Goal: Transaction & Acquisition: Purchase product/service

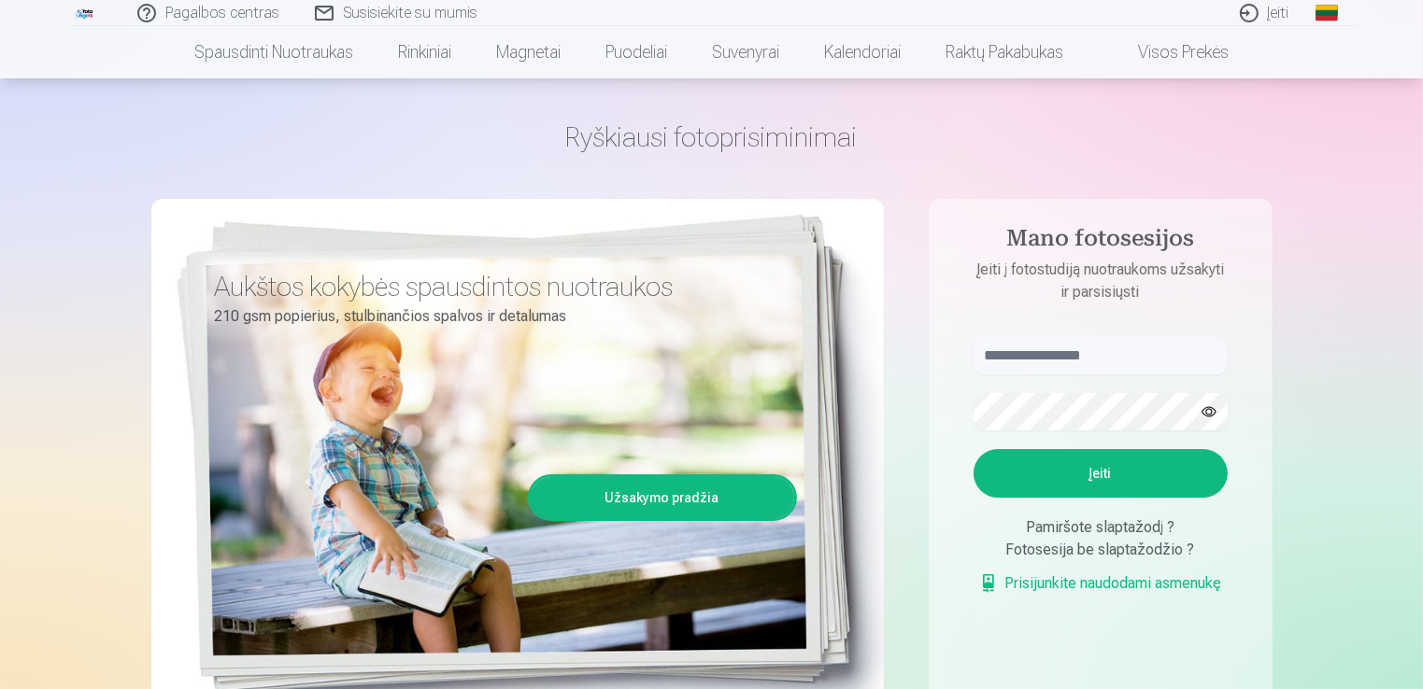
scroll to position [93, 0]
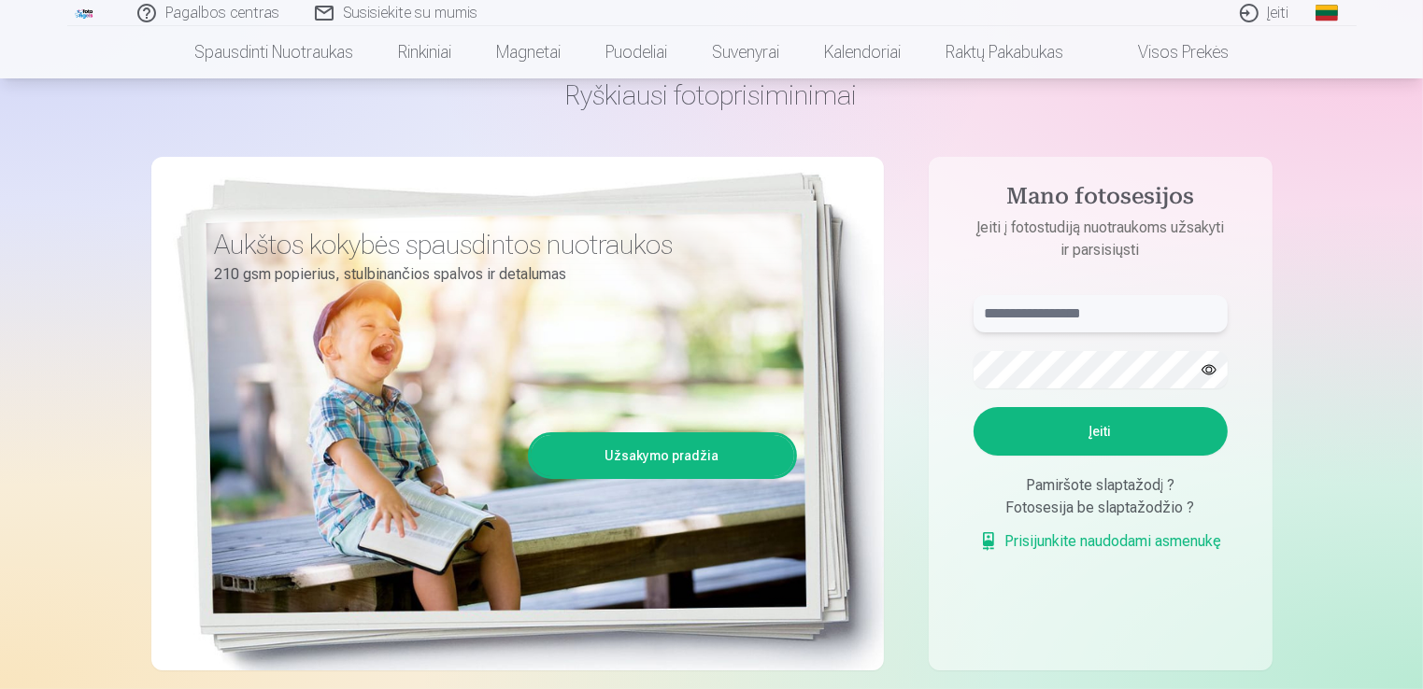
click at [1098, 311] on input "text" at bounding box center [1100, 313] width 254 height 37
type input "**********"
click at [1207, 368] on button "button" at bounding box center [1208, 369] width 35 height 35
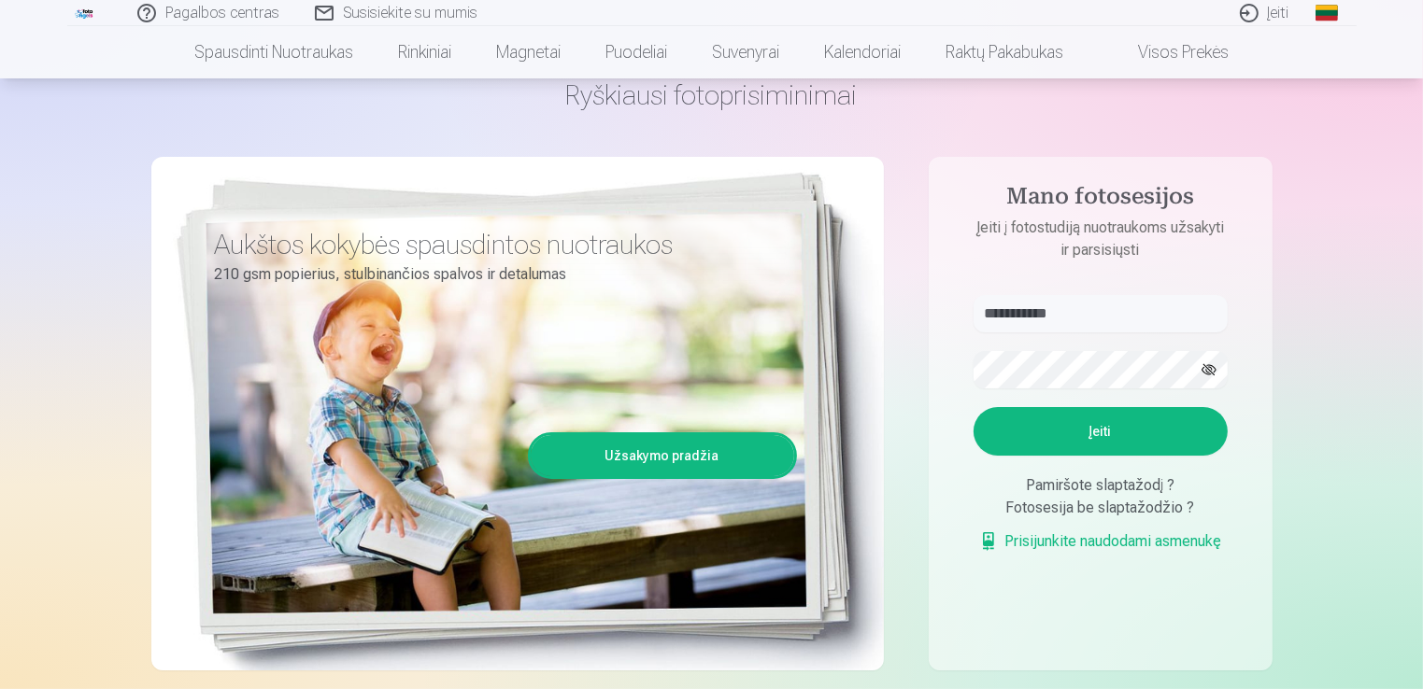
click at [1113, 420] on button "Įeiti" at bounding box center [1100, 431] width 254 height 49
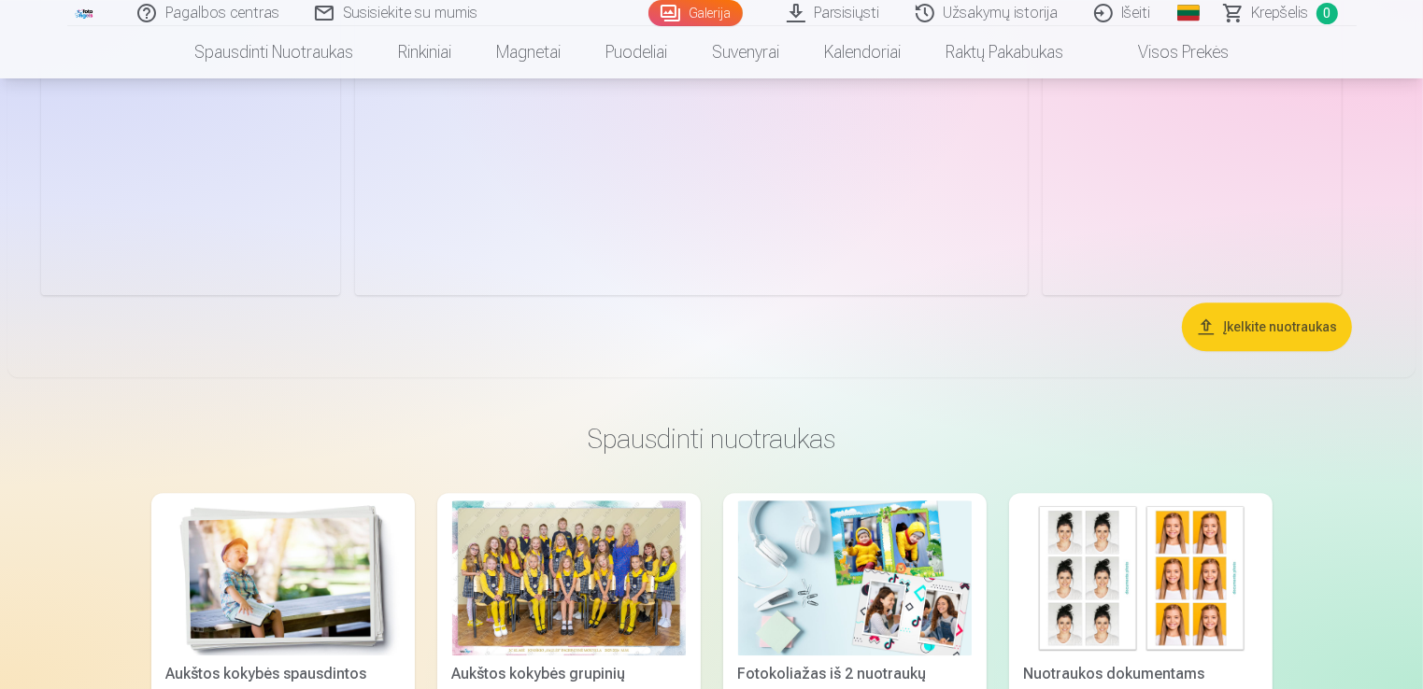
scroll to position [5044, 0]
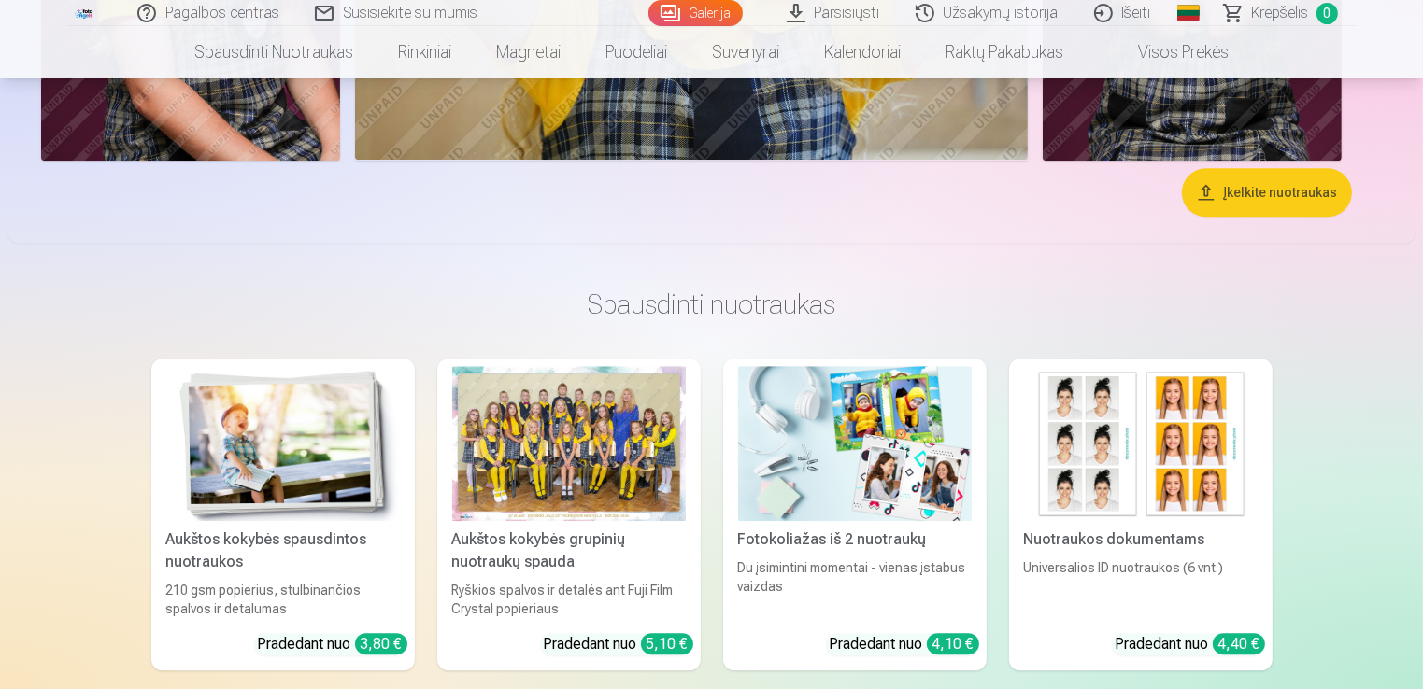
click at [575, 482] on div at bounding box center [569, 444] width 234 height 156
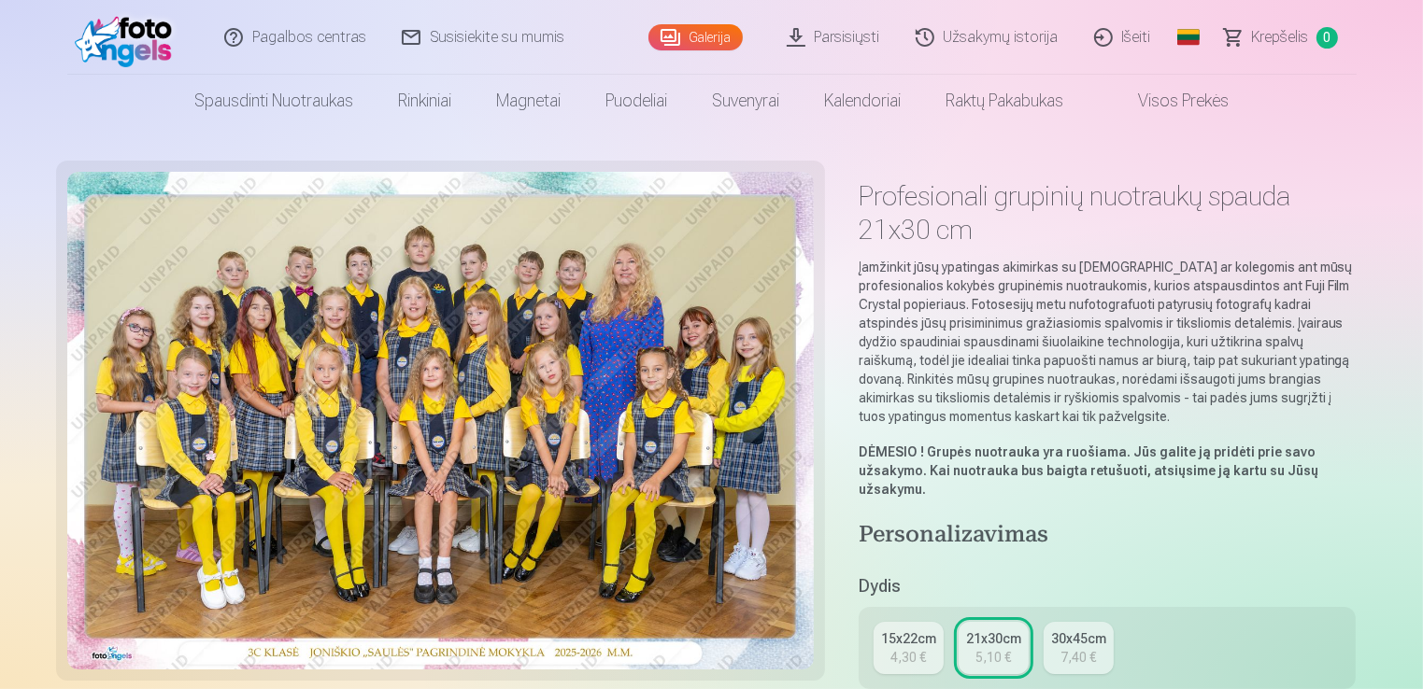
click at [649, 439] on img at bounding box center [440, 421] width 746 height 498
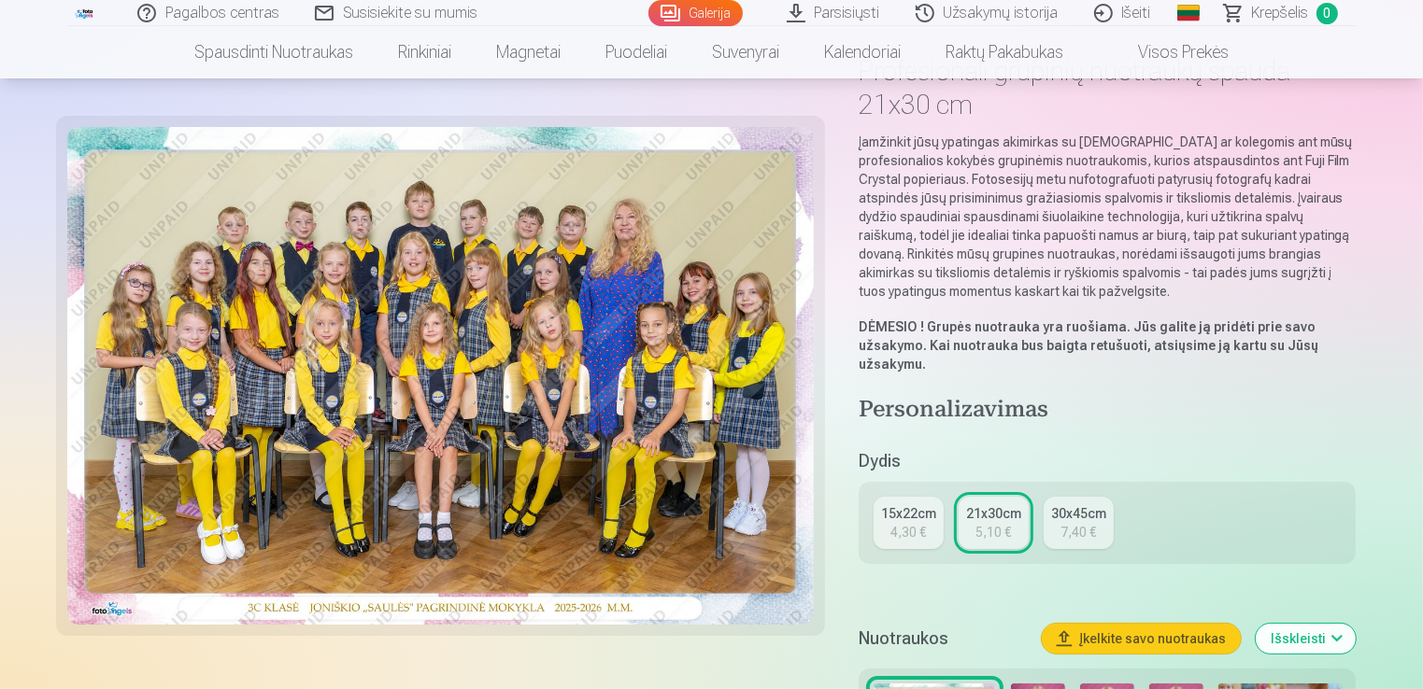
scroll to position [280, 0]
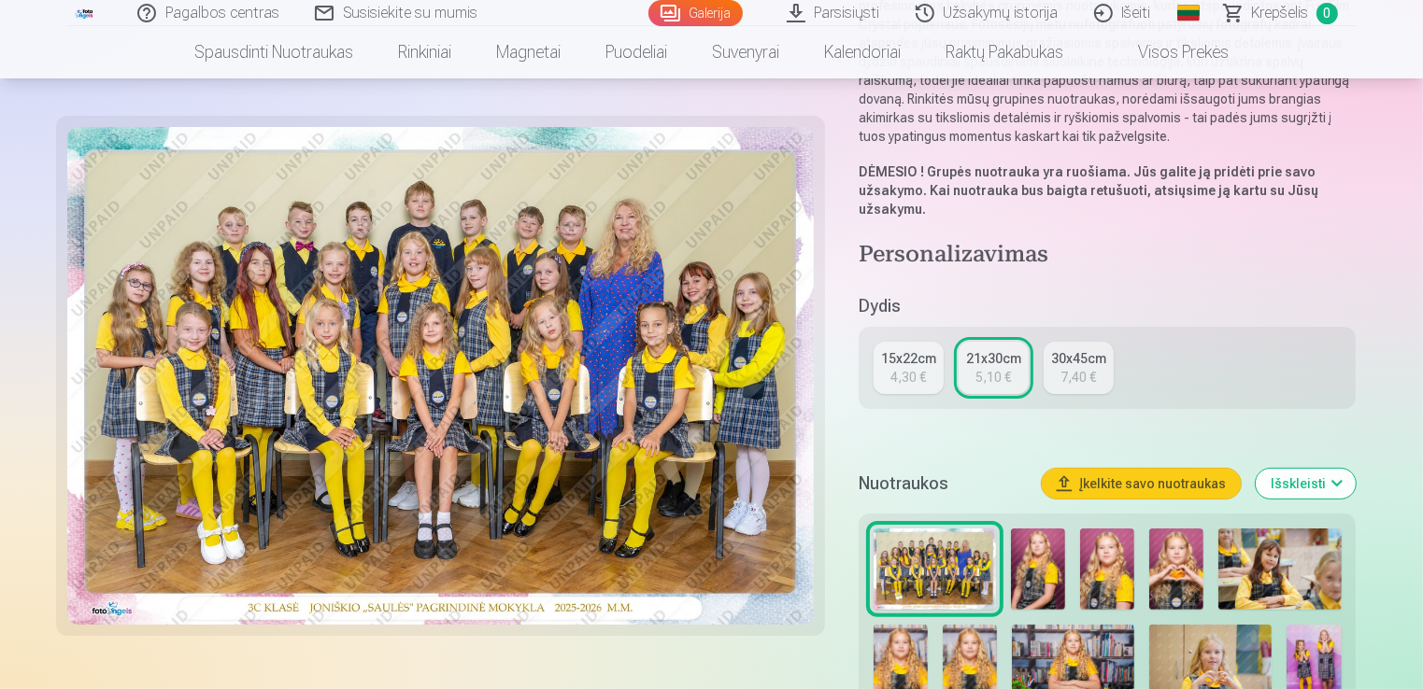
click at [1075, 363] on div "30x45cm" at bounding box center [1078, 358] width 55 height 19
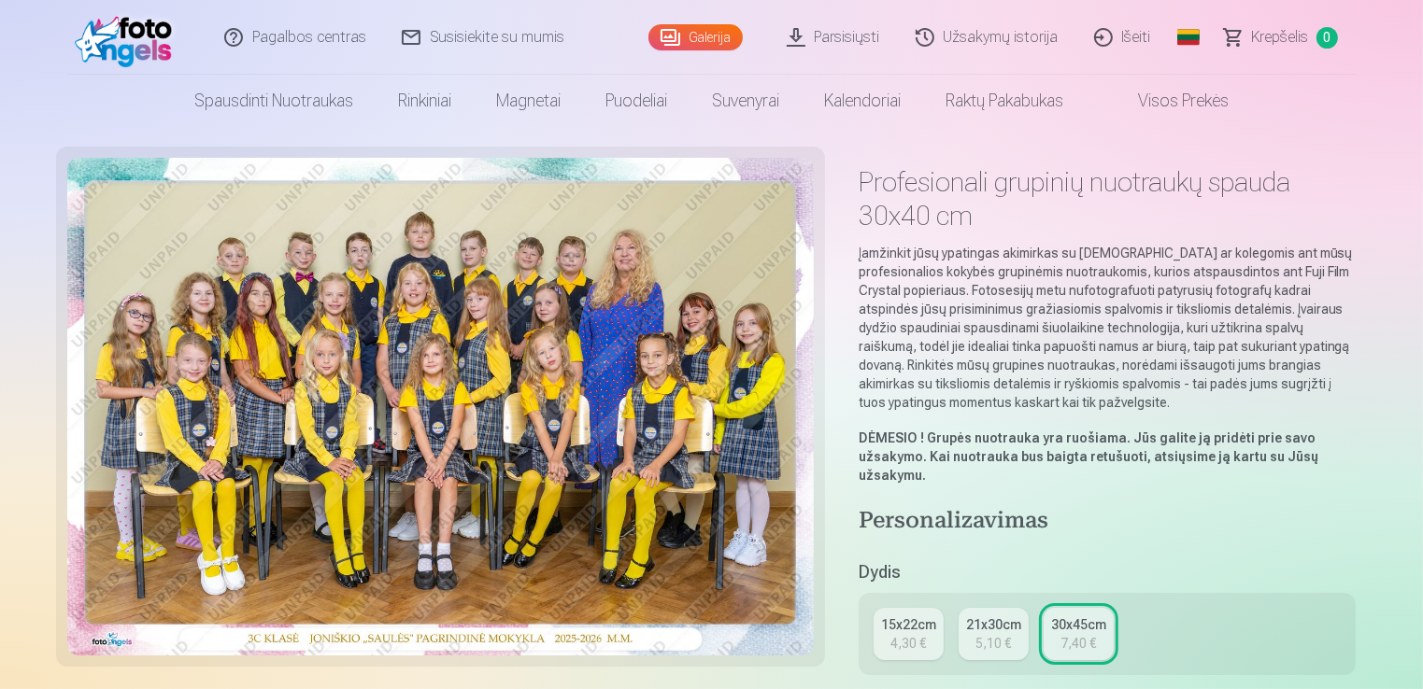
scroll to position [280, 0]
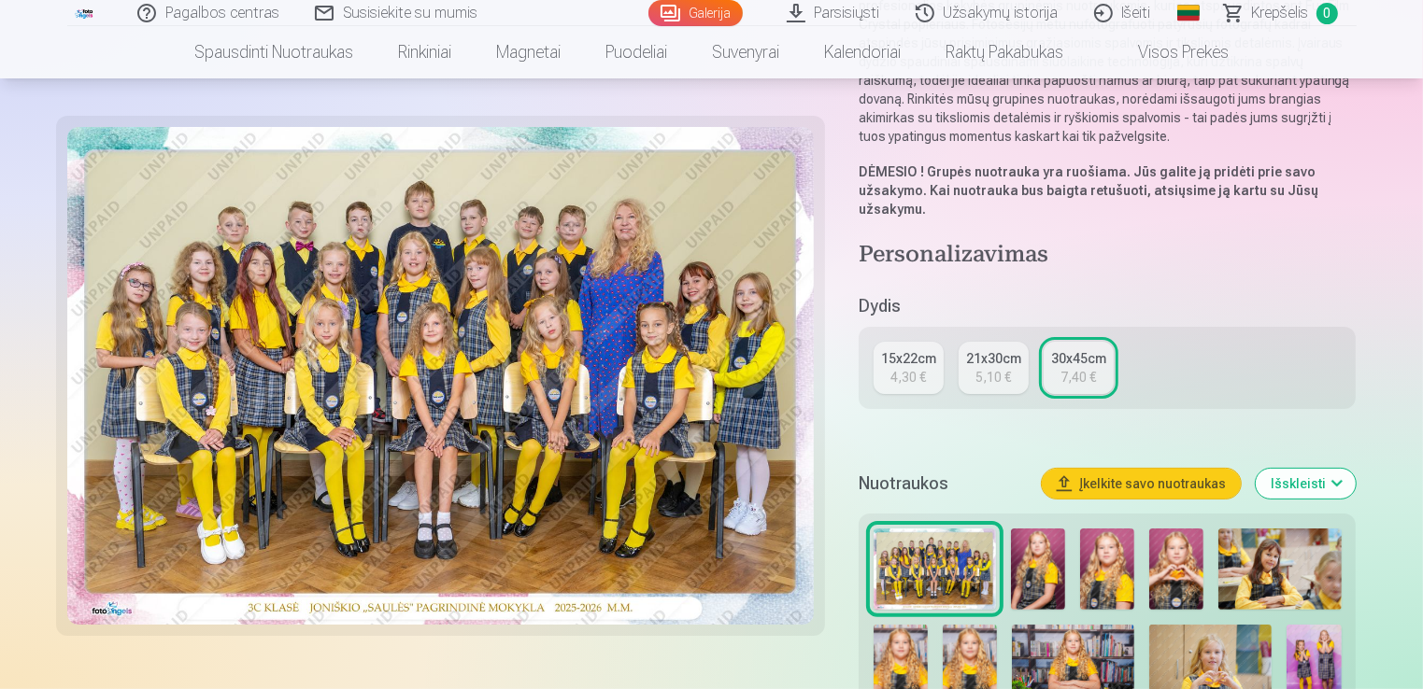
click at [1000, 364] on div "21x30cm" at bounding box center [993, 358] width 55 height 19
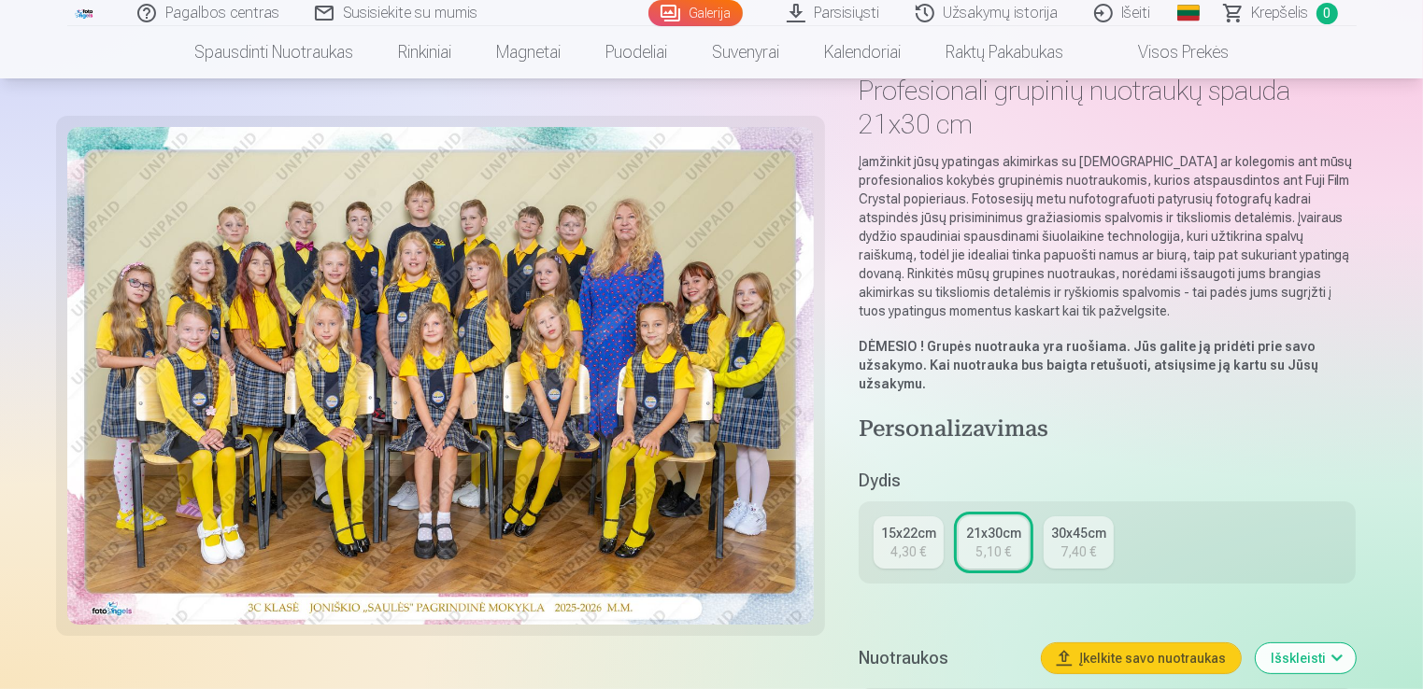
scroll to position [187, 0]
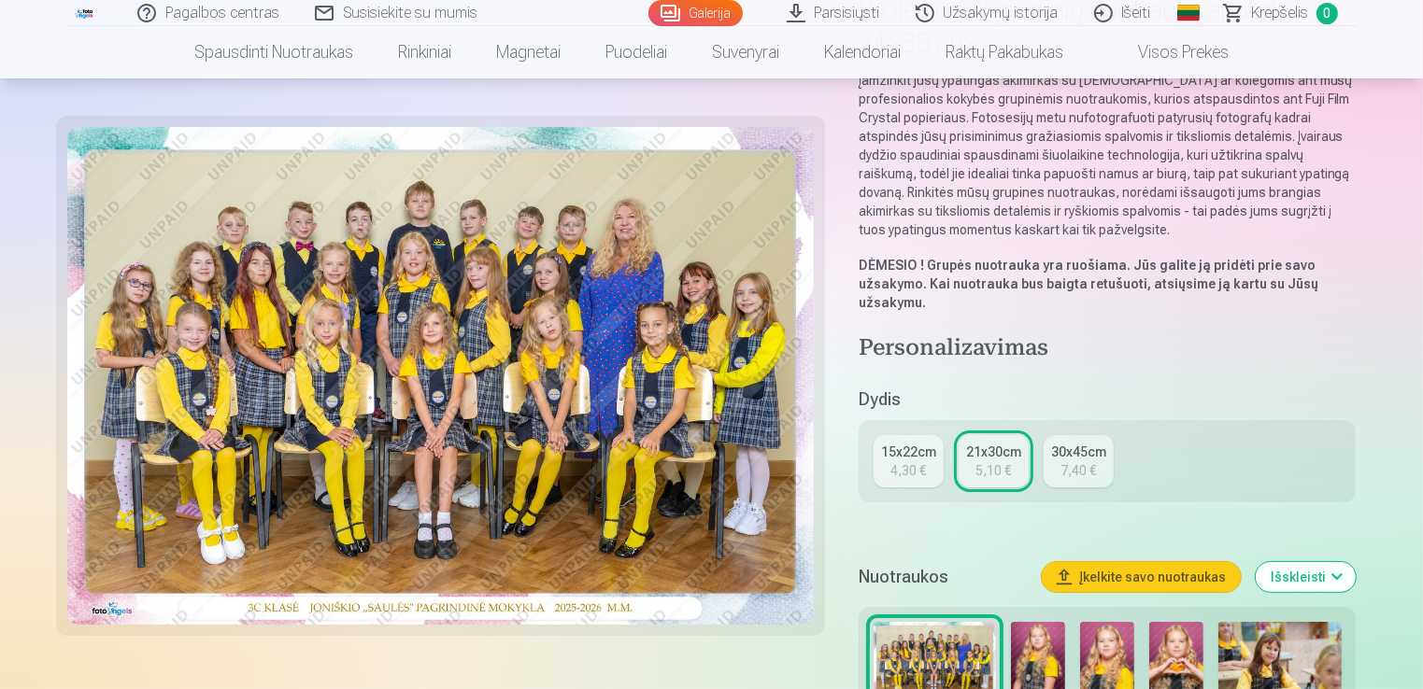
click at [897, 459] on div "15x22cm" at bounding box center [908, 452] width 55 height 19
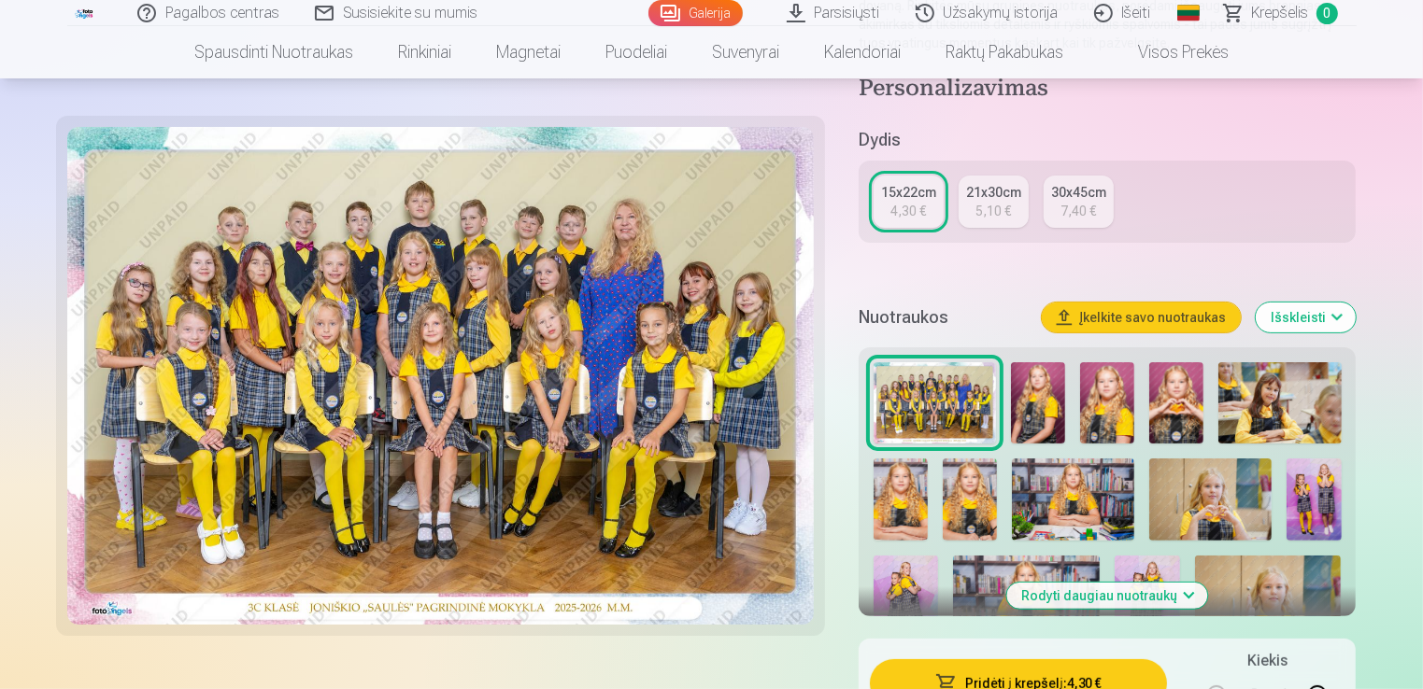
scroll to position [467, 0]
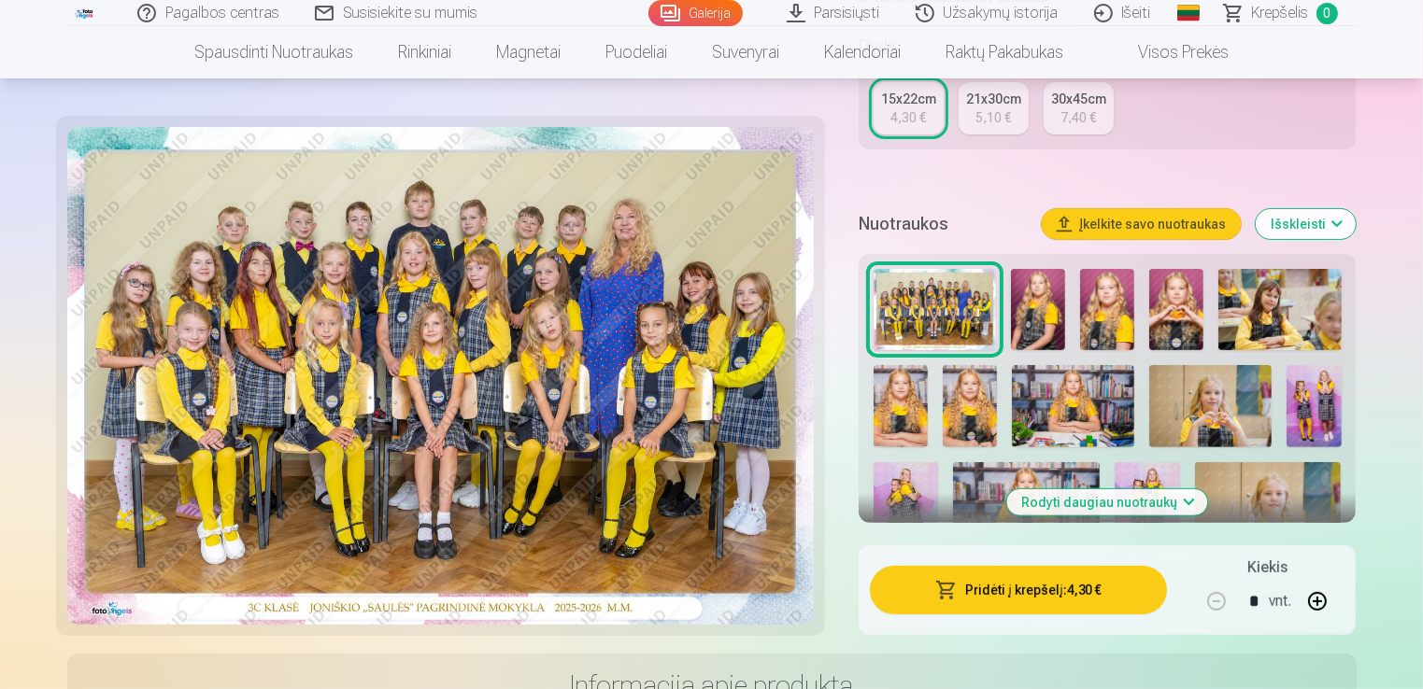
click at [997, 589] on button "Pridėti į krepšelį : 4,30 €" at bounding box center [1019, 590] width 298 height 49
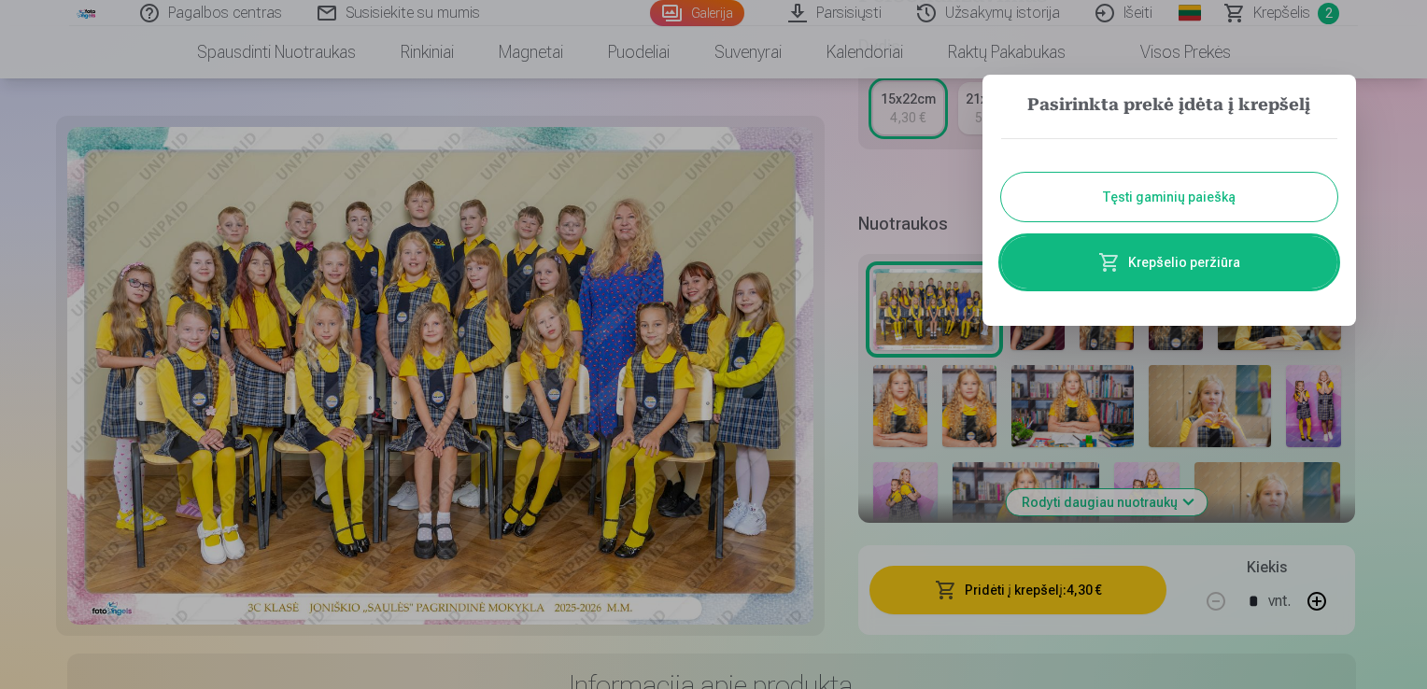
click at [1195, 205] on button "Tęsti gaminių paiešką" at bounding box center [1169, 197] width 336 height 49
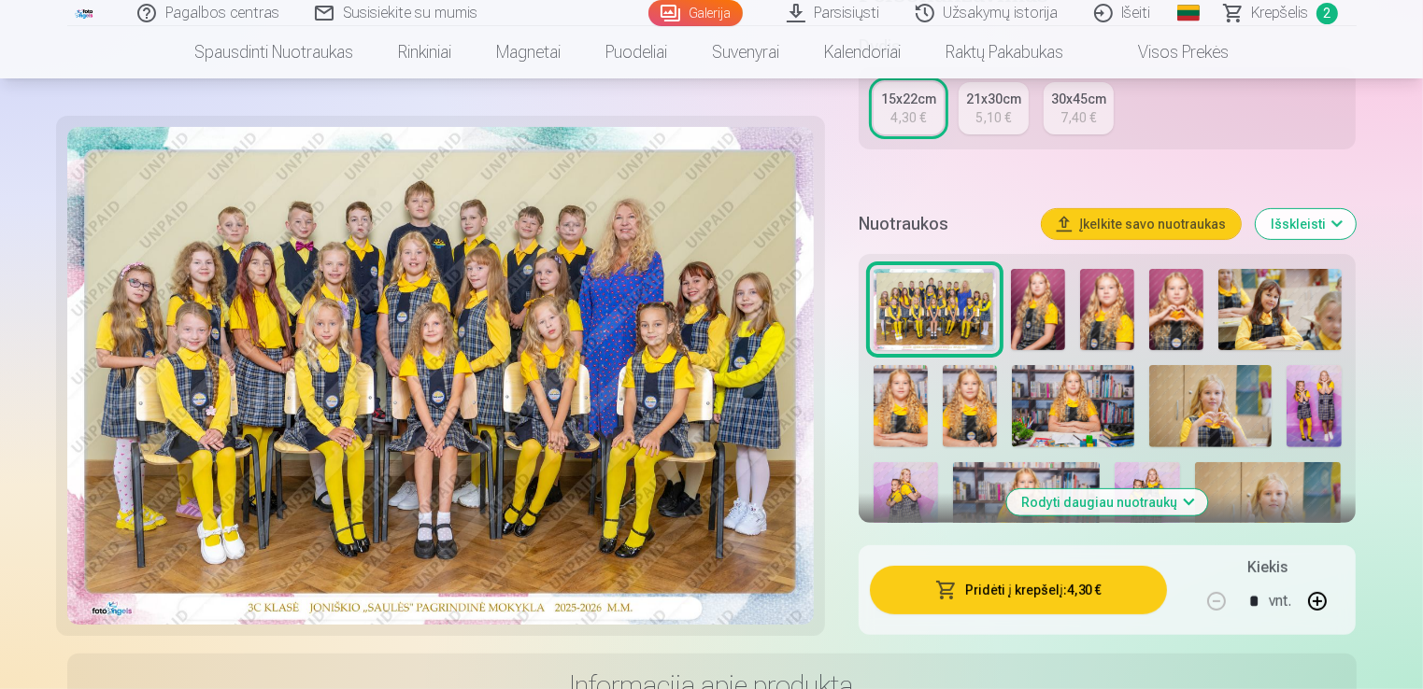
click at [1031, 315] on img at bounding box center [1038, 309] width 54 height 81
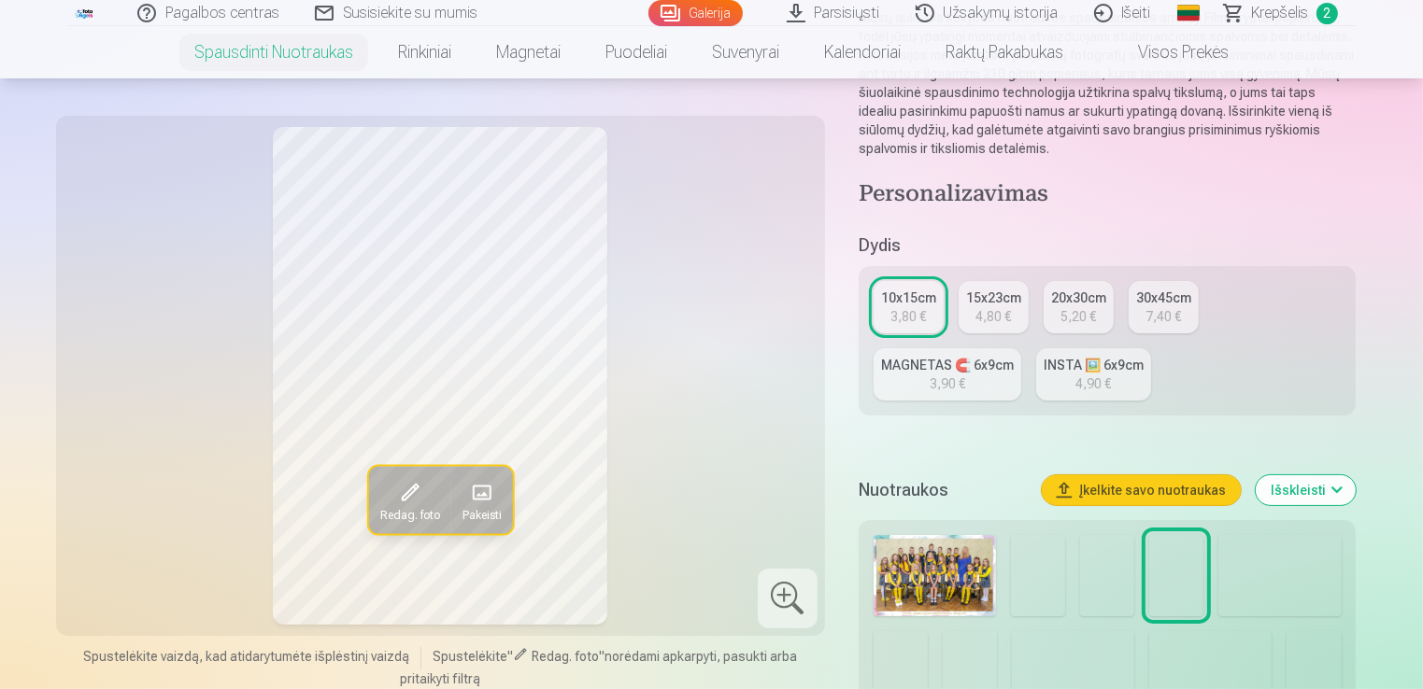
scroll to position [374, 0]
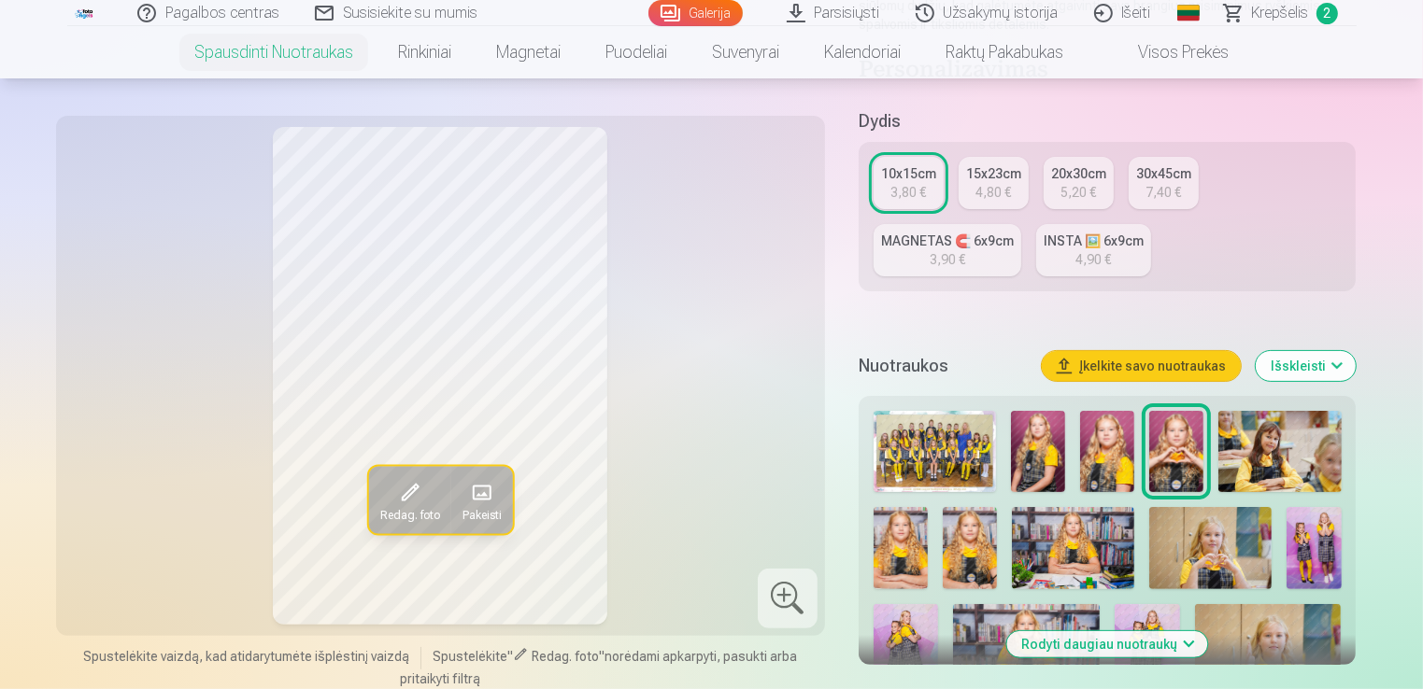
click at [1039, 456] on img at bounding box center [1038, 451] width 54 height 81
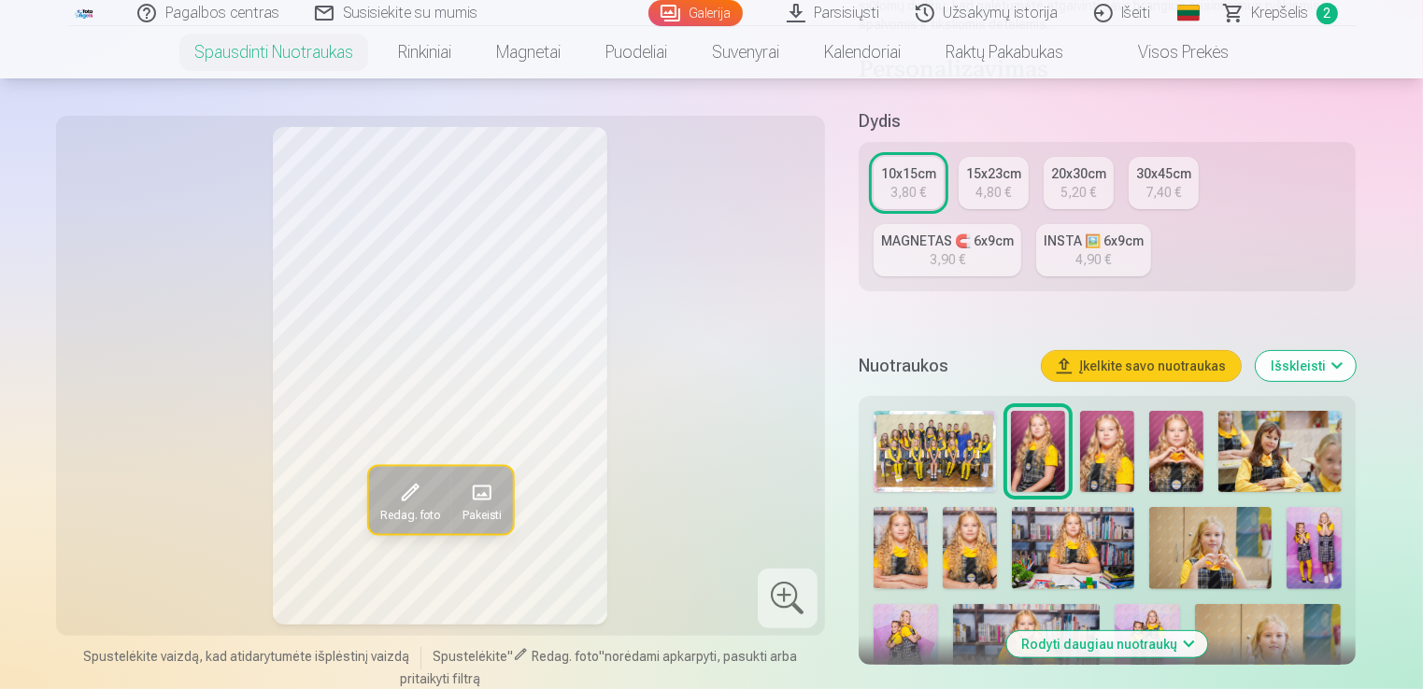
click at [1092, 449] on img at bounding box center [1107, 451] width 54 height 81
click at [1179, 457] on img at bounding box center [1176, 451] width 54 height 81
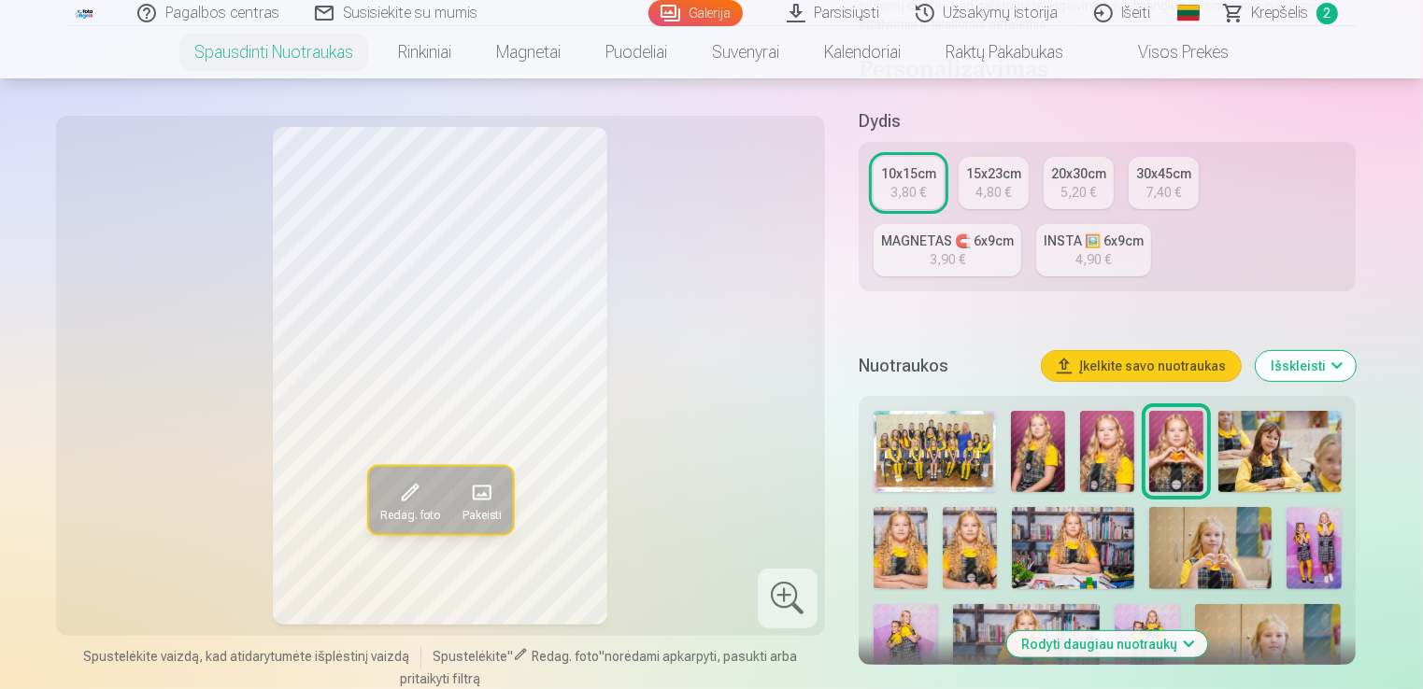
click at [1253, 467] on img at bounding box center [1279, 451] width 122 height 81
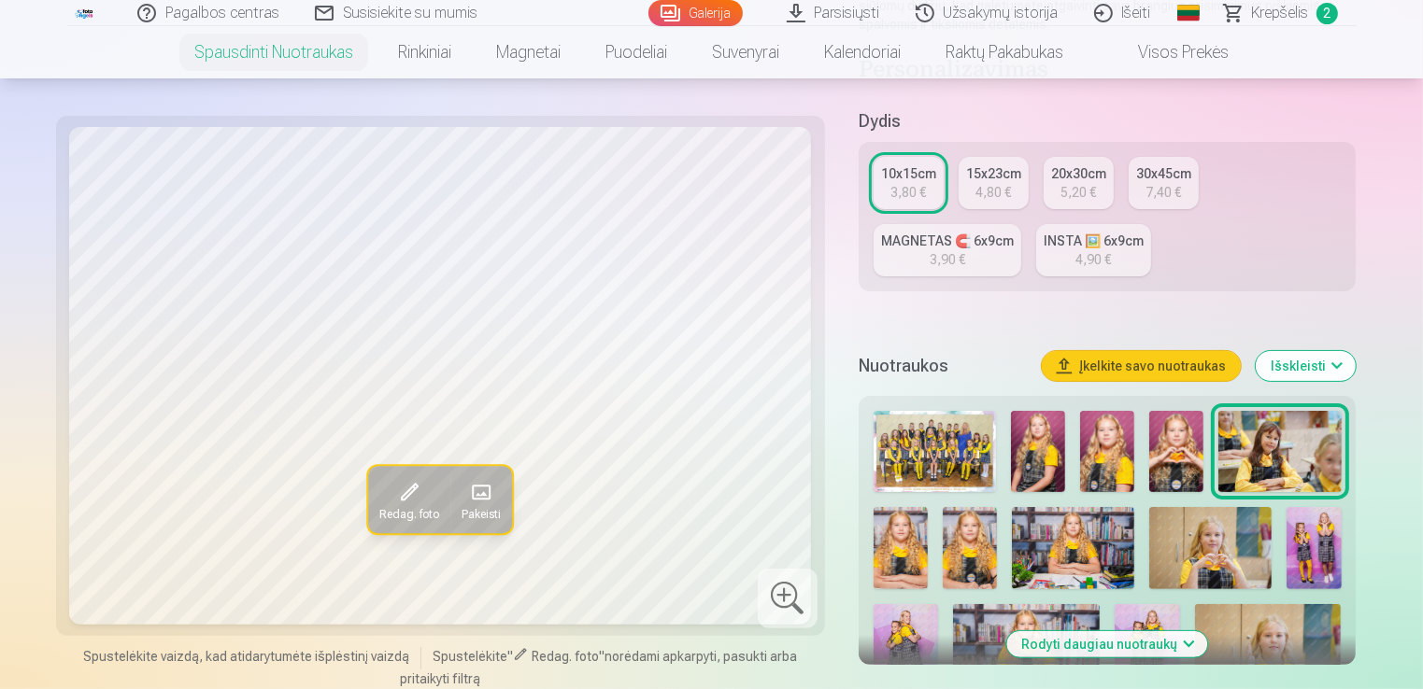
click at [904, 548] on img at bounding box center [900, 547] width 54 height 81
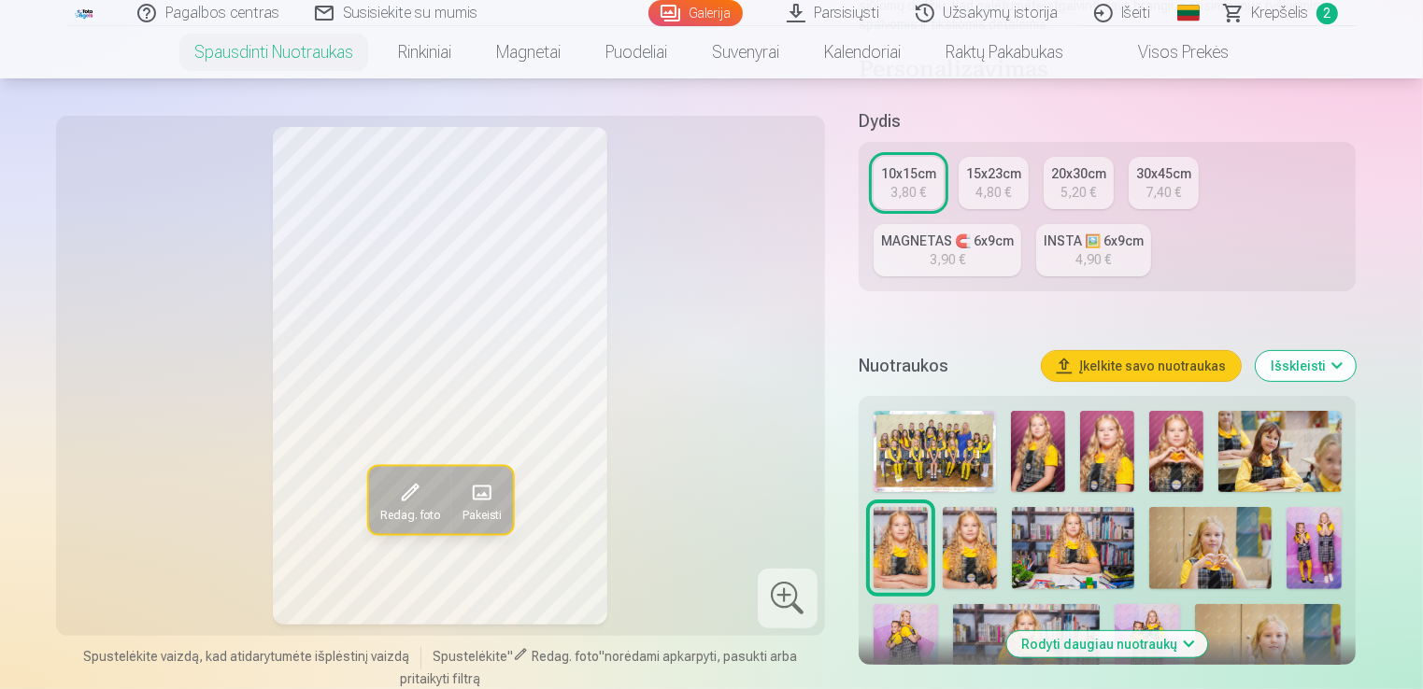
click at [945, 557] on img at bounding box center [970, 547] width 54 height 81
click at [1080, 532] on img at bounding box center [1073, 547] width 122 height 81
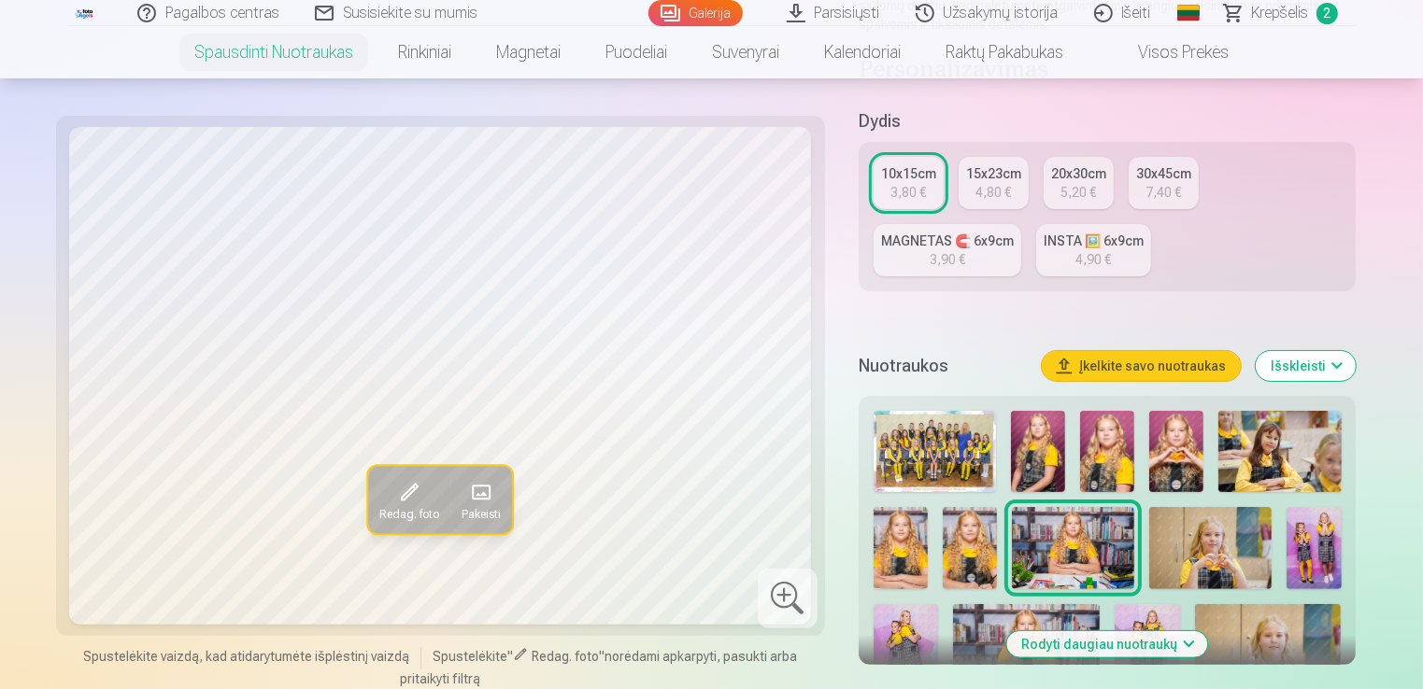
click at [1161, 533] on img at bounding box center [1210, 547] width 122 height 81
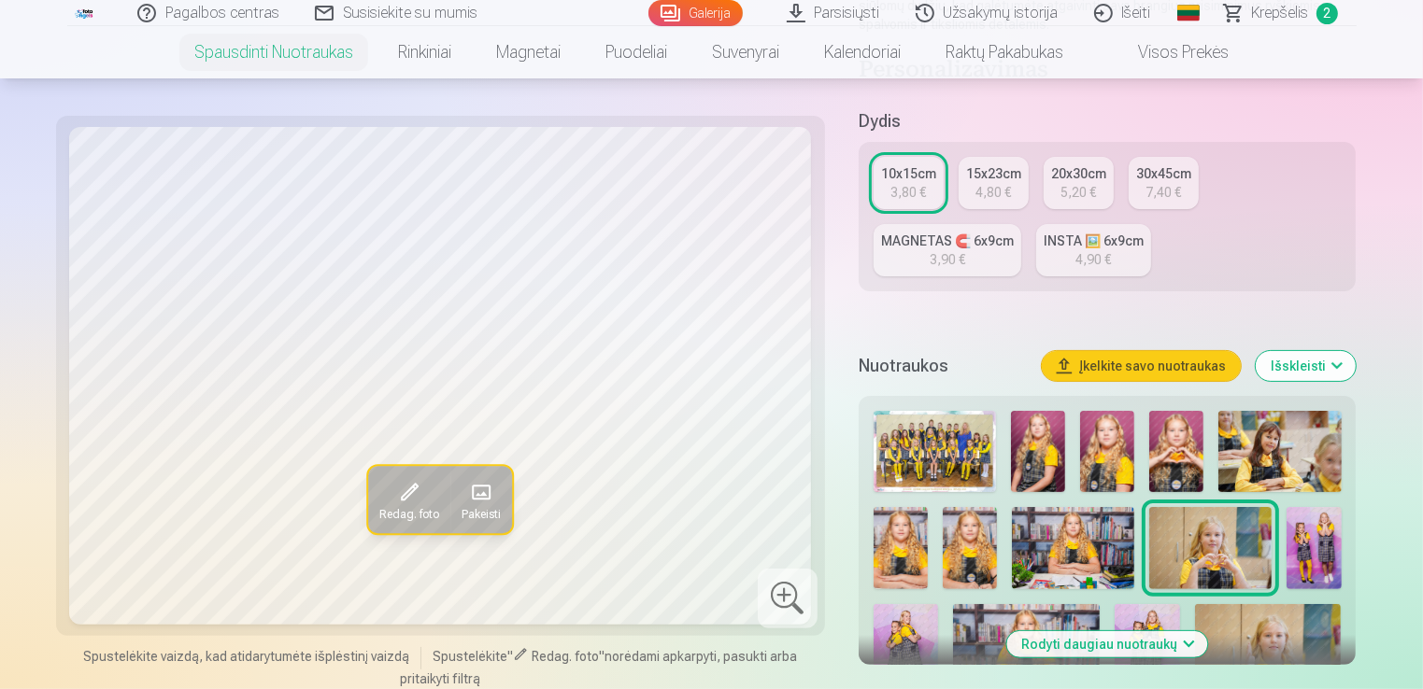
click at [1312, 531] on img at bounding box center [1313, 547] width 54 height 81
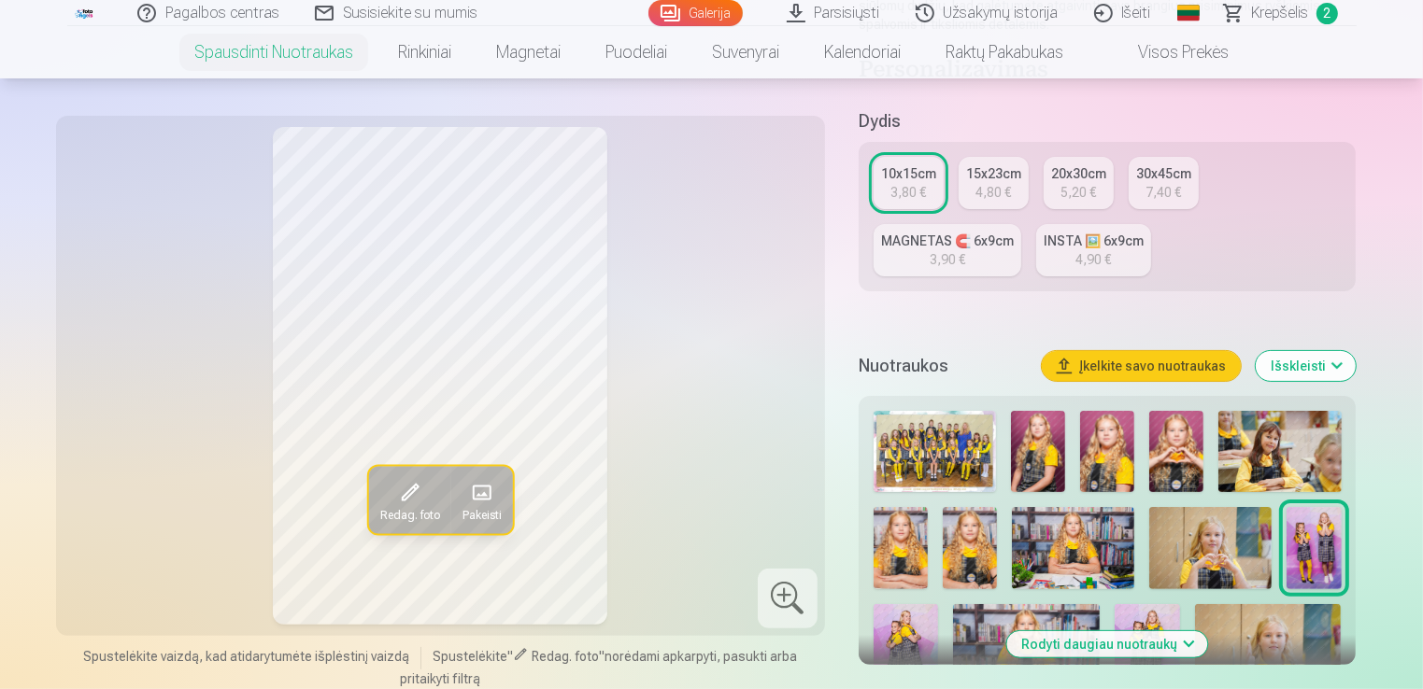
click at [792, 591] on div at bounding box center [788, 599] width 60 height 60
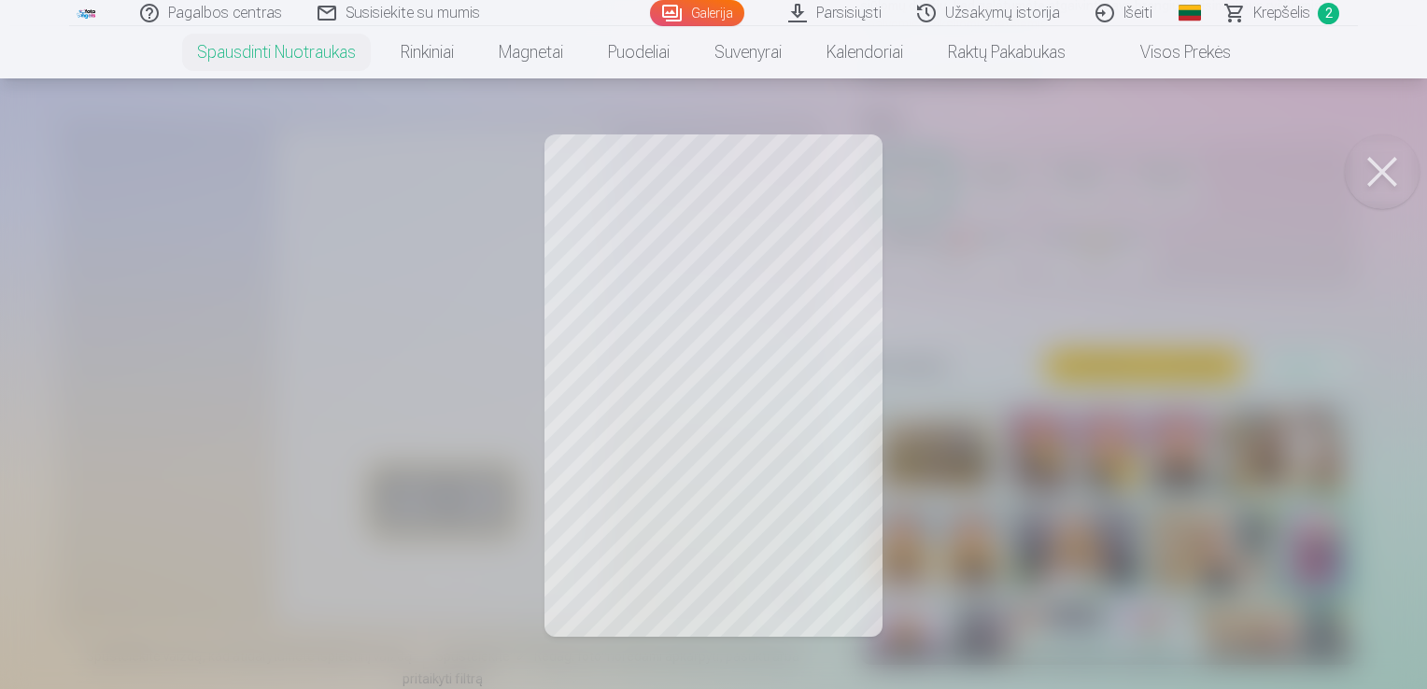
click at [730, 460] on div at bounding box center [713, 344] width 1427 height 689
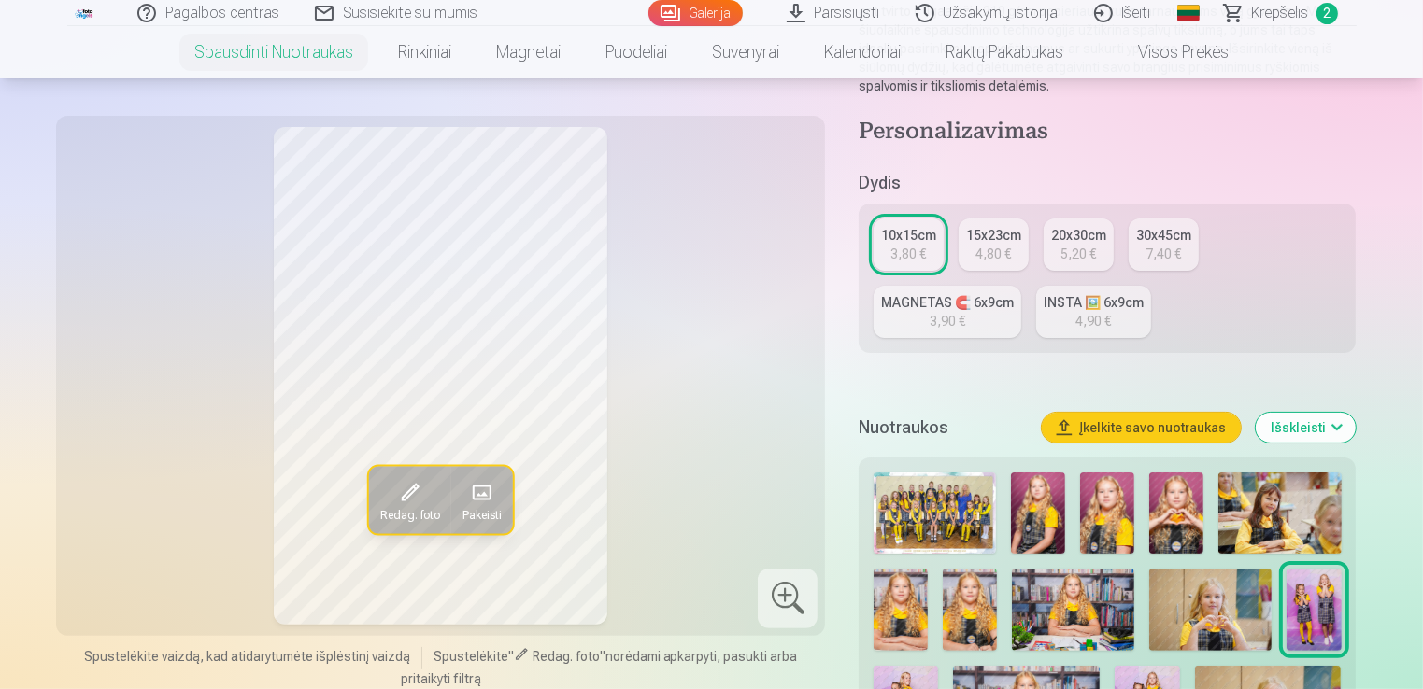
scroll to position [280, 0]
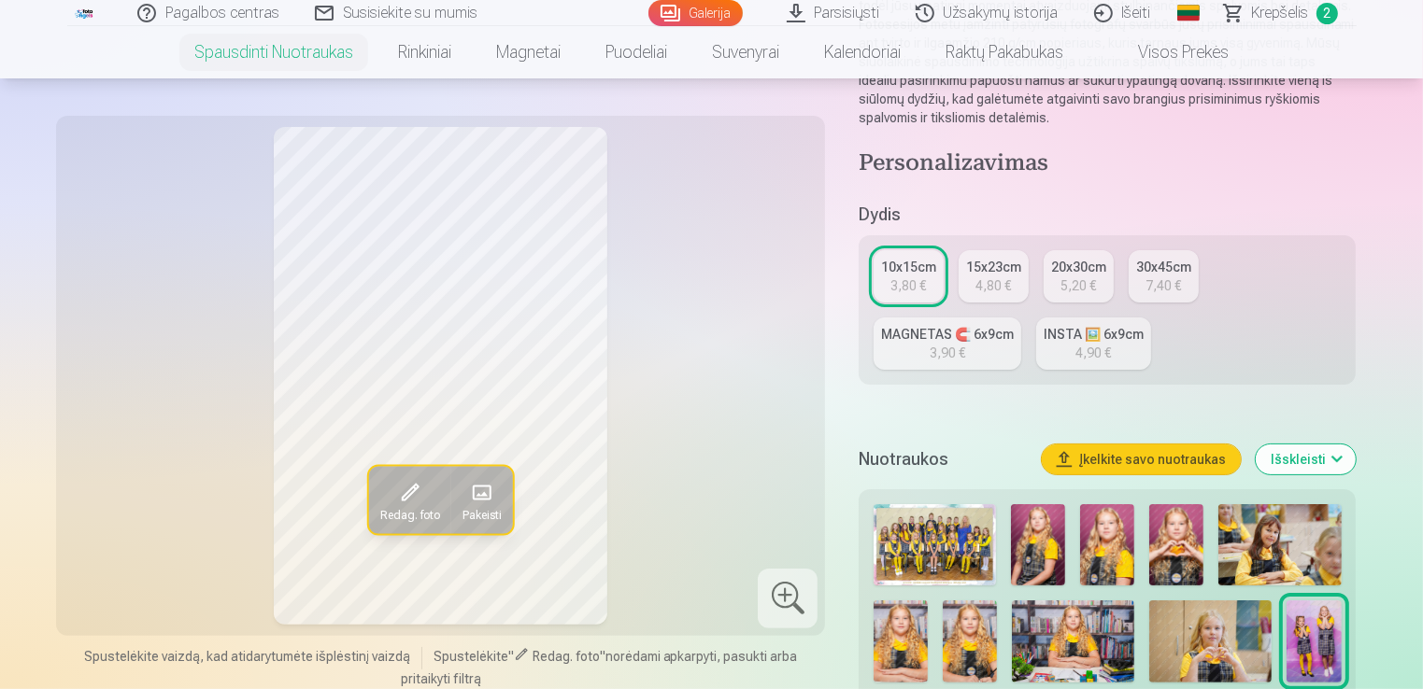
click at [785, 580] on div at bounding box center [788, 599] width 60 height 60
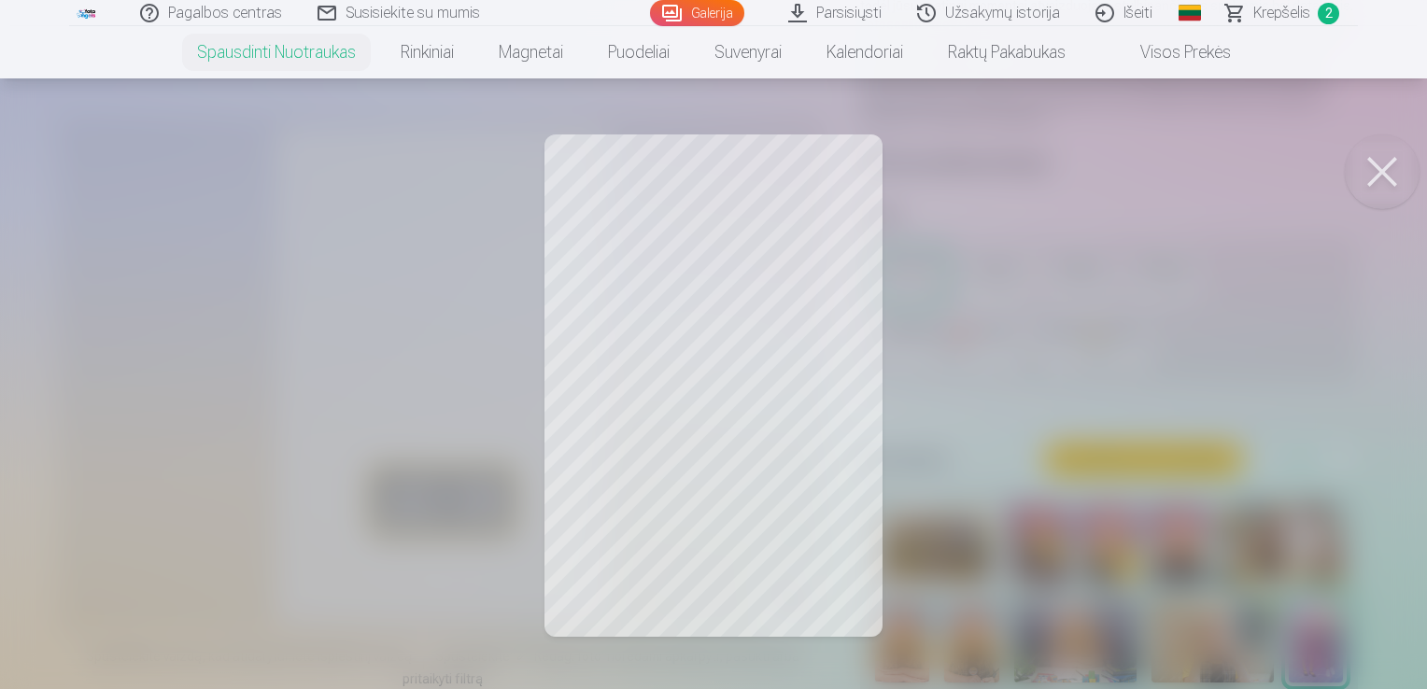
click at [1391, 171] on button at bounding box center [1382, 172] width 75 height 75
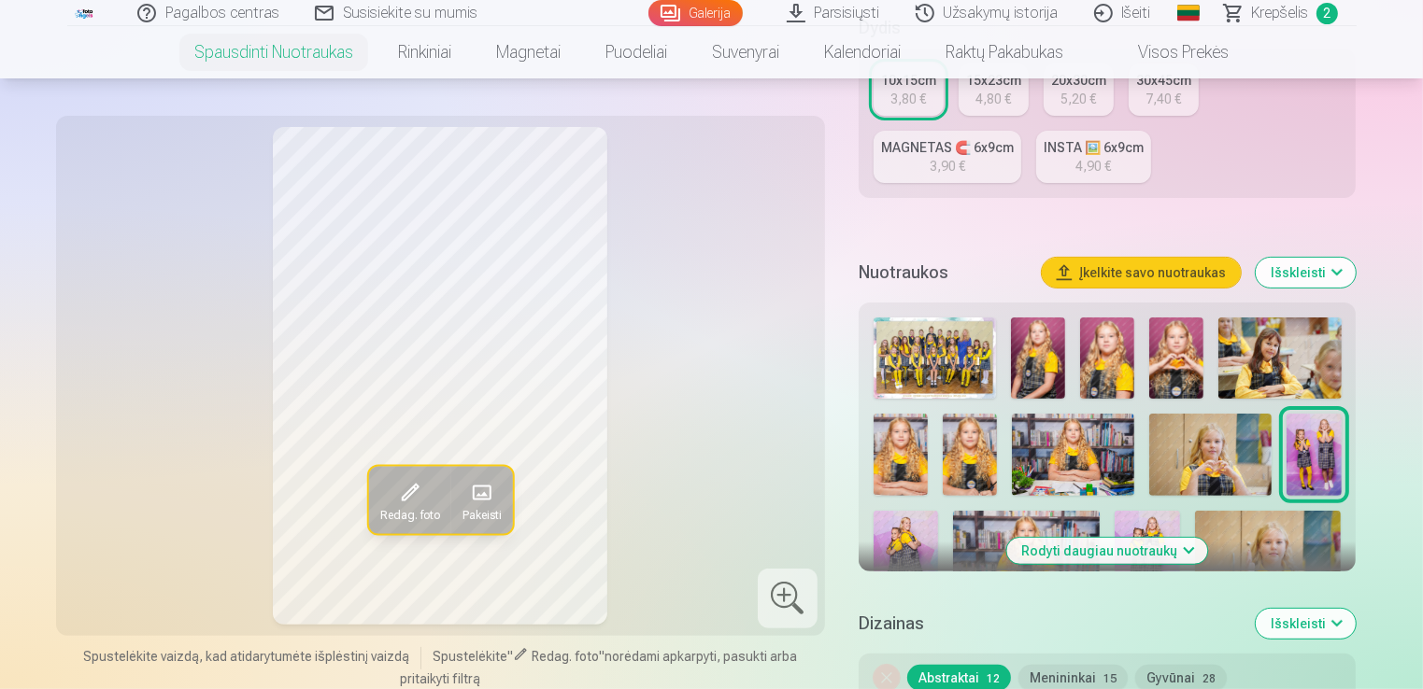
scroll to position [560, 0]
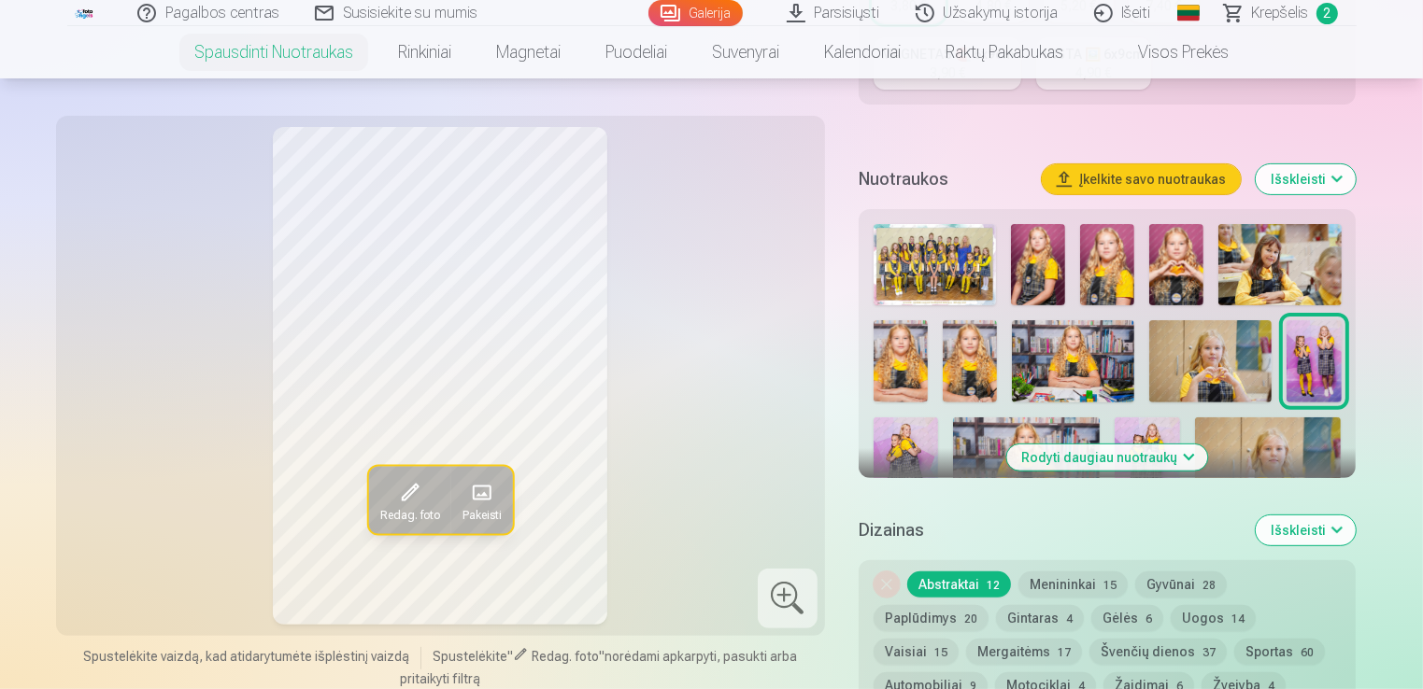
click at [908, 431] on img at bounding box center [905, 466] width 65 height 97
click at [975, 433] on img at bounding box center [1026, 466] width 147 height 97
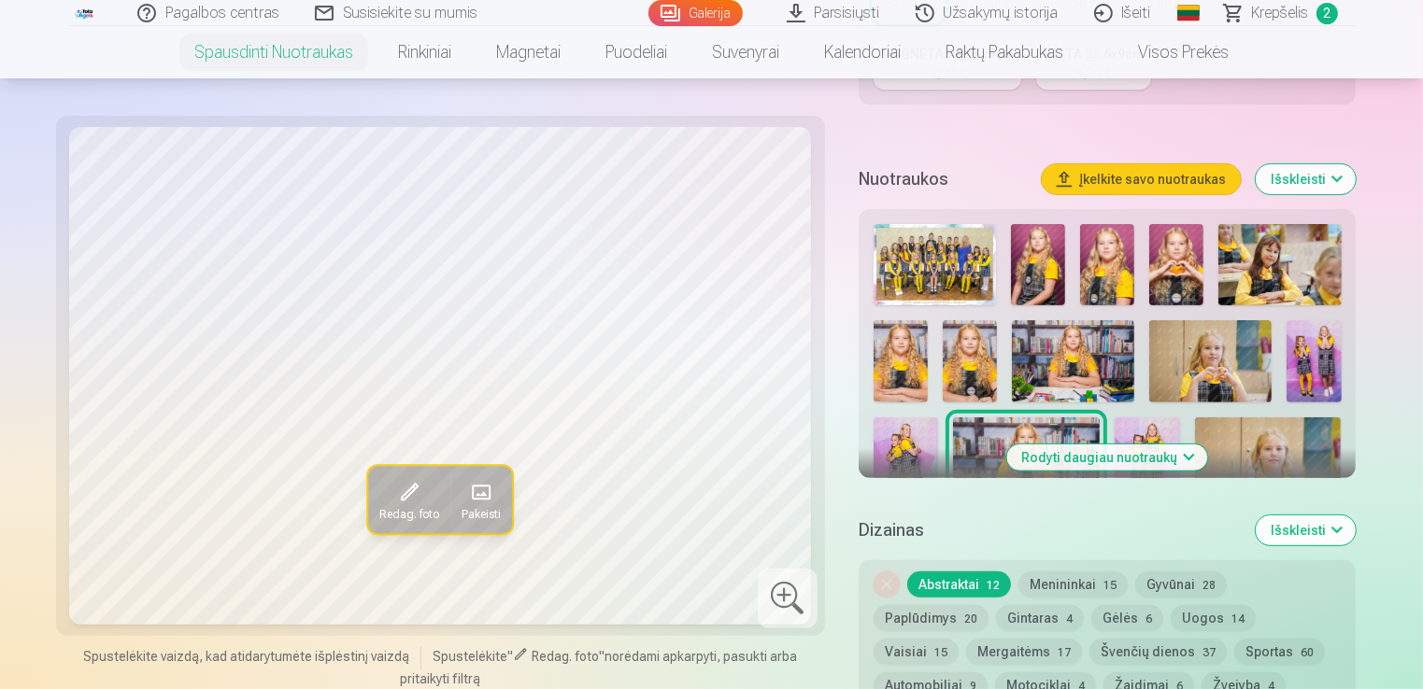
click at [1164, 423] on img at bounding box center [1146, 466] width 65 height 97
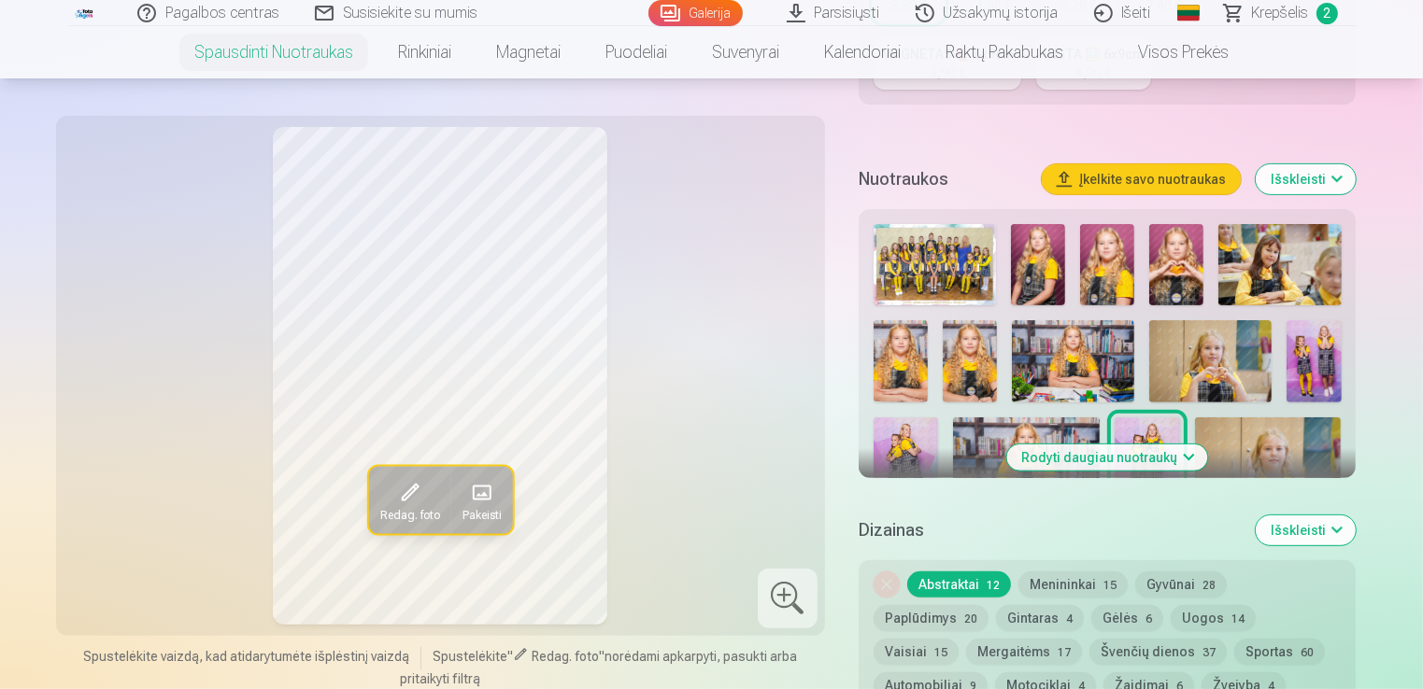
click at [778, 586] on div at bounding box center [788, 599] width 60 height 60
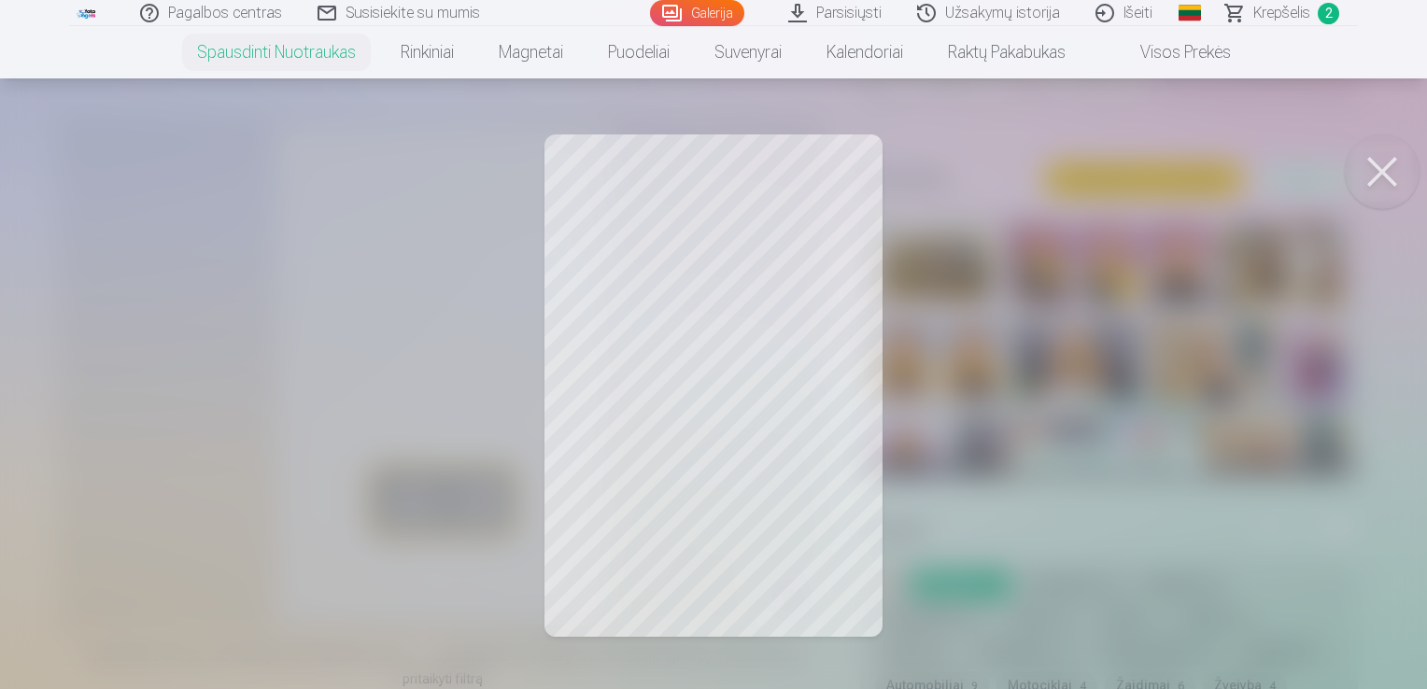
click at [1387, 166] on button at bounding box center [1382, 172] width 75 height 75
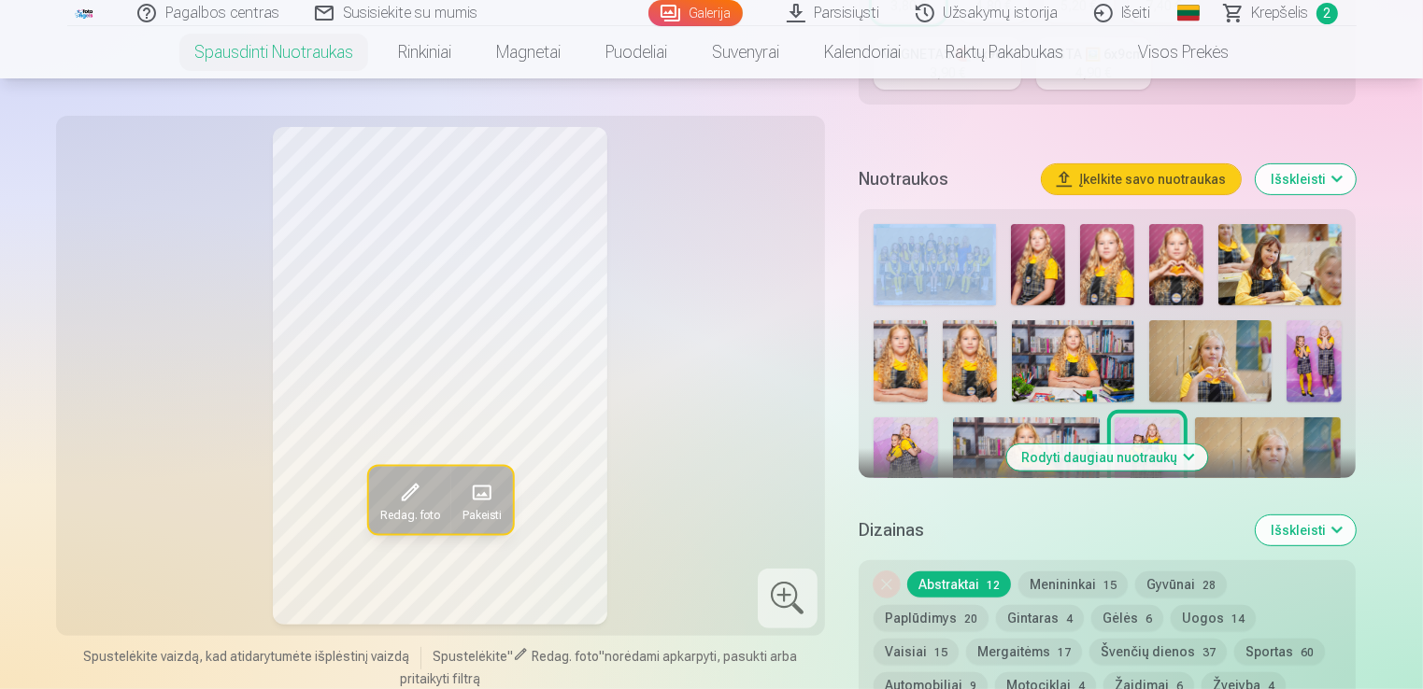
click at [1248, 418] on img at bounding box center [1268, 466] width 147 height 97
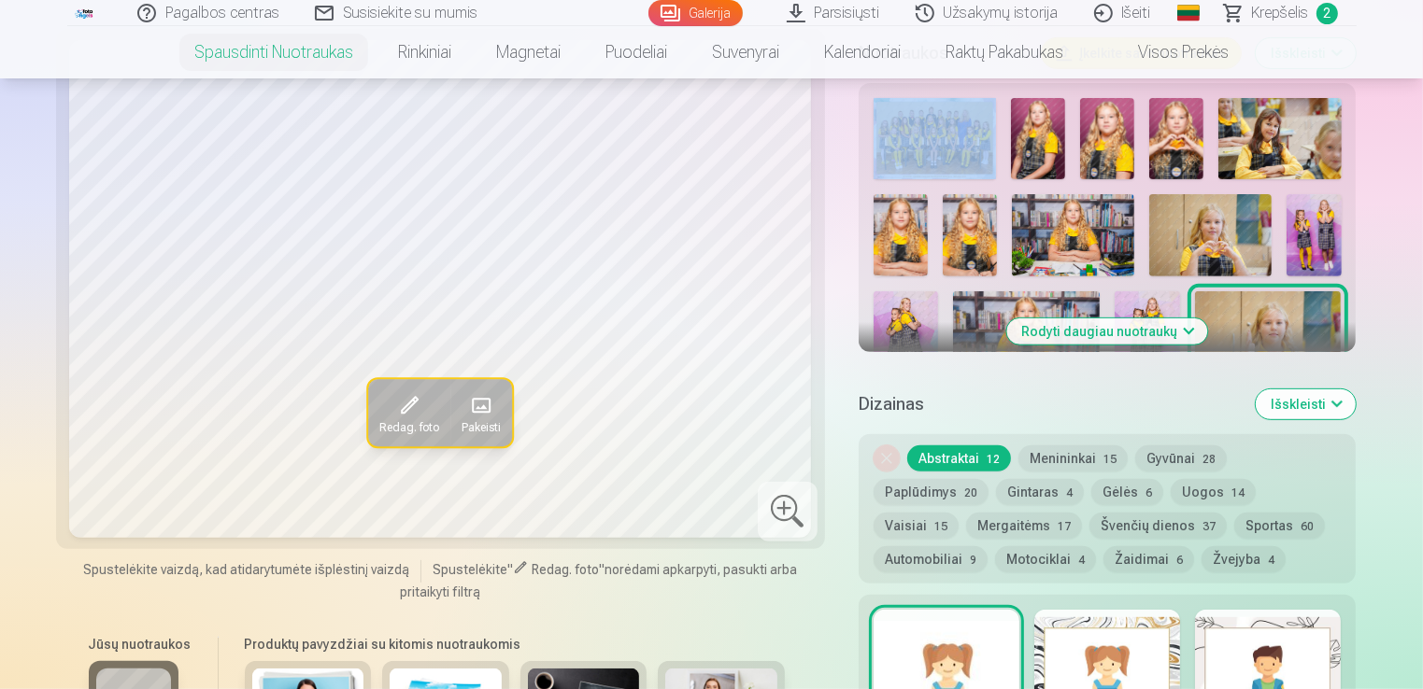
scroll to position [654, 0]
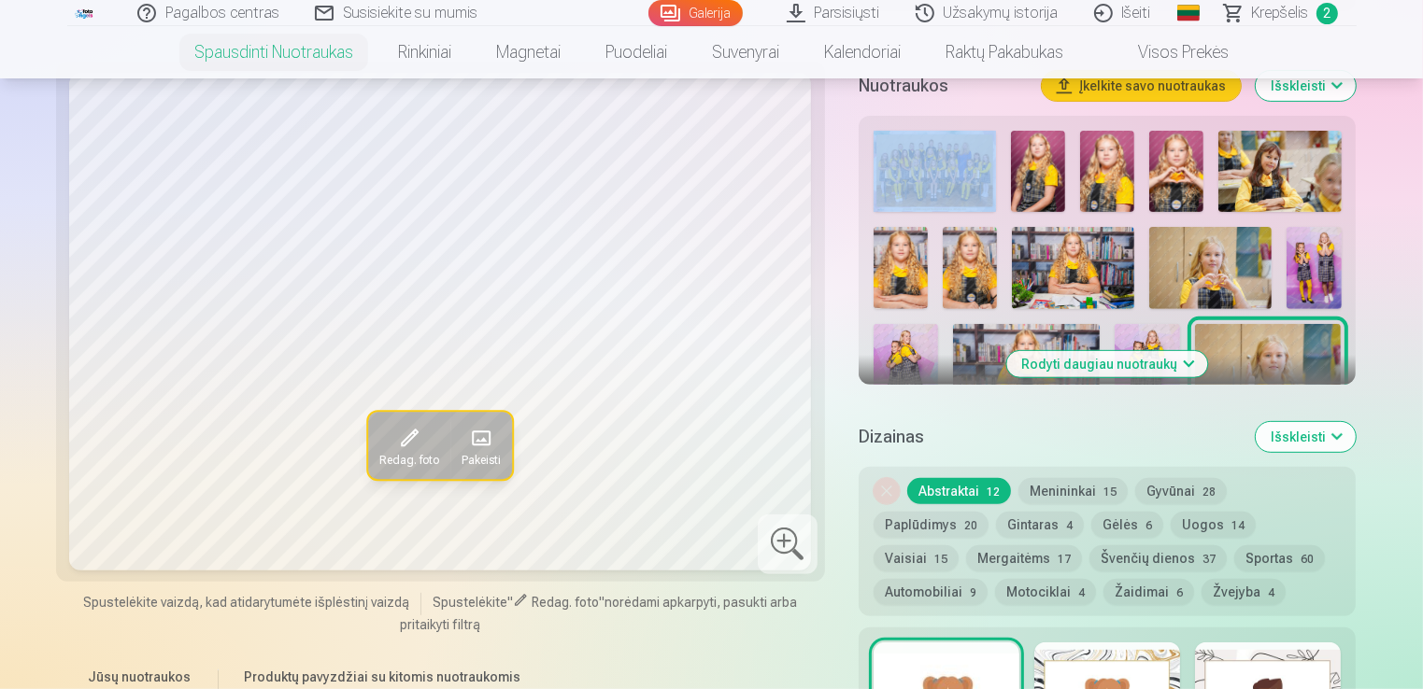
click at [1333, 435] on button "Išskleisti" at bounding box center [1305, 437] width 100 height 30
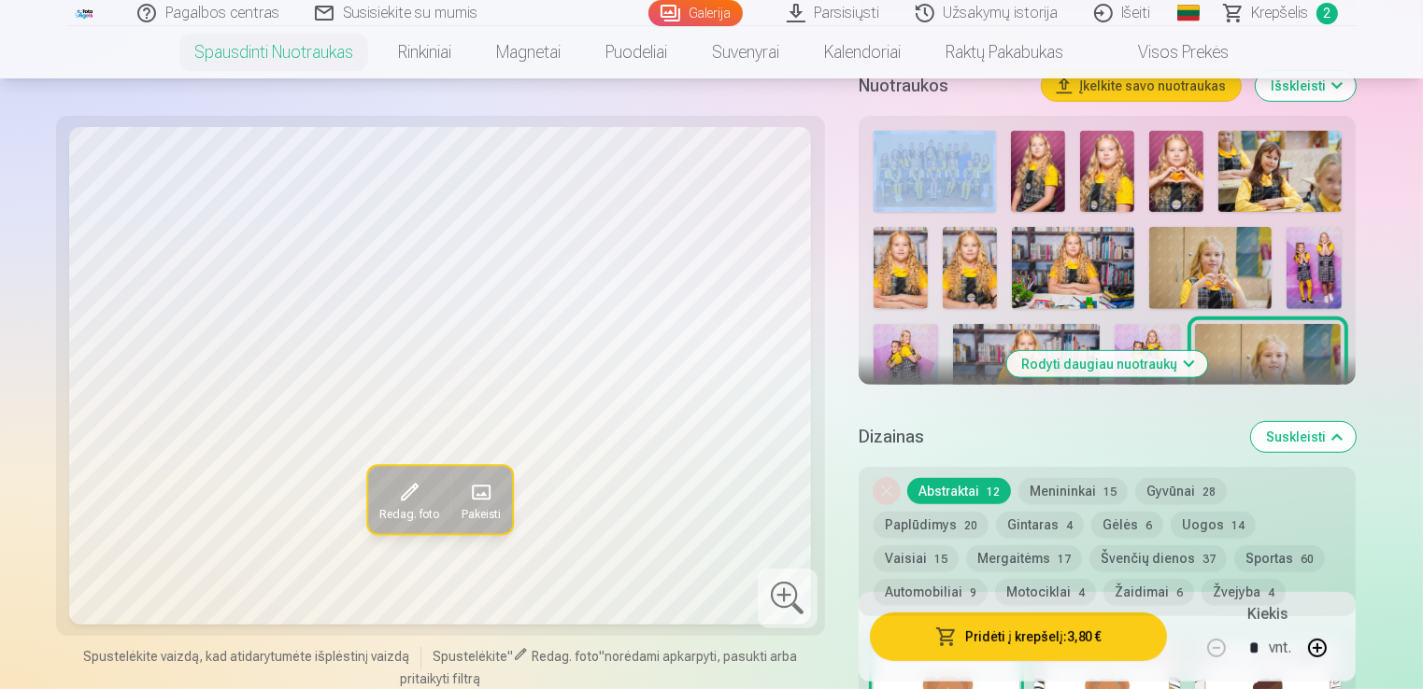
click at [1331, 434] on button "Suskleisti" at bounding box center [1303, 437] width 105 height 30
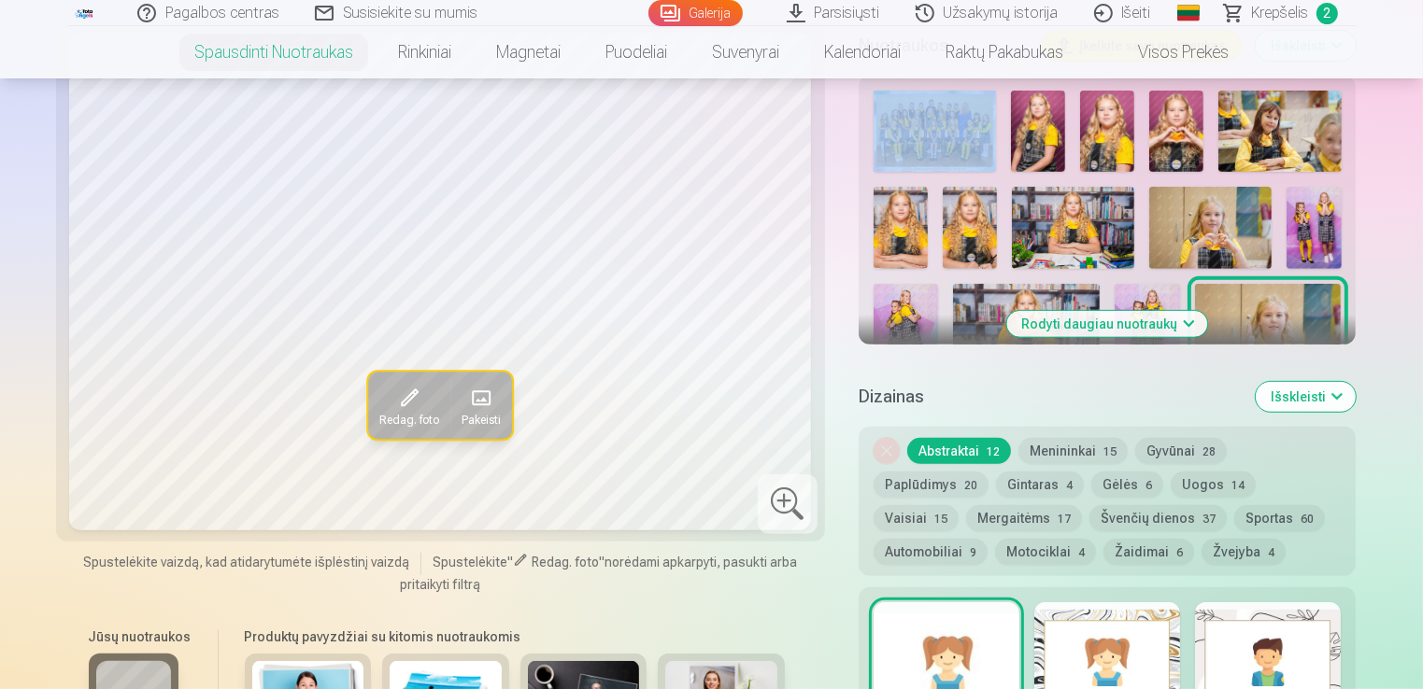
scroll to position [592, 0]
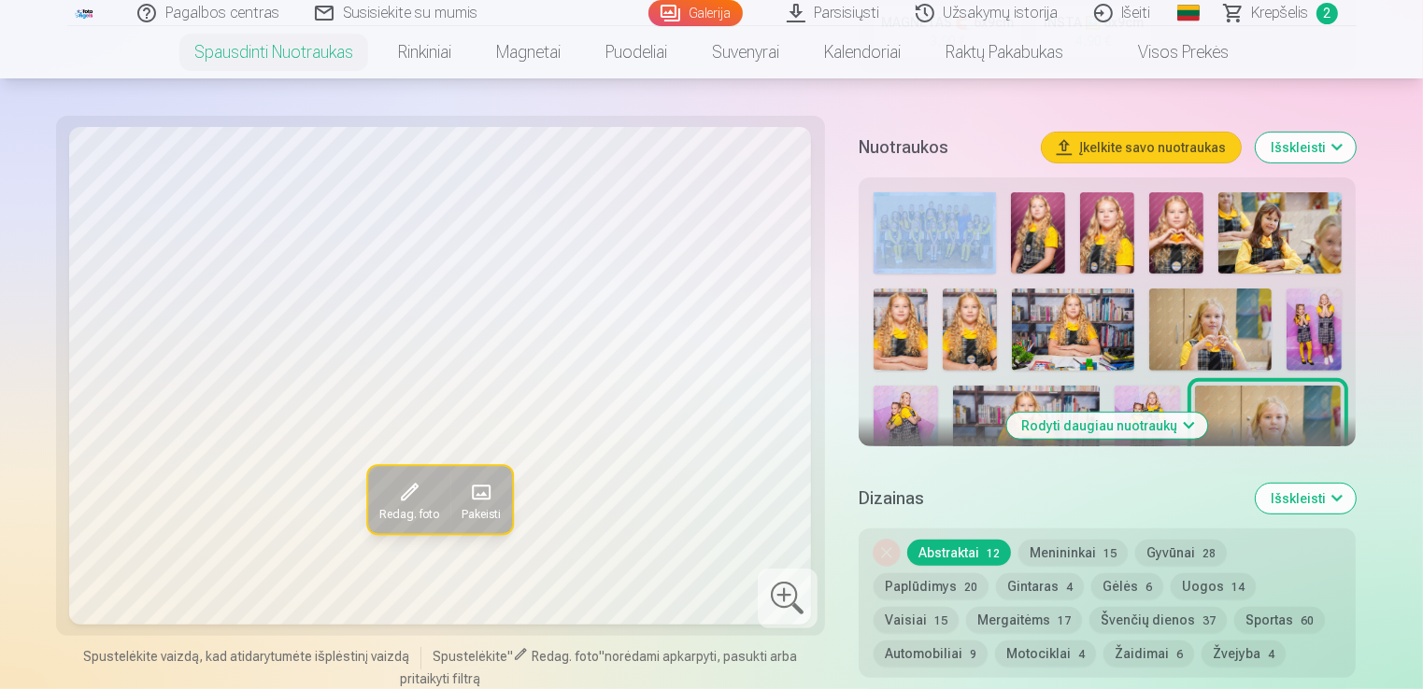
click at [1147, 418] on button "Rodyti daugiau nuotraukų" at bounding box center [1107, 426] width 201 height 26
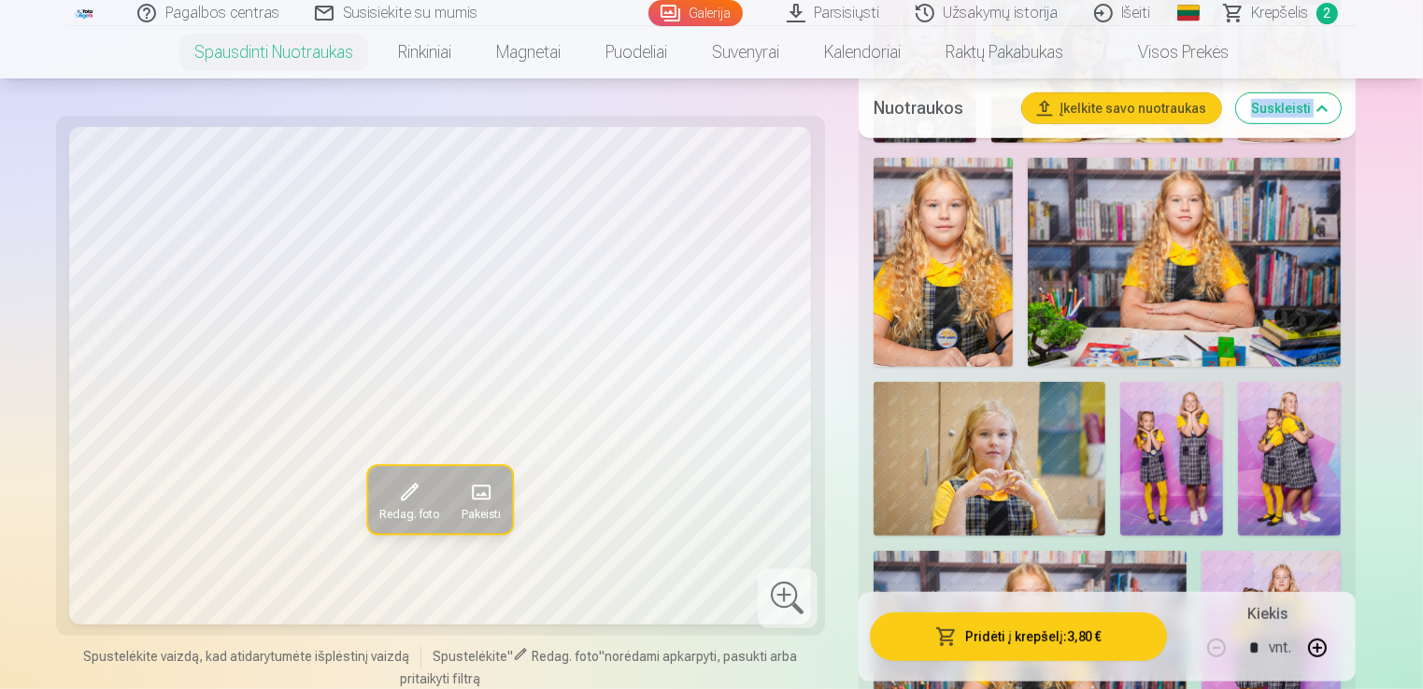
scroll to position [1153, 0]
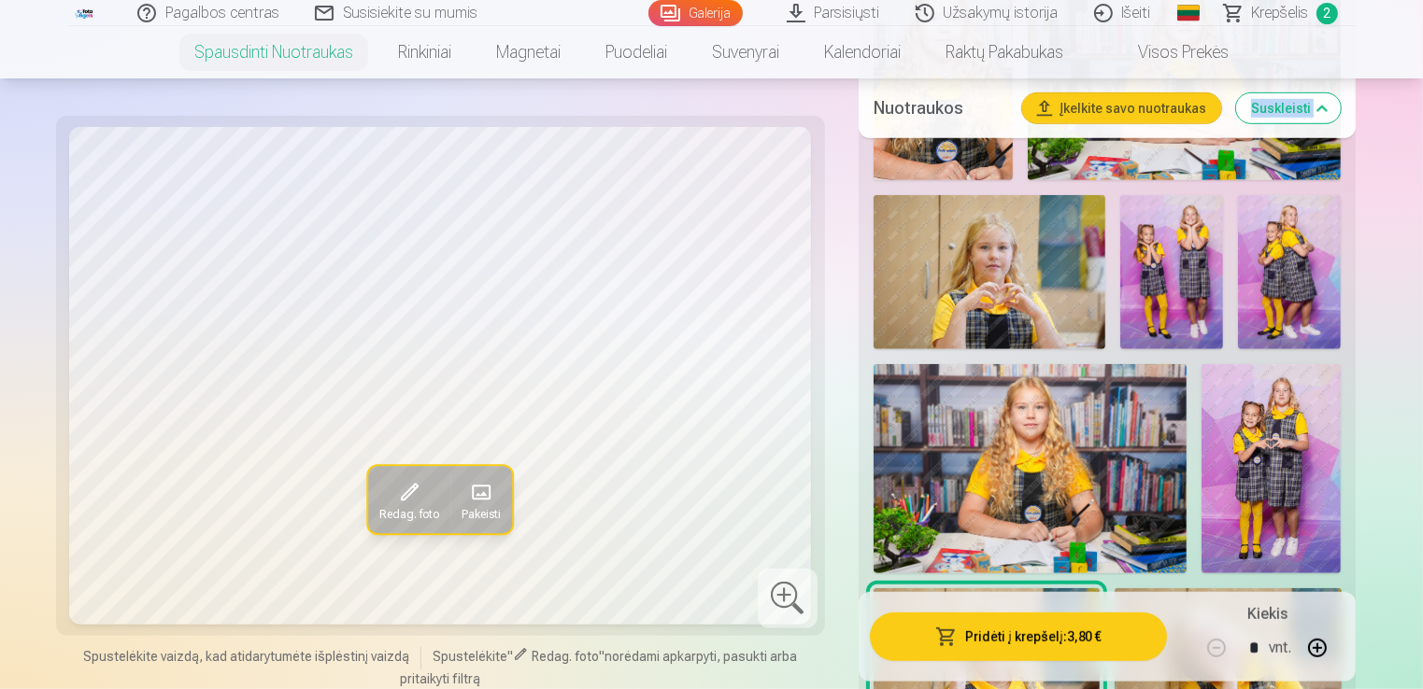
click at [986, 325] on img at bounding box center [989, 272] width 232 height 154
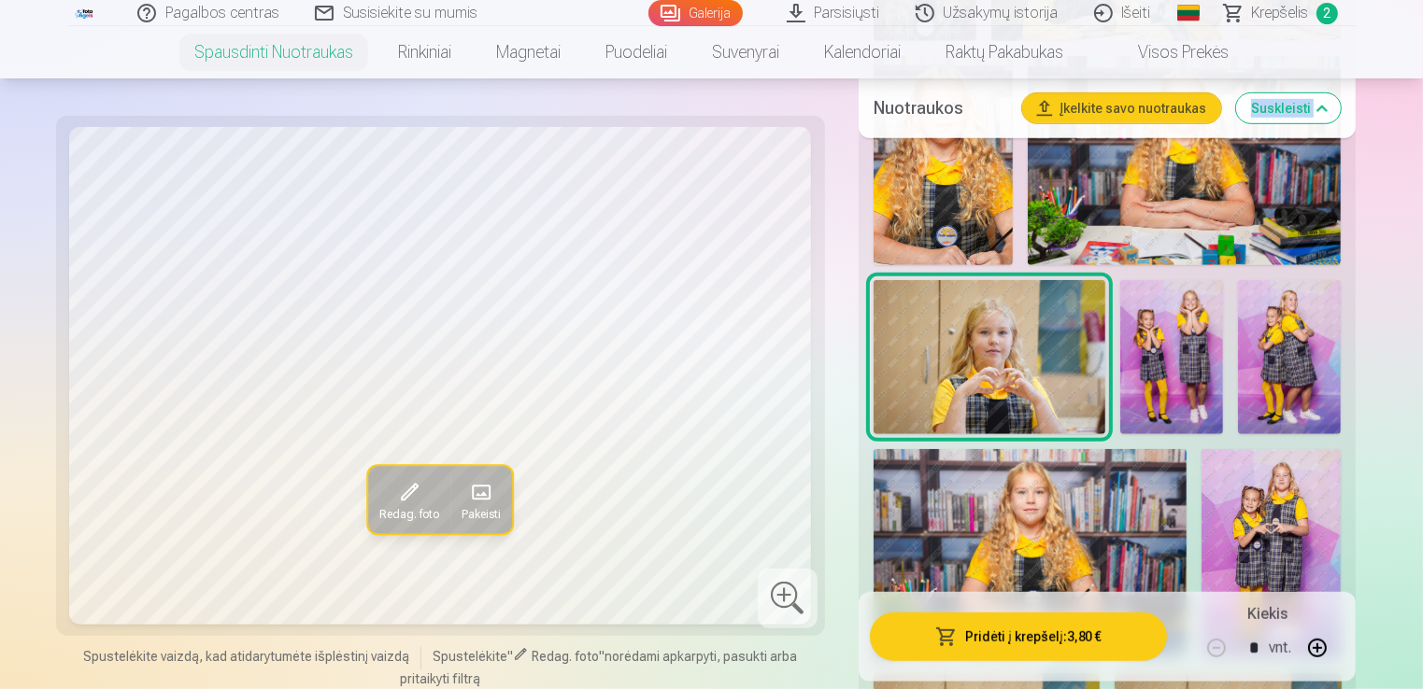
scroll to position [966, 0]
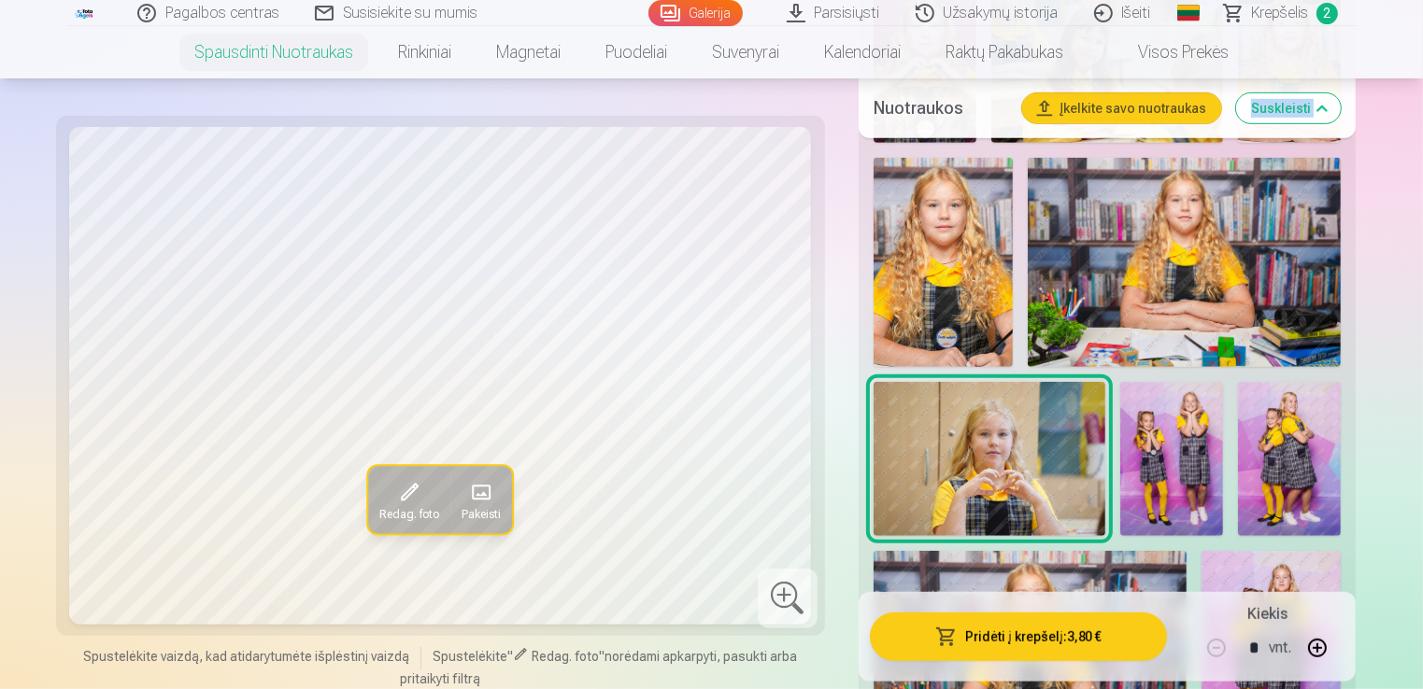
click at [1170, 464] on img at bounding box center [1171, 459] width 103 height 155
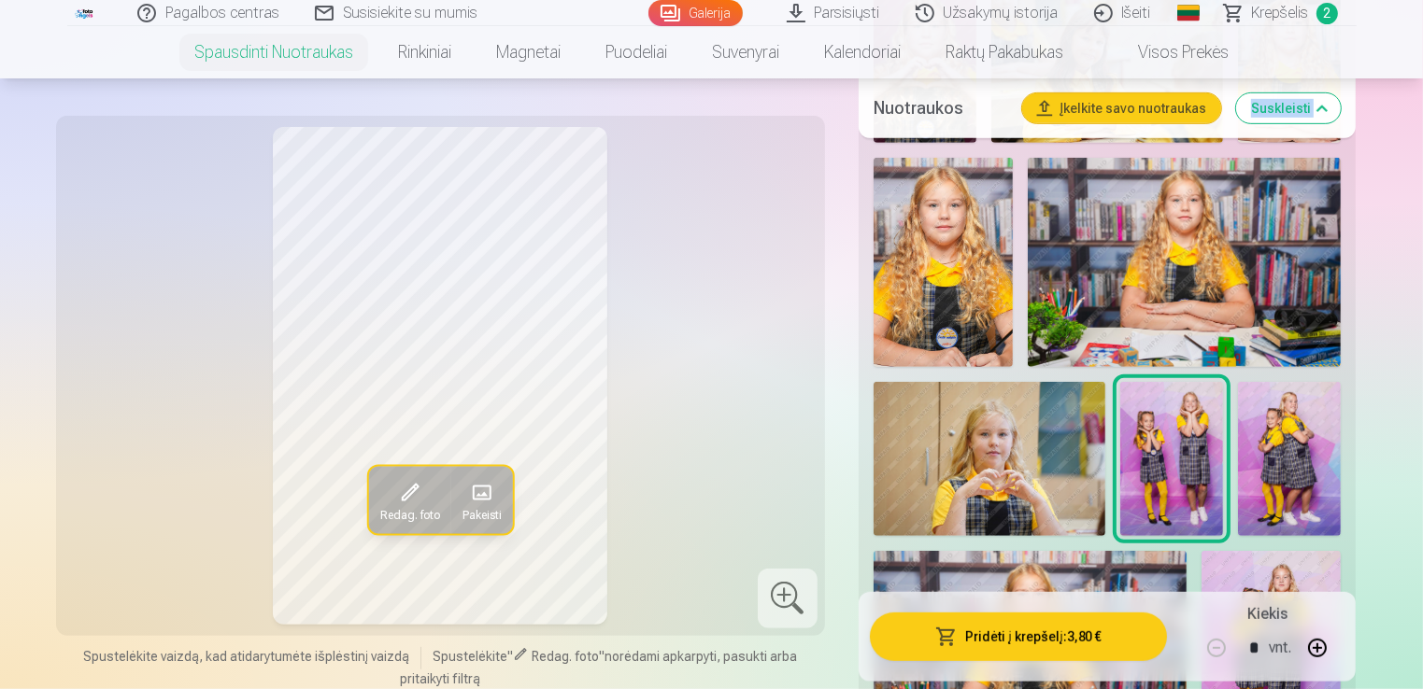
click at [1267, 451] on img at bounding box center [1289, 459] width 103 height 155
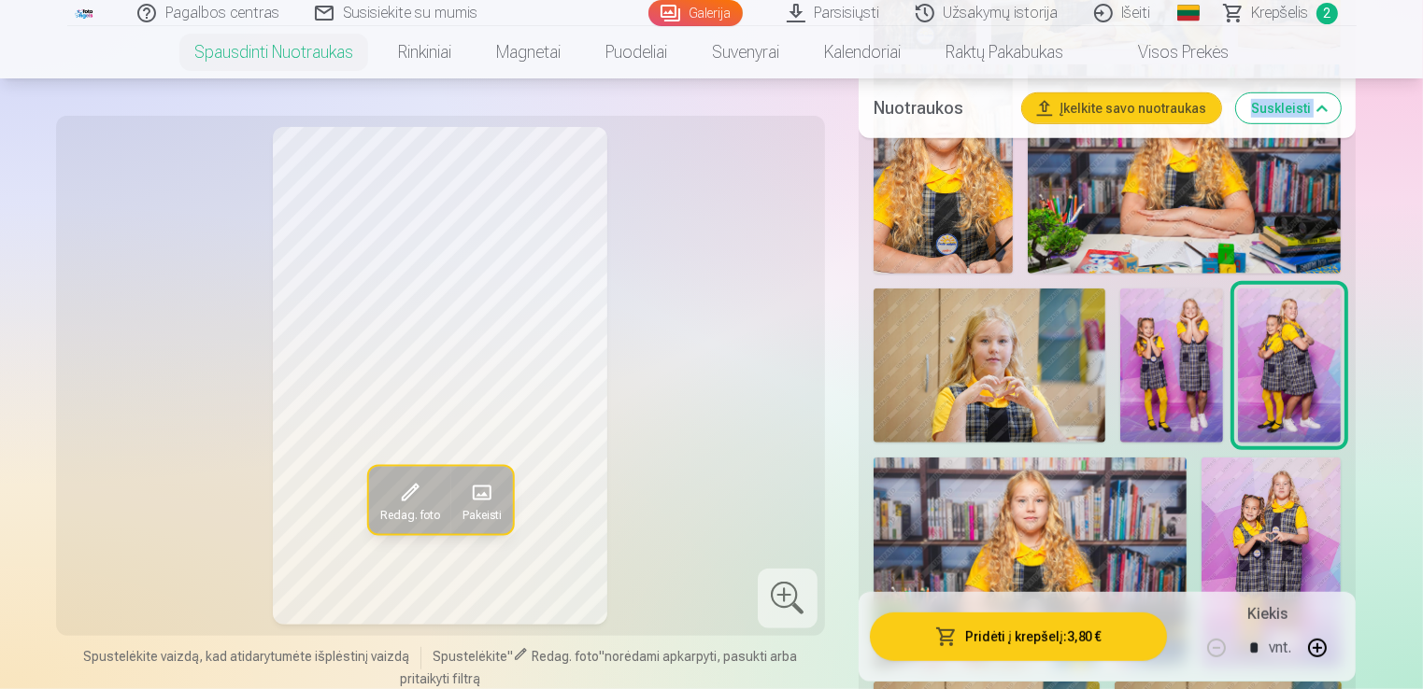
scroll to position [1246, 0]
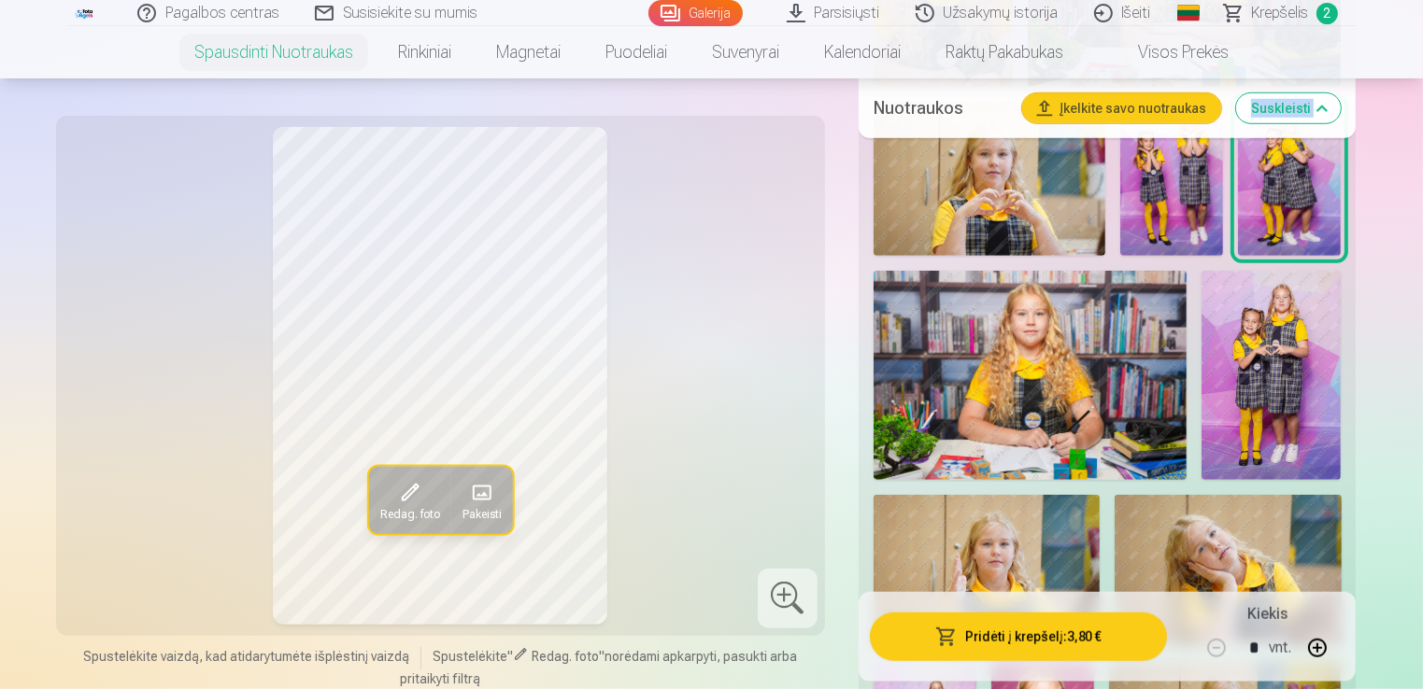
click at [1125, 365] on img at bounding box center [1030, 375] width 314 height 209
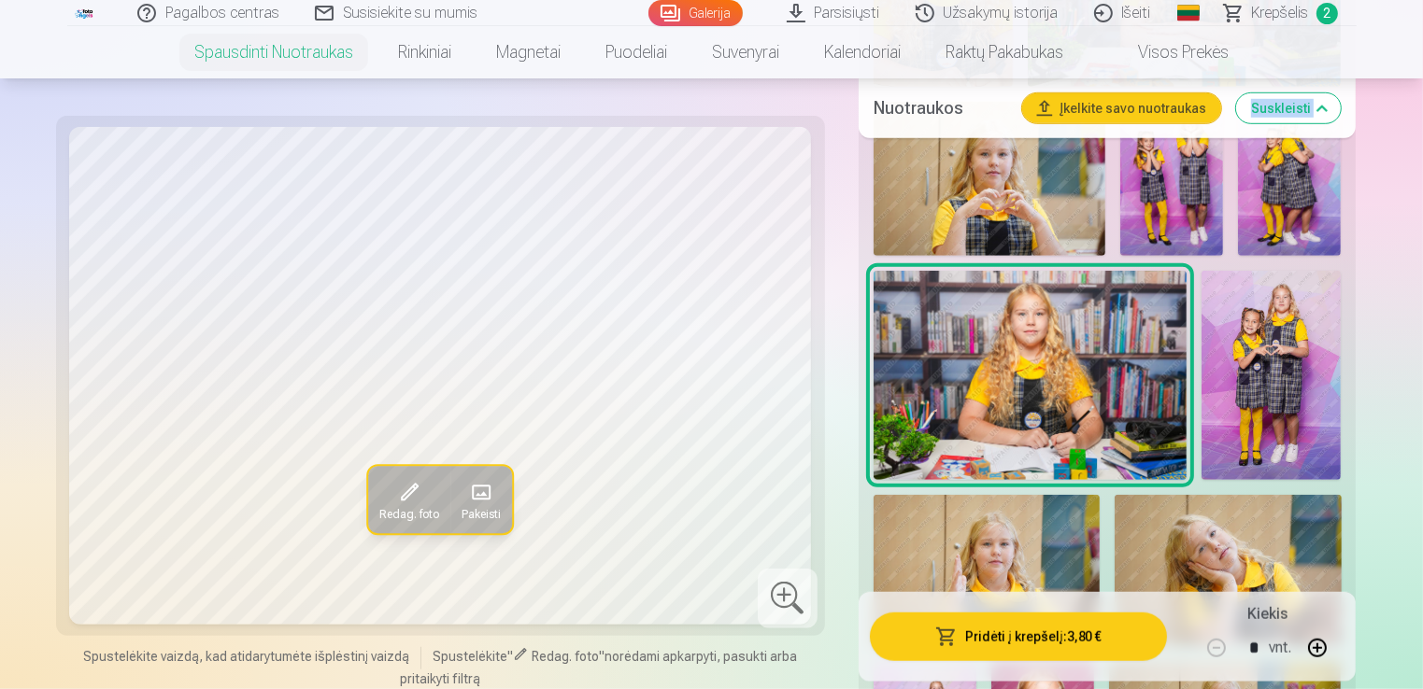
click at [1240, 374] on img at bounding box center [1270, 375] width 139 height 209
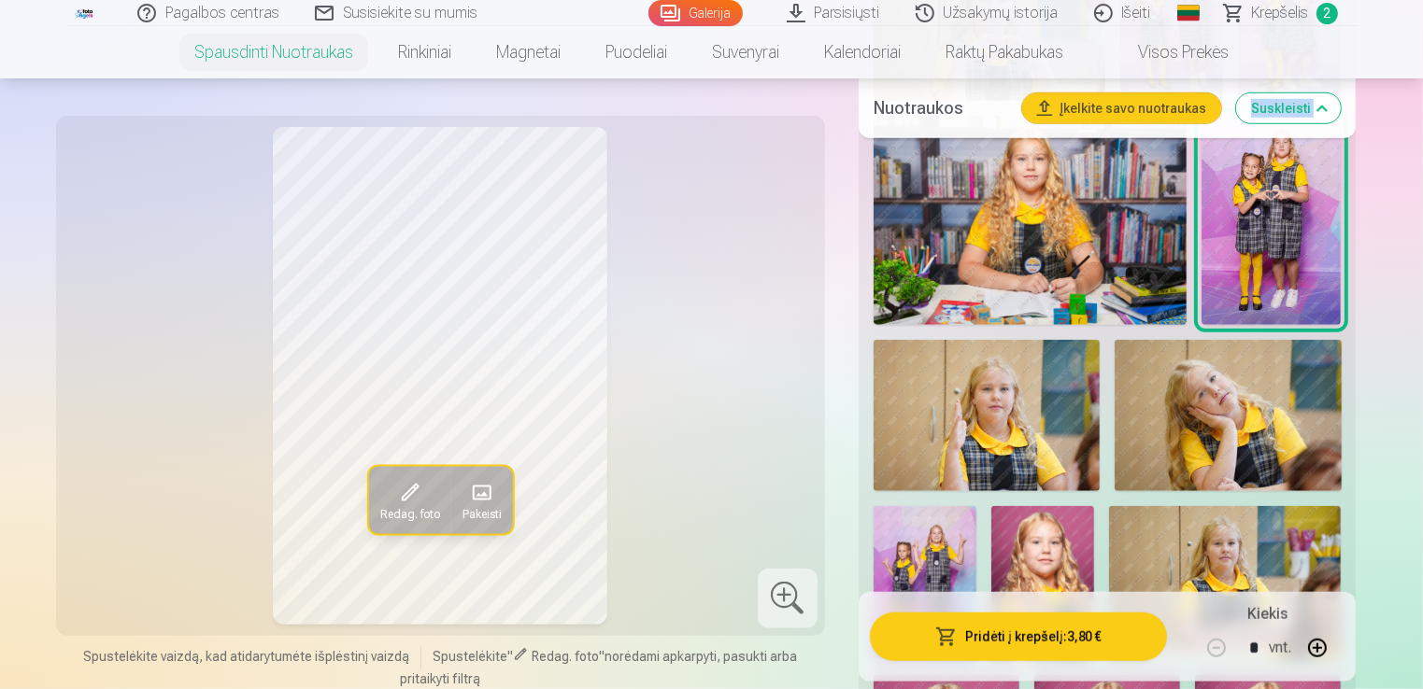
scroll to position [1433, 0]
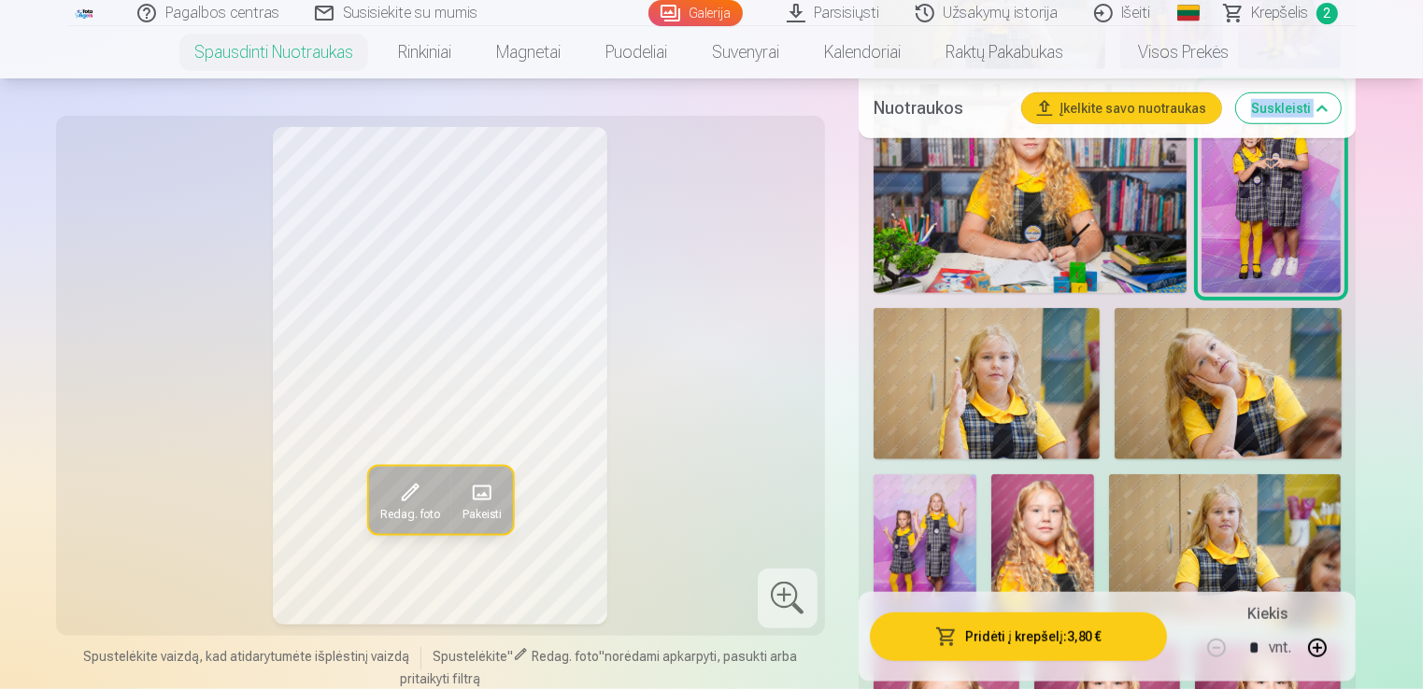
click at [1022, 425] on img at bounding box center [986, 383] width 226 height 151
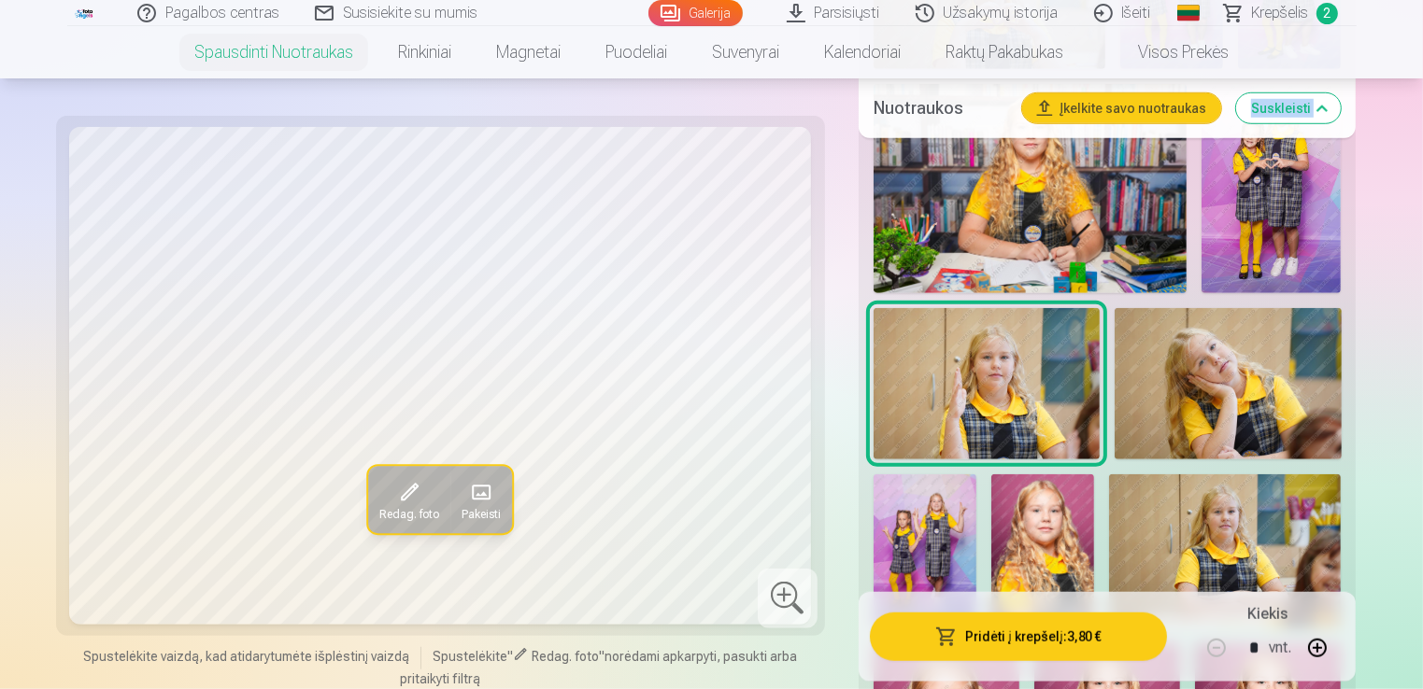
click at [1184, 372] on img at bounding box center [1227, 383] width 226 height 151
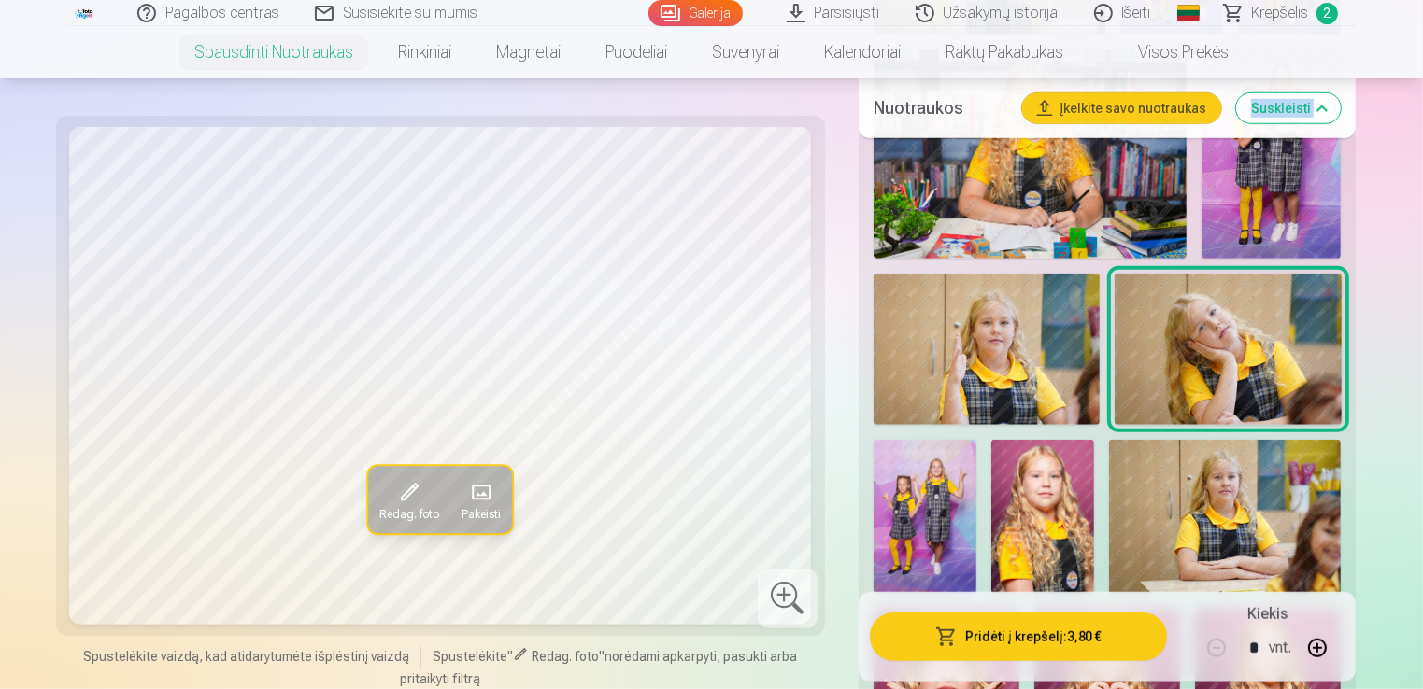
scroll to position [1526, 0]
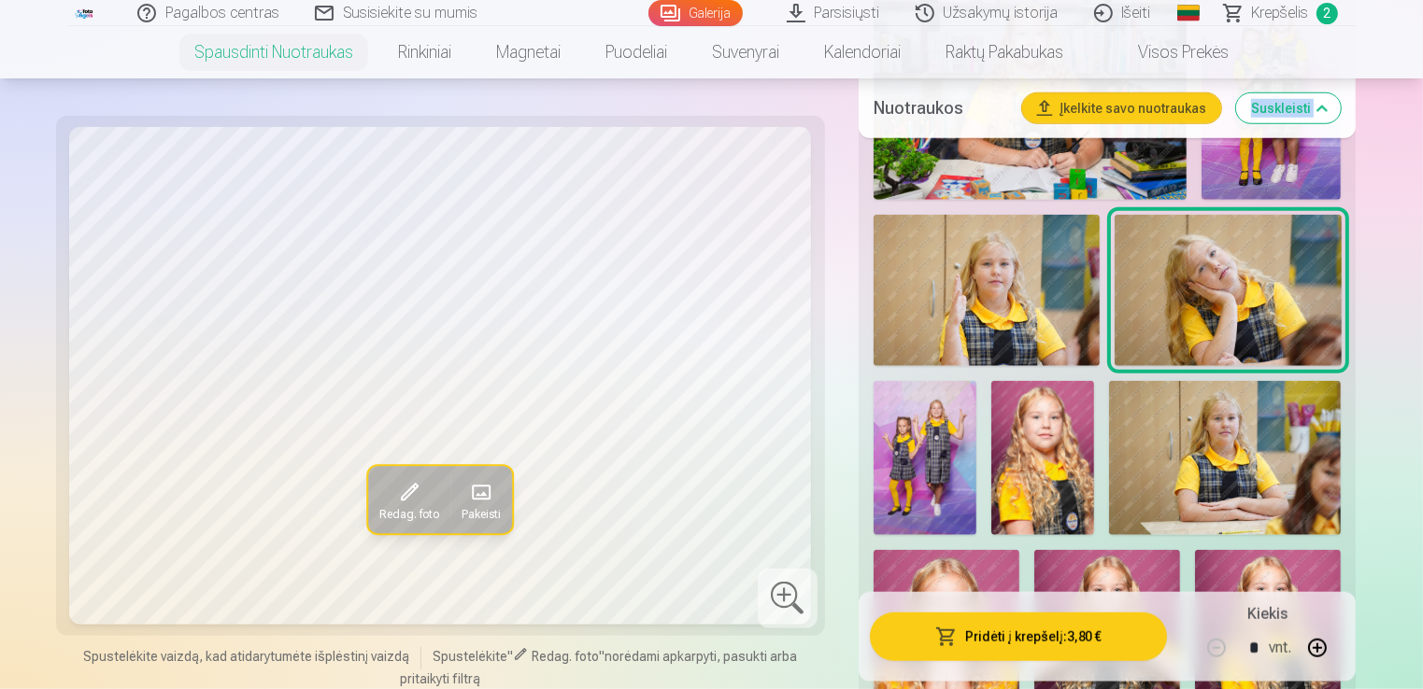
click at [918, 448] on img at bounding box center [924, 458] width 103 height 155
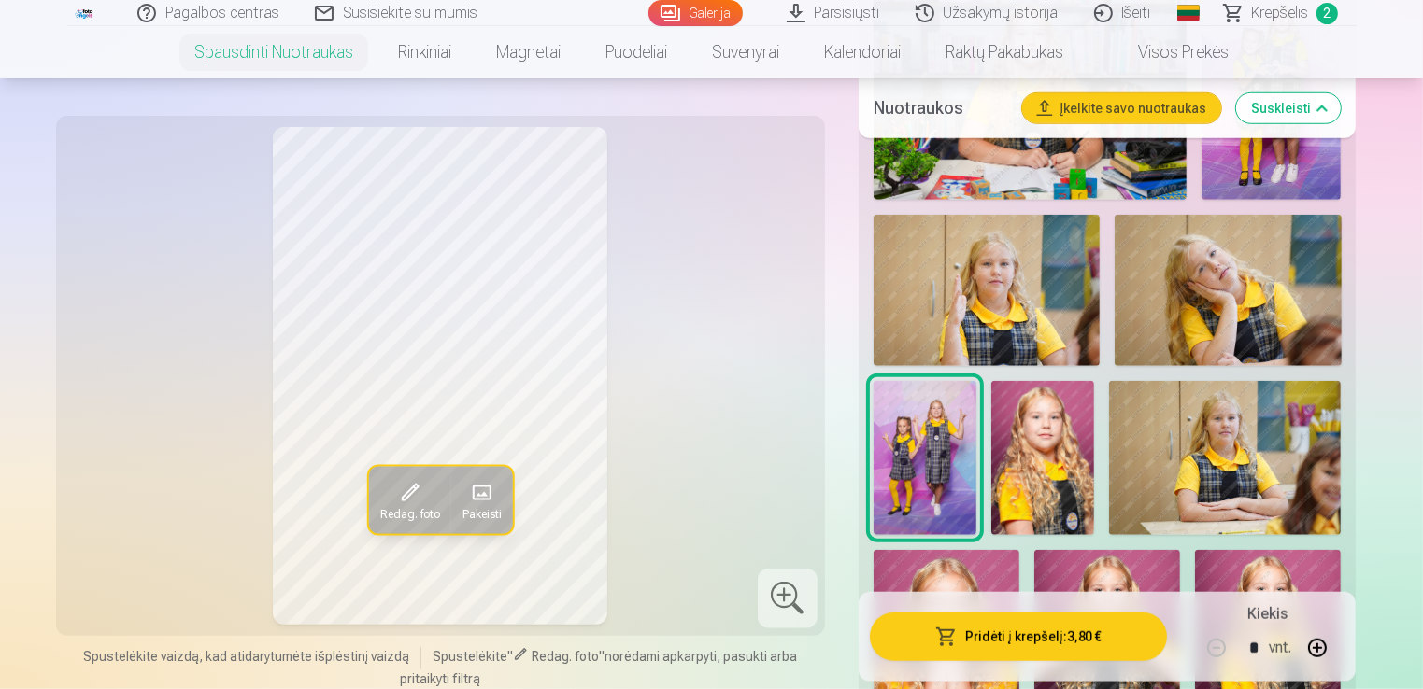
click at [797, 601] on div at bounding box center [788, 599] width 60 height 60
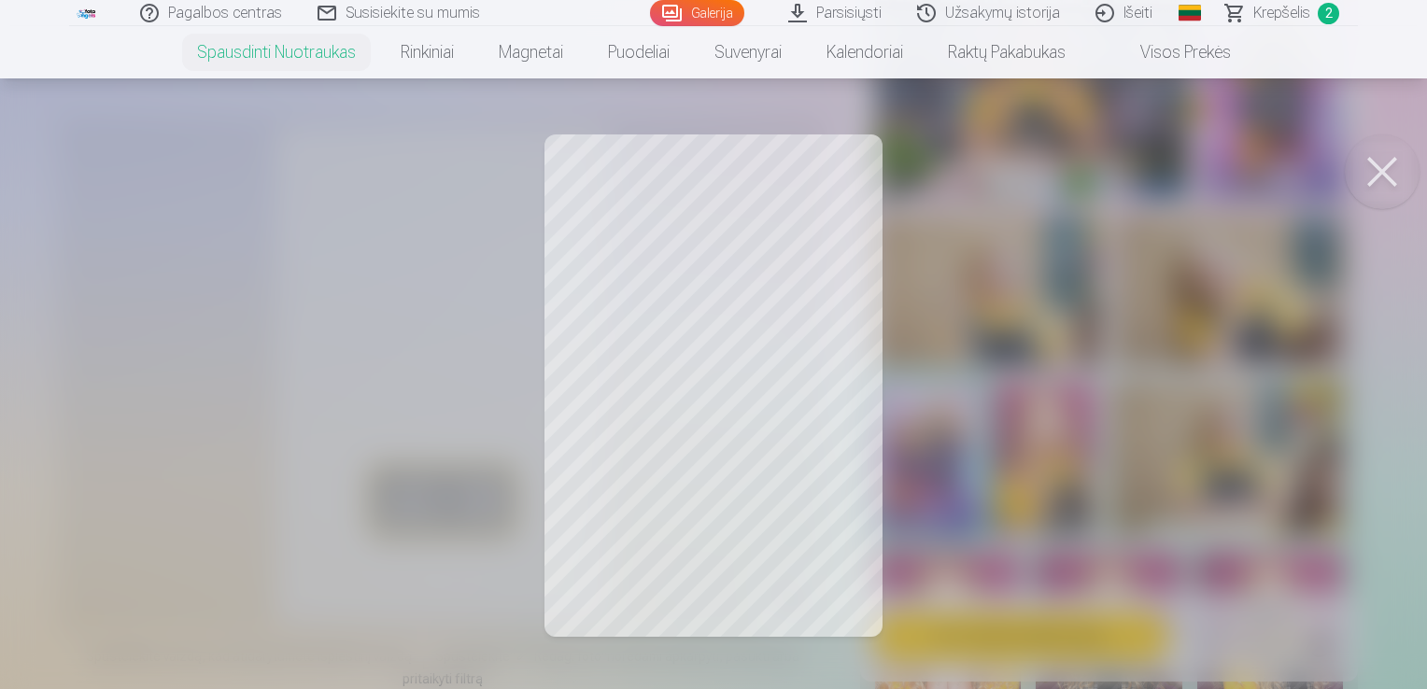
click at [1356, 163] on button at bounding box center [1382, 172] width 75 height 75
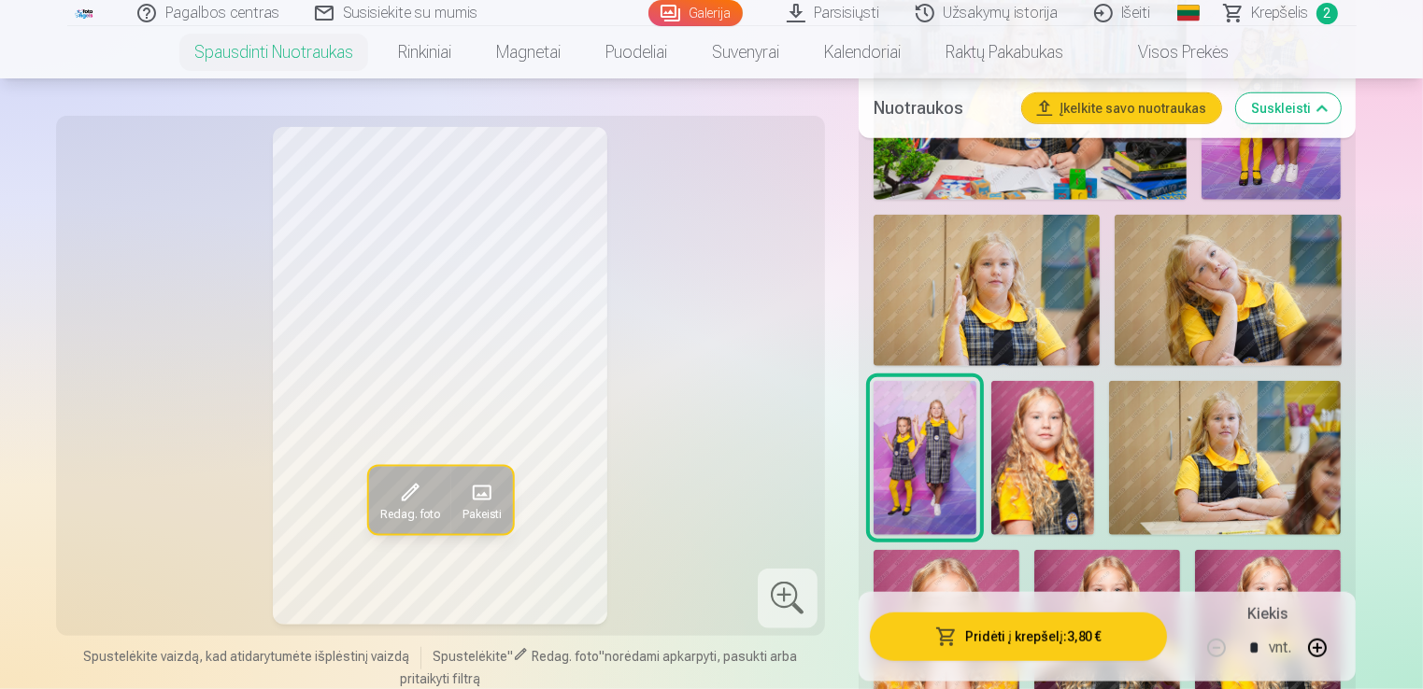
click at [1040, 471] on img at bounding box center [1042, 458] width 103 height 154
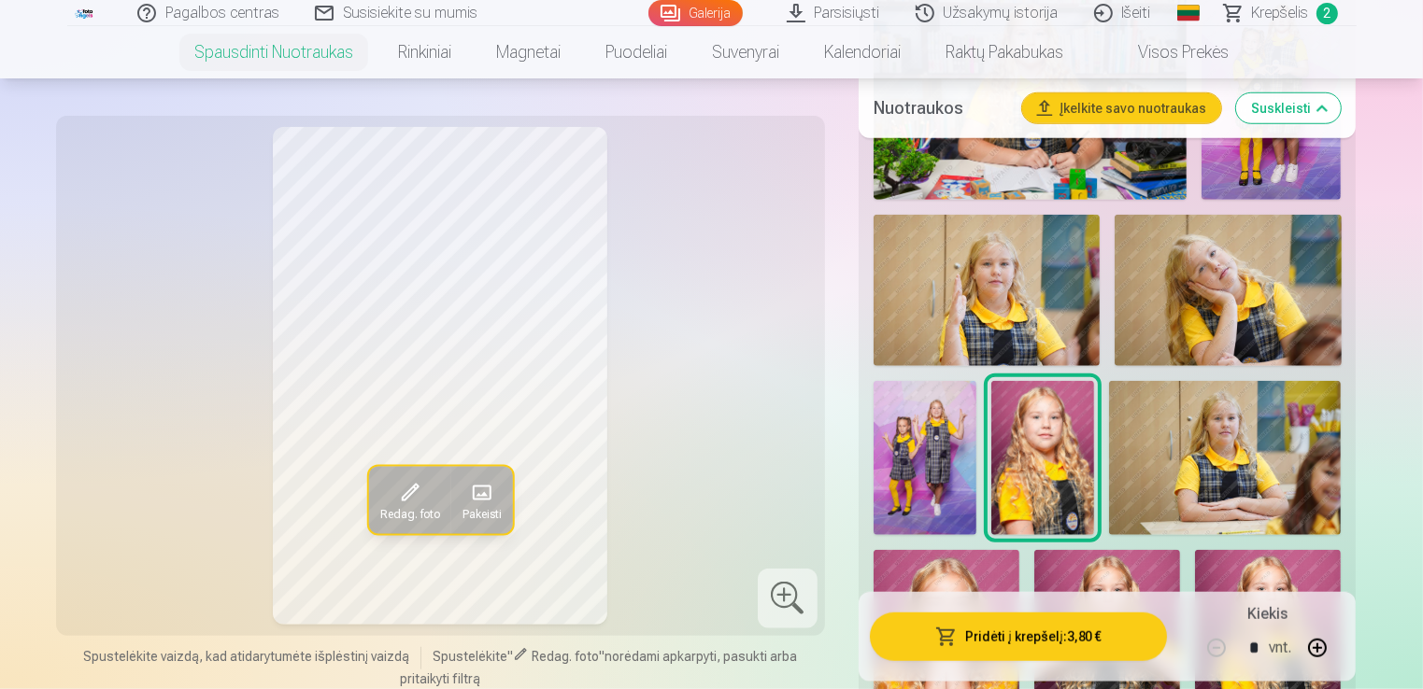
click at [1223, 458] on img at bounding box center [1225, 458] width 232 height 154
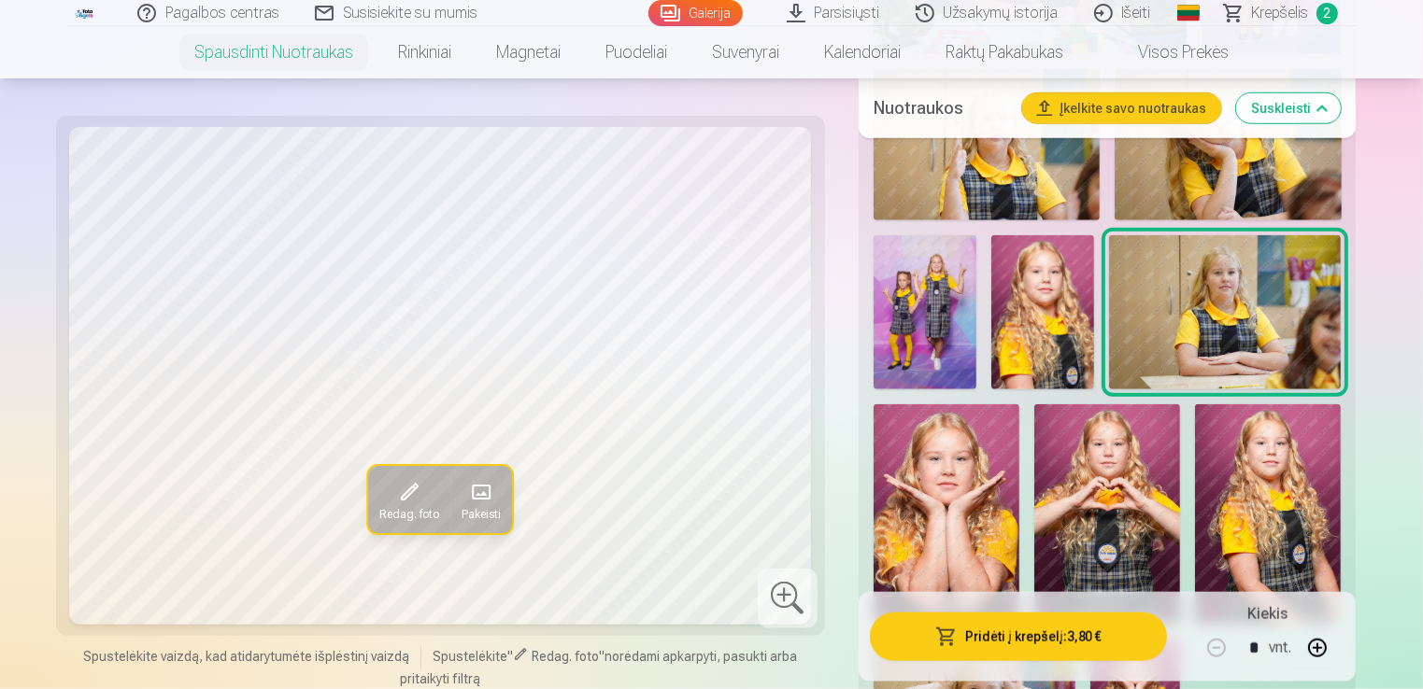
scroll to position [1713, 0]
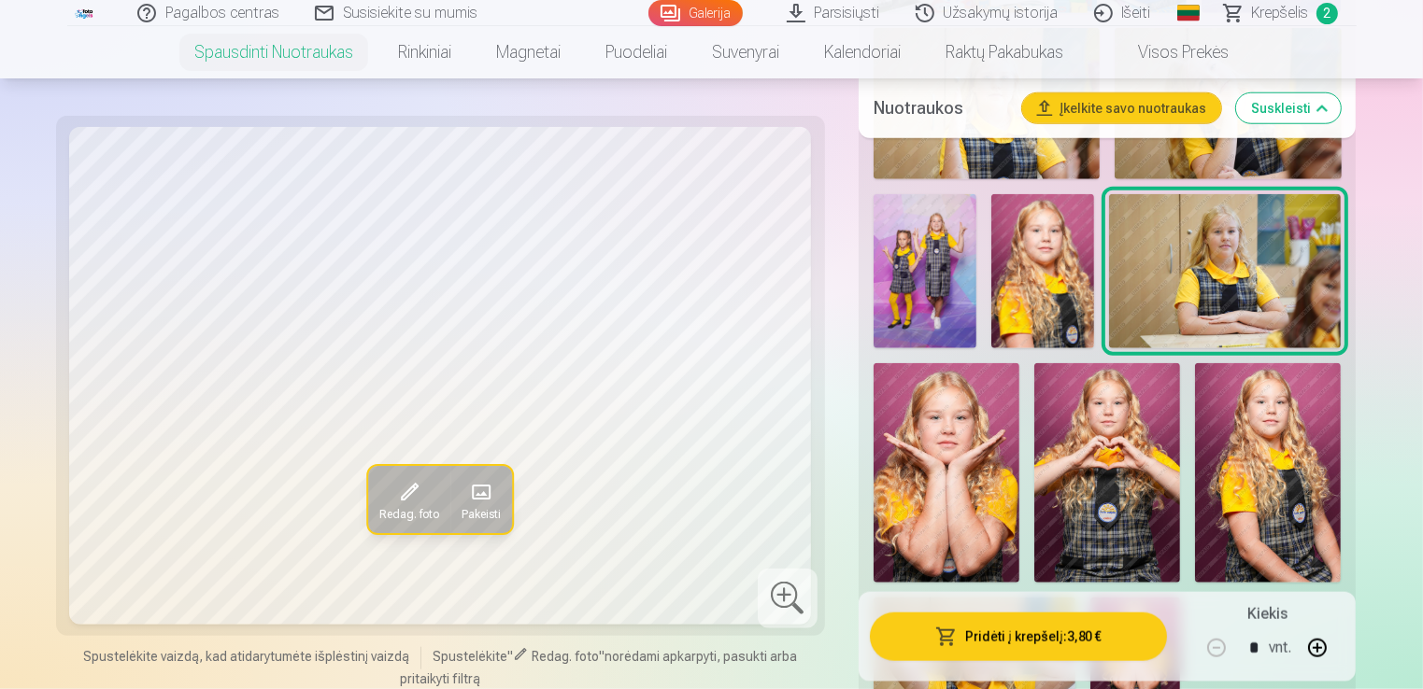
click at [981, 435] on img at bounding box center [946, 472] width 146 height 219
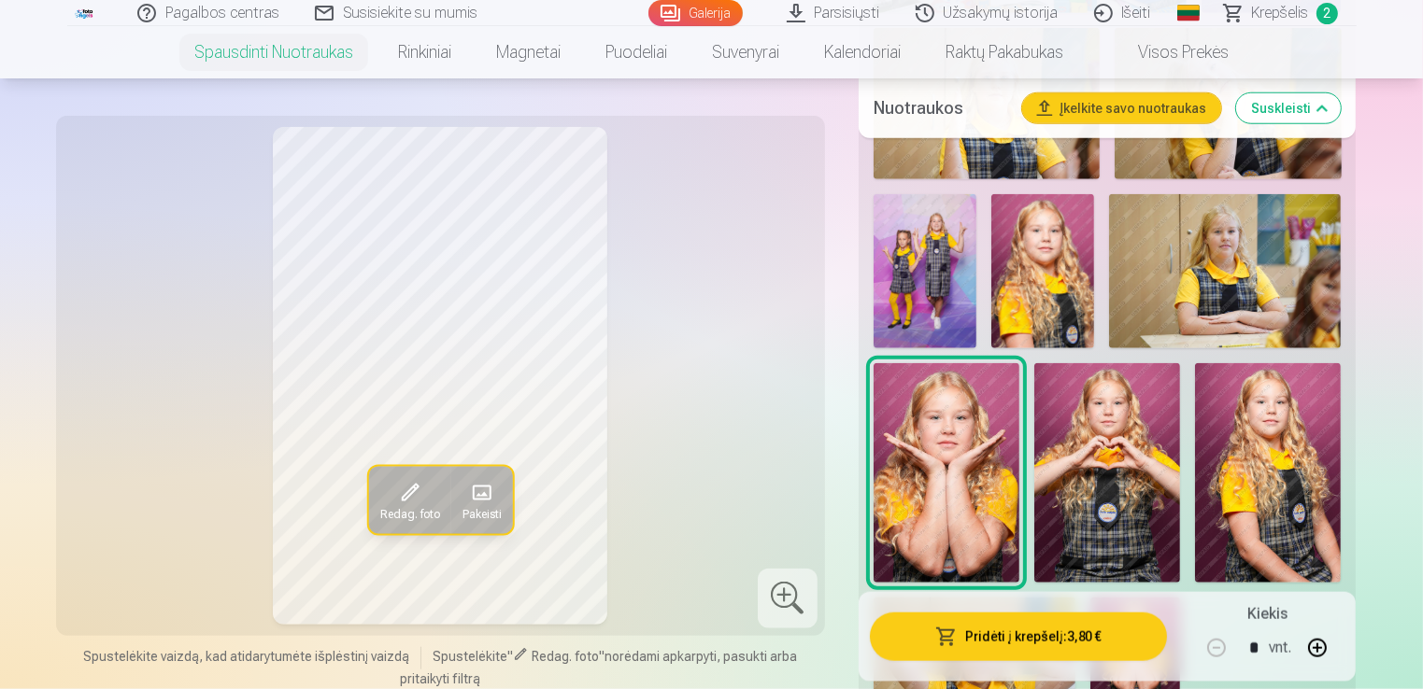
scroll to position [1807, 0]
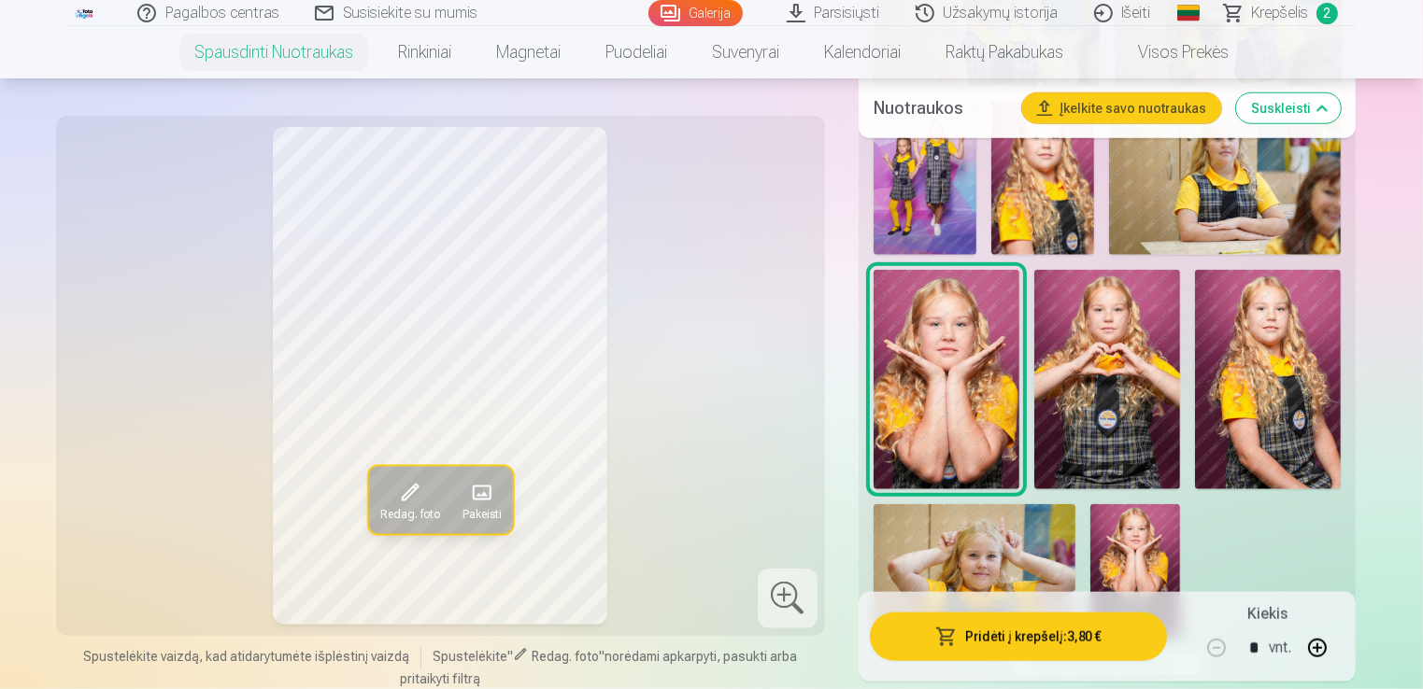
click at [1109, 390] on img at bounding box center [1107, 379] width 146 height 219
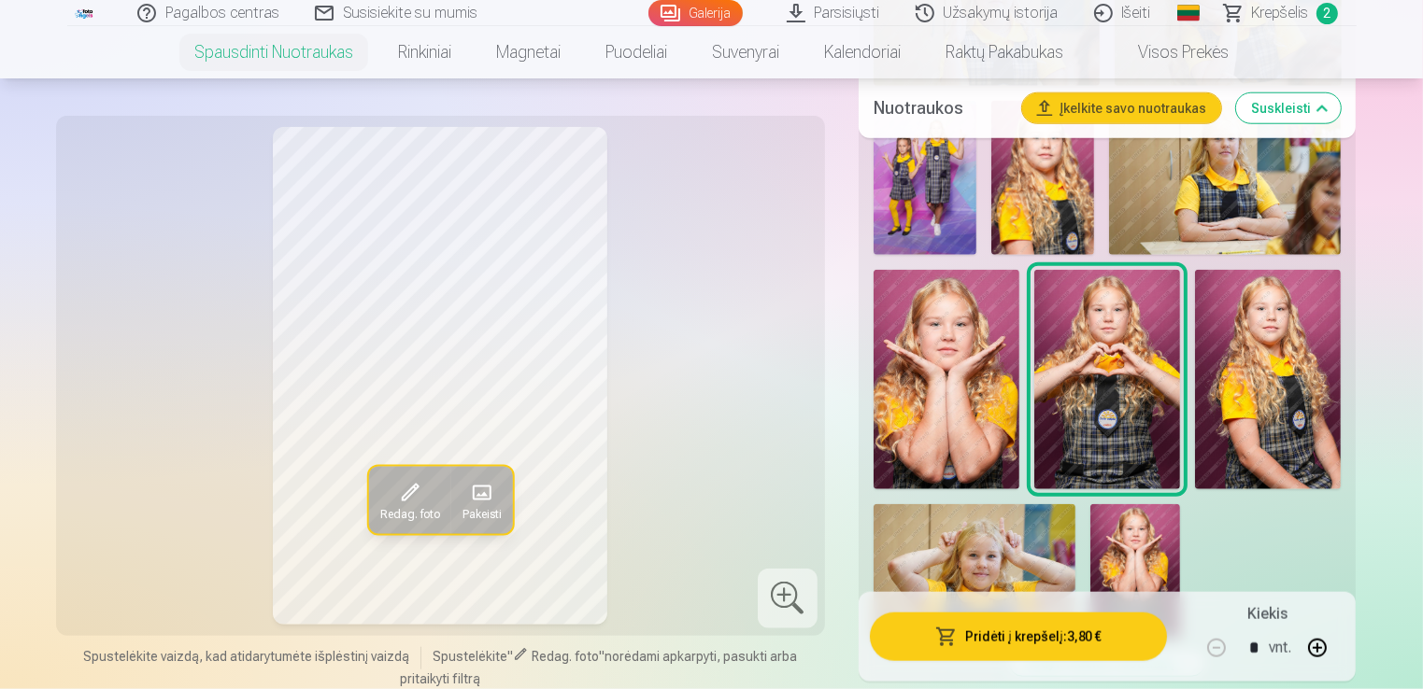
click at [1311, 396] on img at bounding box center [1268, 380] width 146 height 220
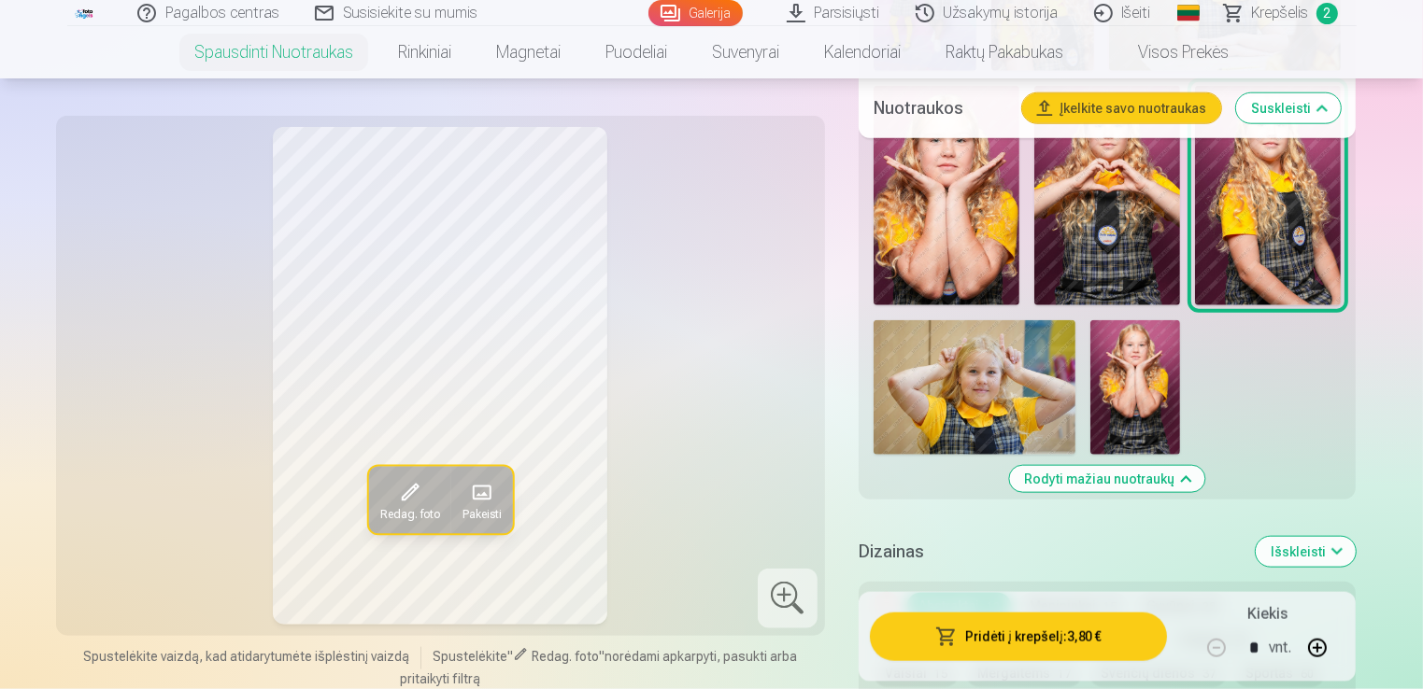
scroll to position [1993, 0]
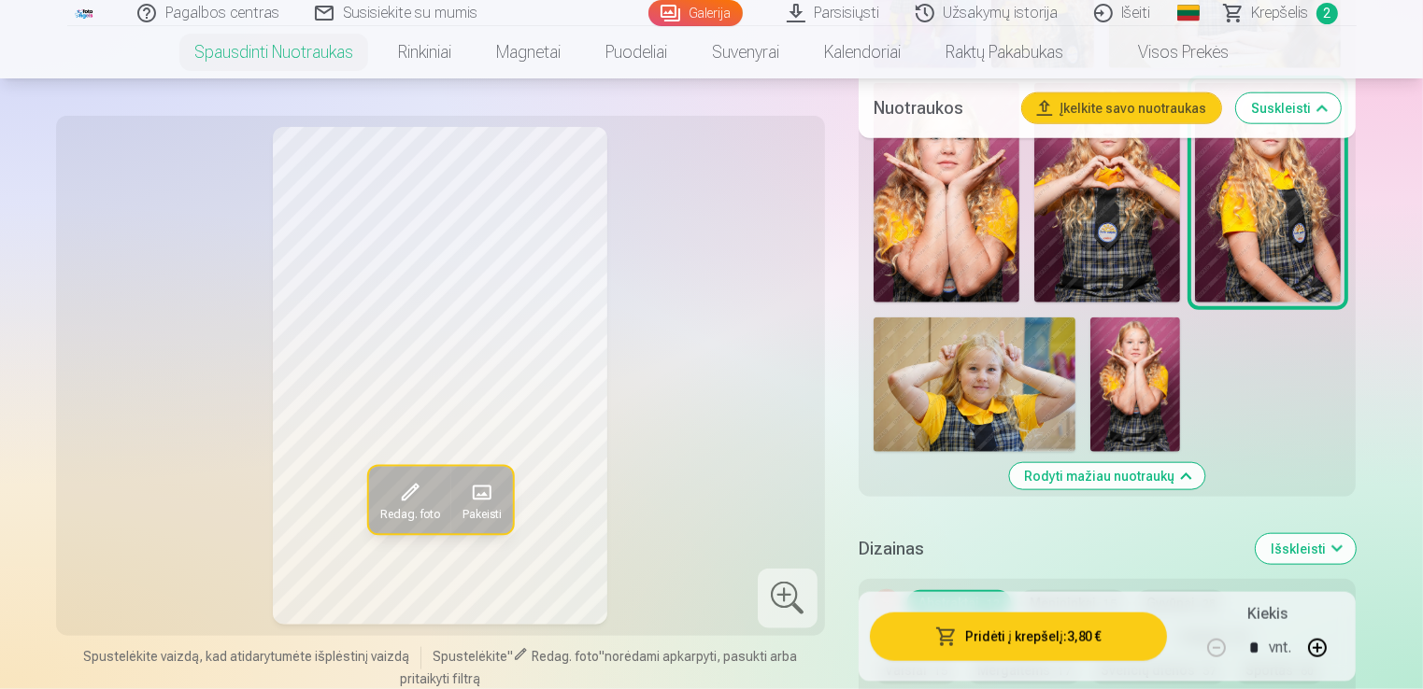
click at [1028, 387] on img at bounding box center [974, 385] width 202 height 135
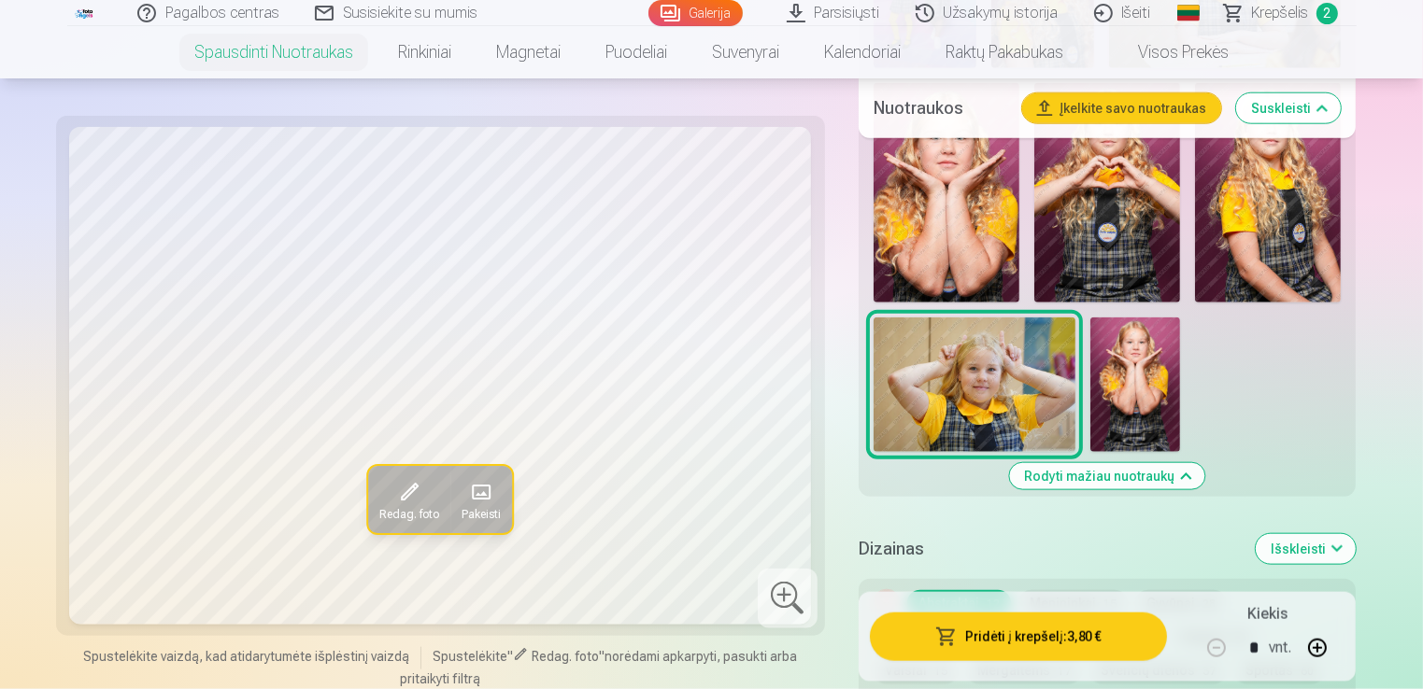
click at [1136, 371] on img at bounding box center [1135, 385] width 90 height 135
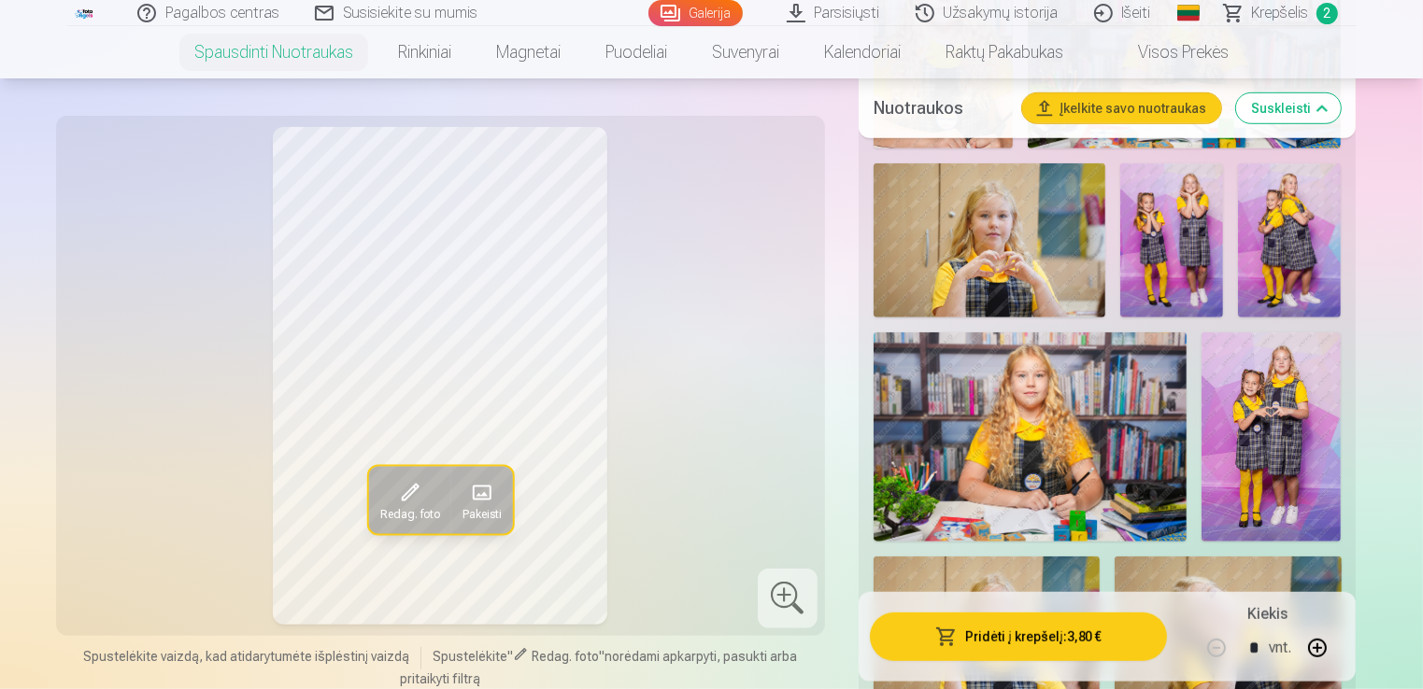
scroll to position [1153, 0]
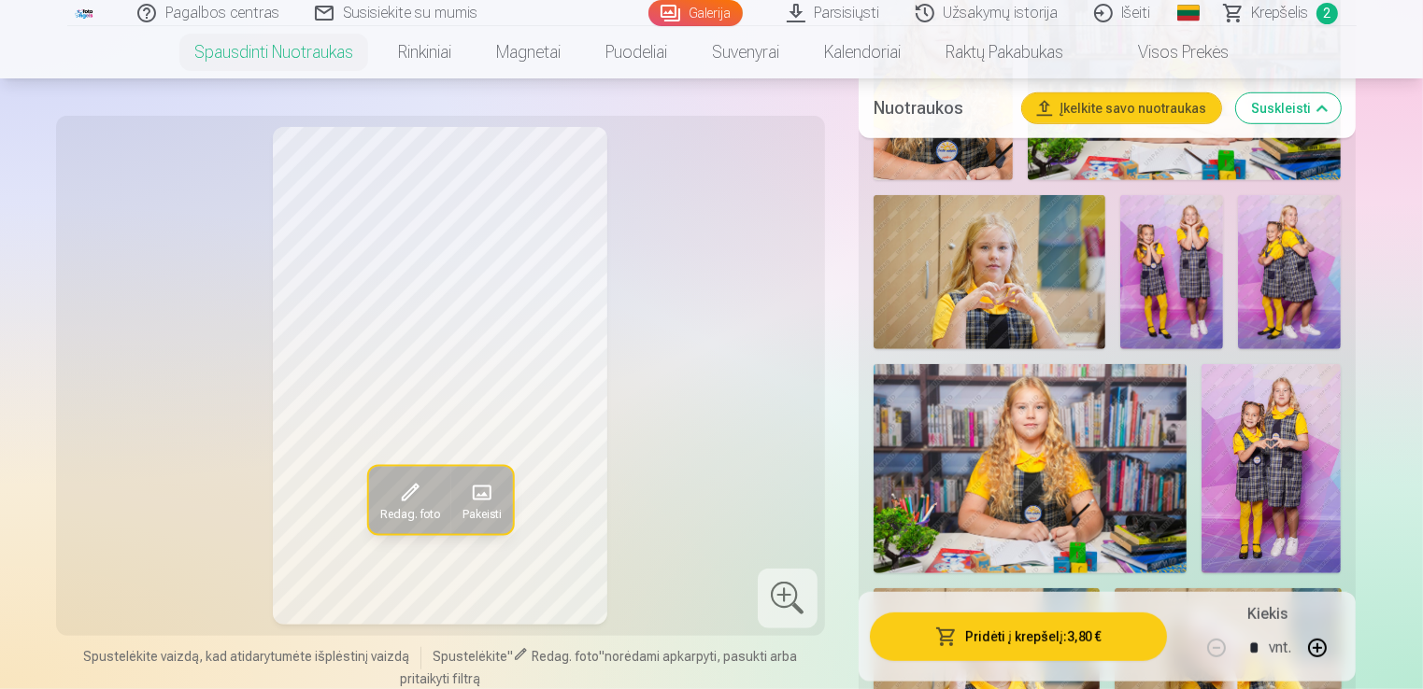
click at [1170, 293] on img at bounding box center [1171, 272] width 103 height 155
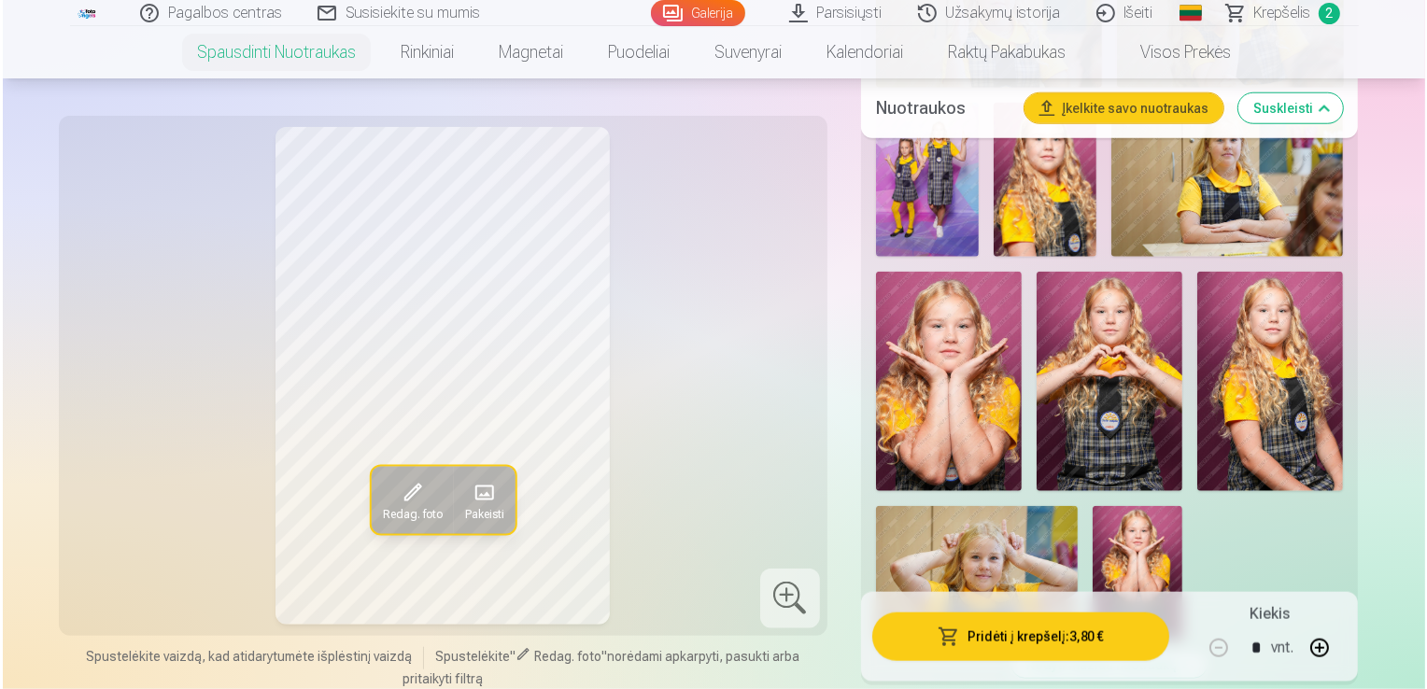
scroll to position [1900, 0]
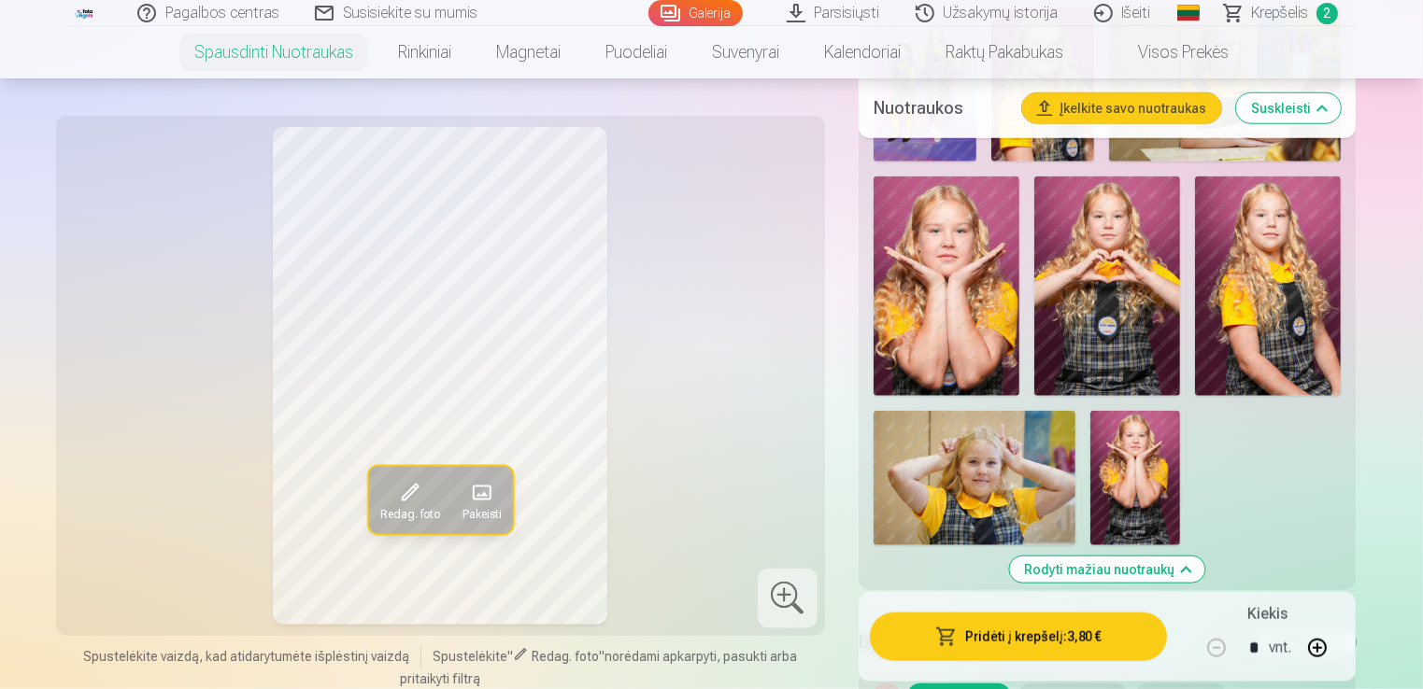
click at [1087, 630] on button "Pridėti į krepšelį : 3,80 €" at bounding box center [1019, 637] width 298 height 49
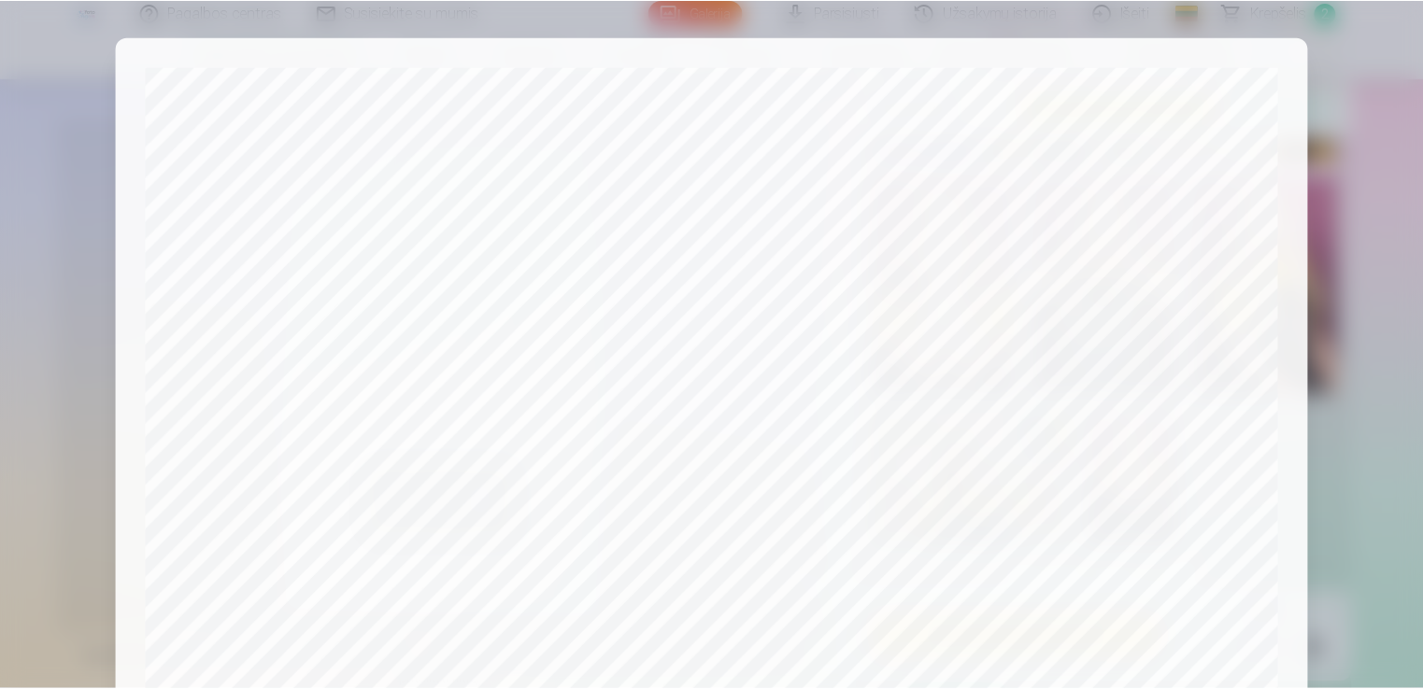
scroll to position [0, 0]
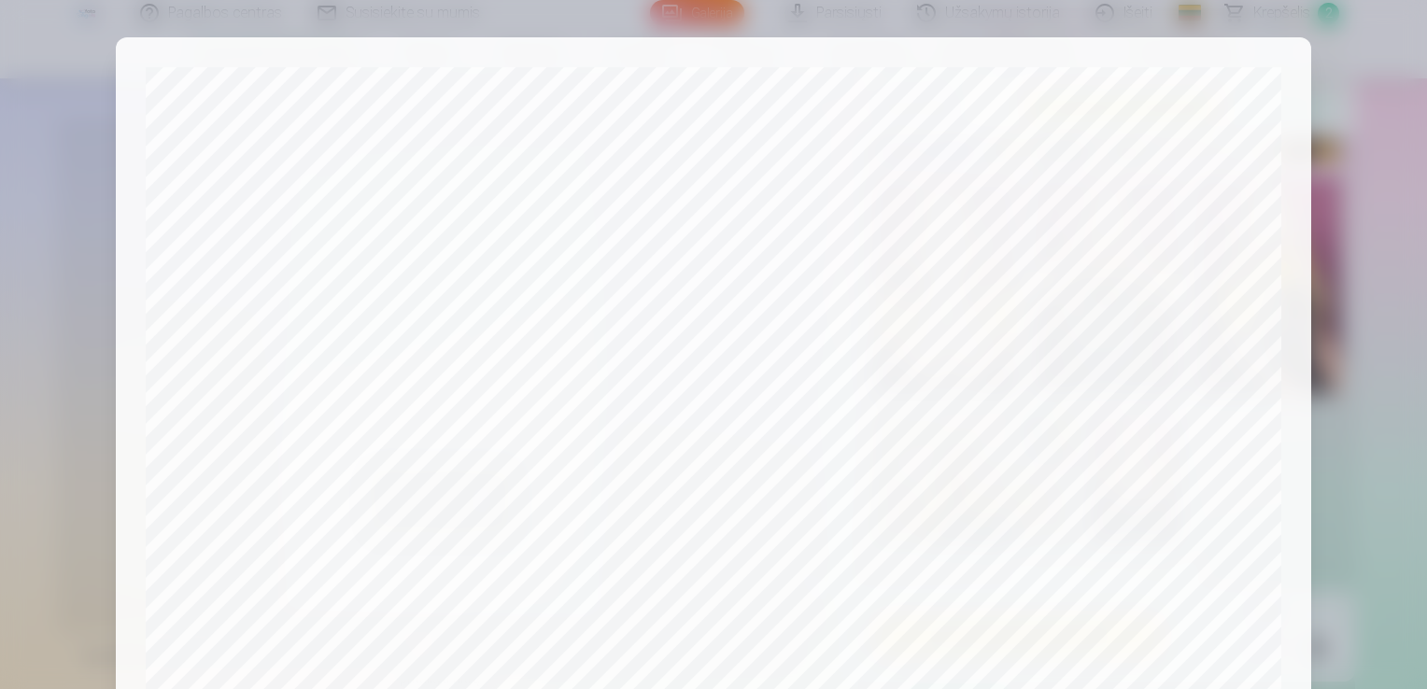
click at [1316, 237] on div at bounding box center [713, 344] width 1427 height 689
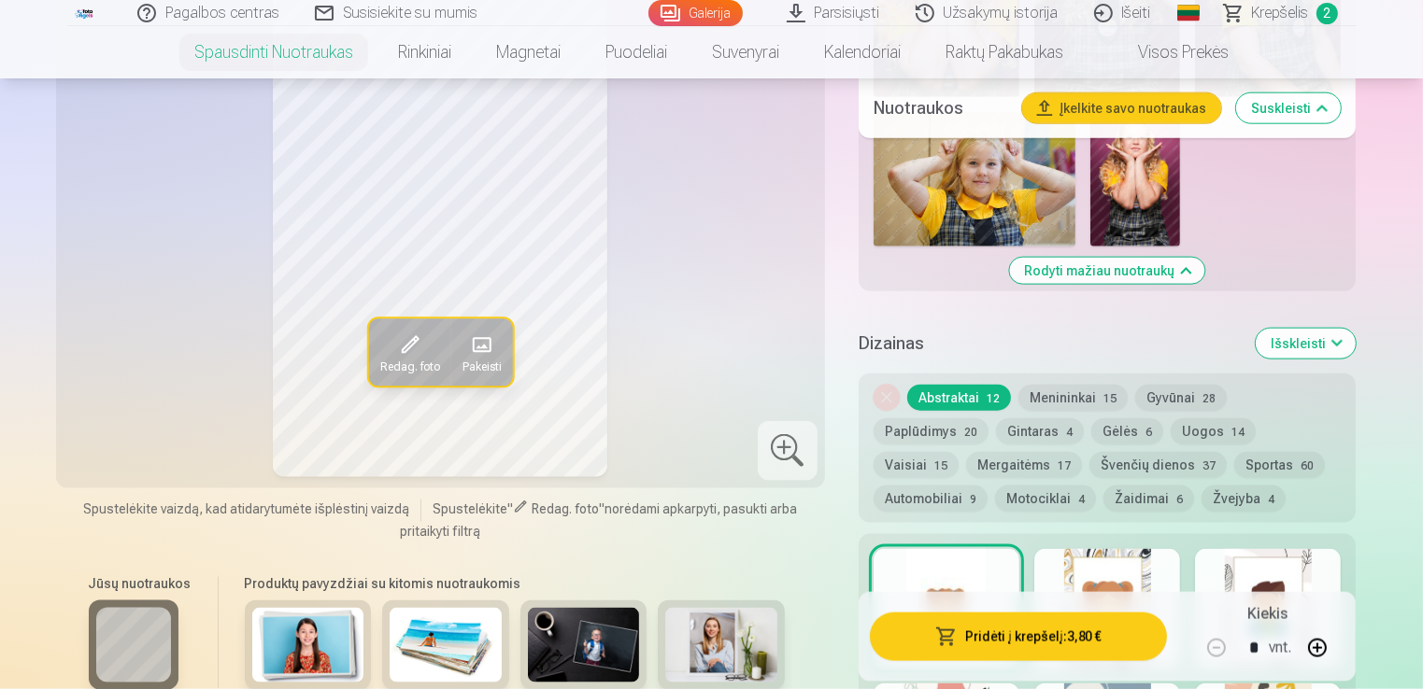
scroll to position [2274, 0]
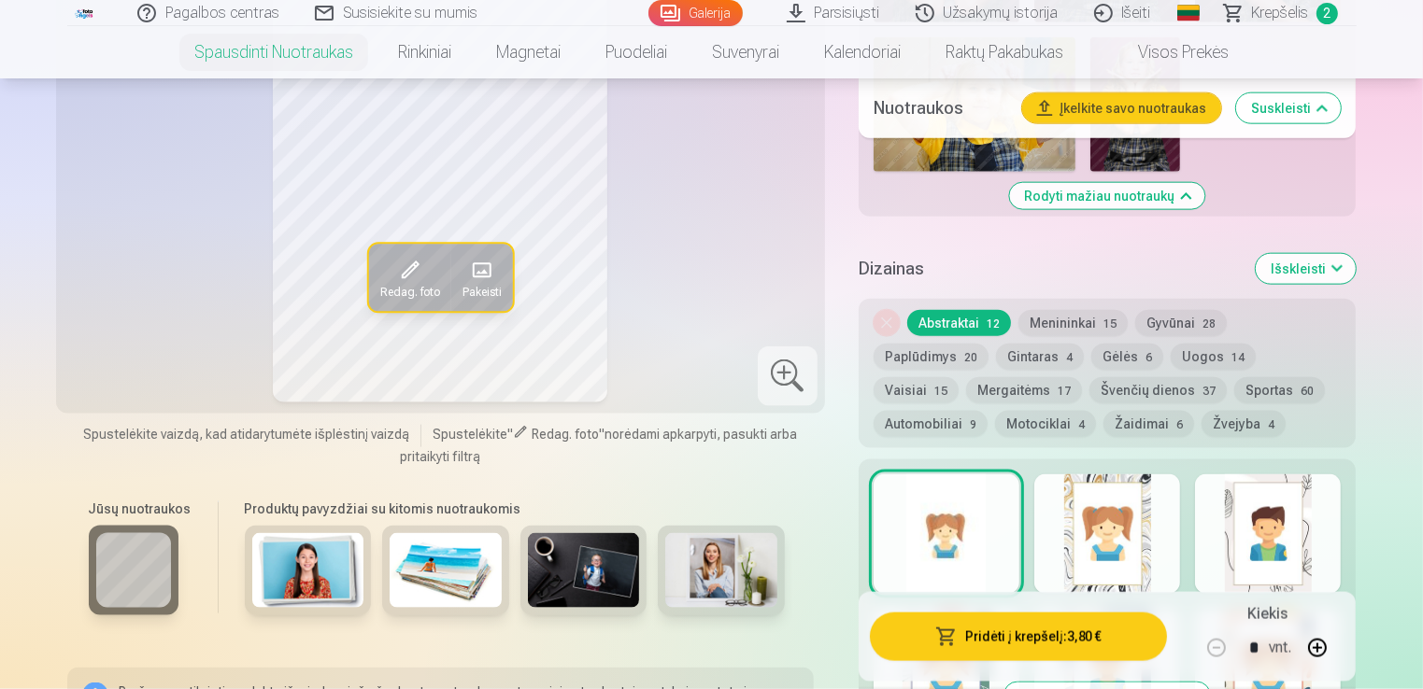
click at [1091, 354] on button "Gėlės 6" at bounding box center [1127, 357] width 72 height 26
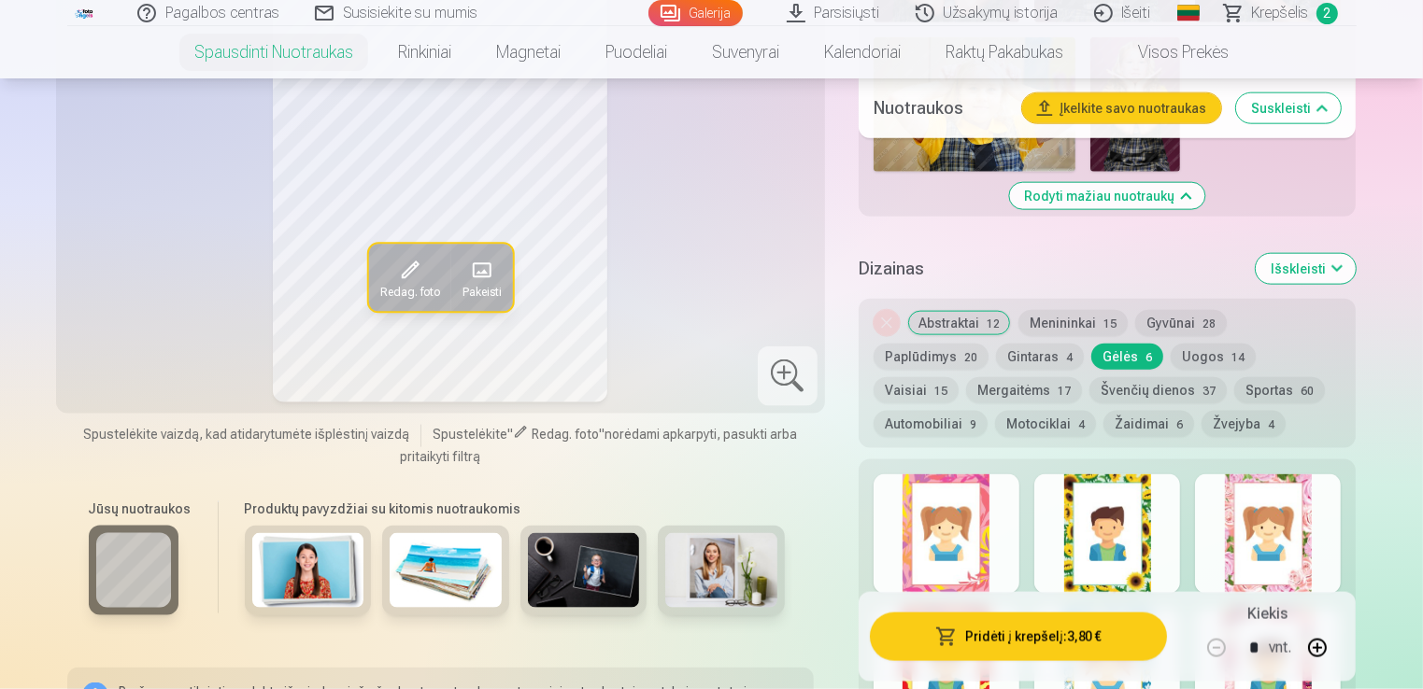
click at [1289, 7] on span "Krepšelis" at bounding box center [1280, 13] width 57 height 22
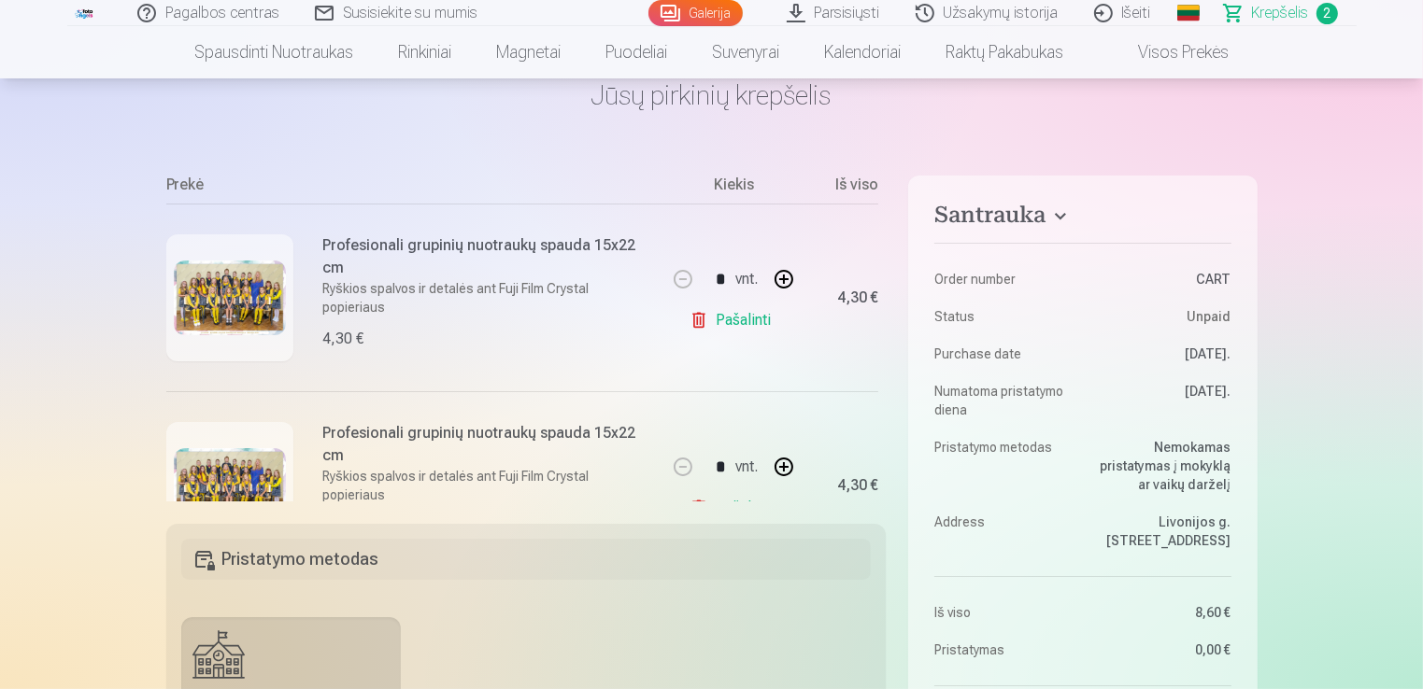
scroll to position [243, 0]
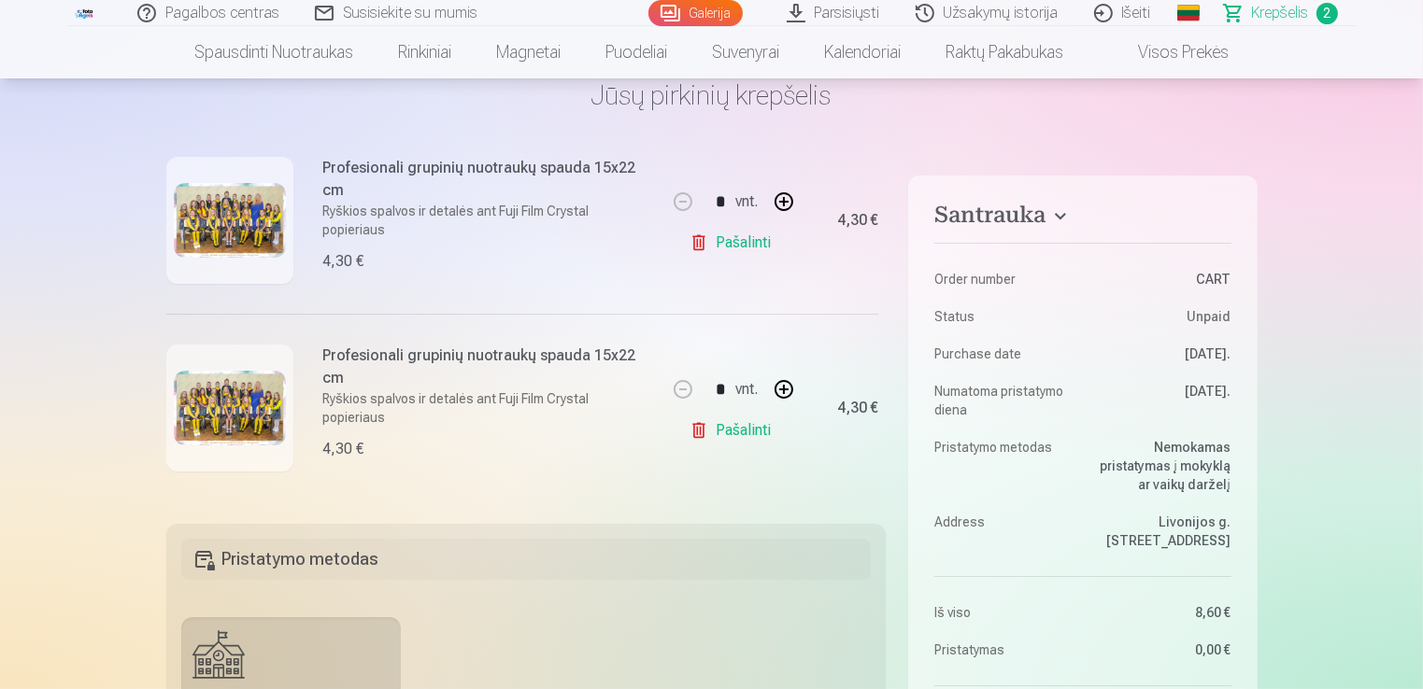
click at [744, 420] on link "Pašalinti" at bounding box center [733, 430] width 89 height 37
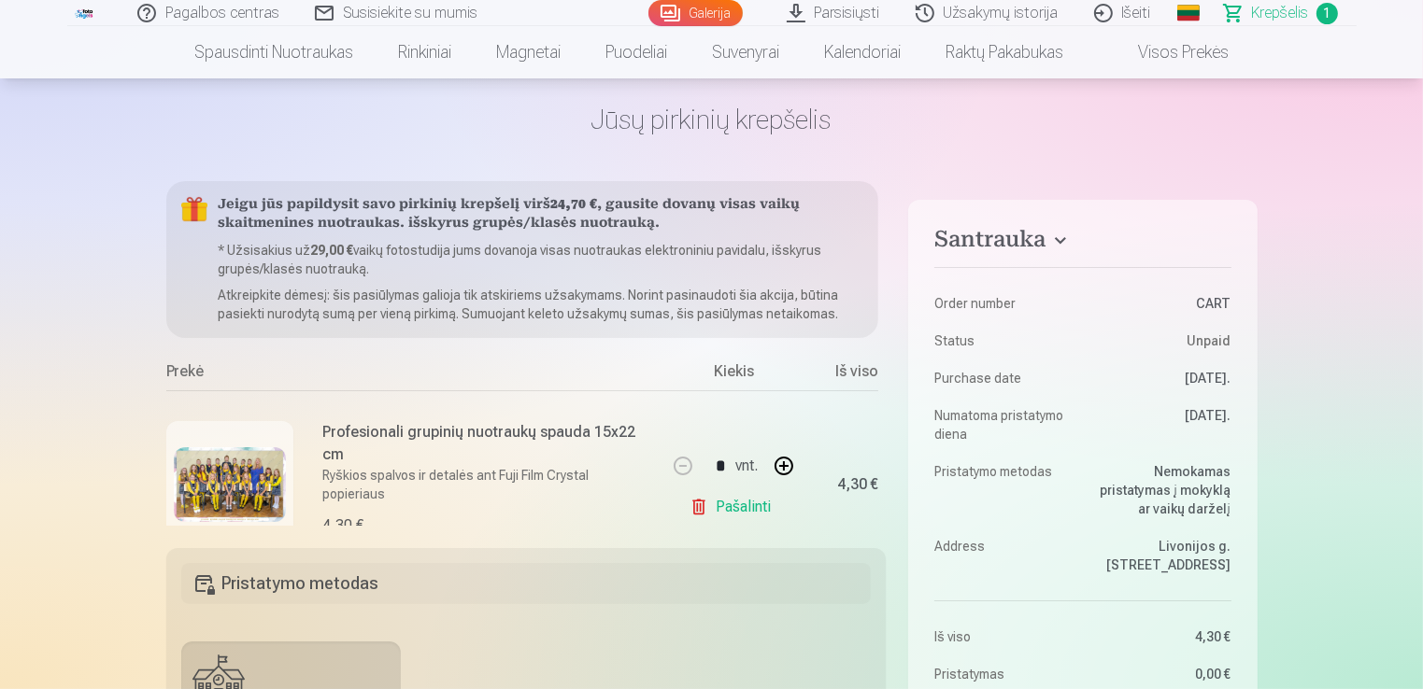
scroll to position [0, 0]
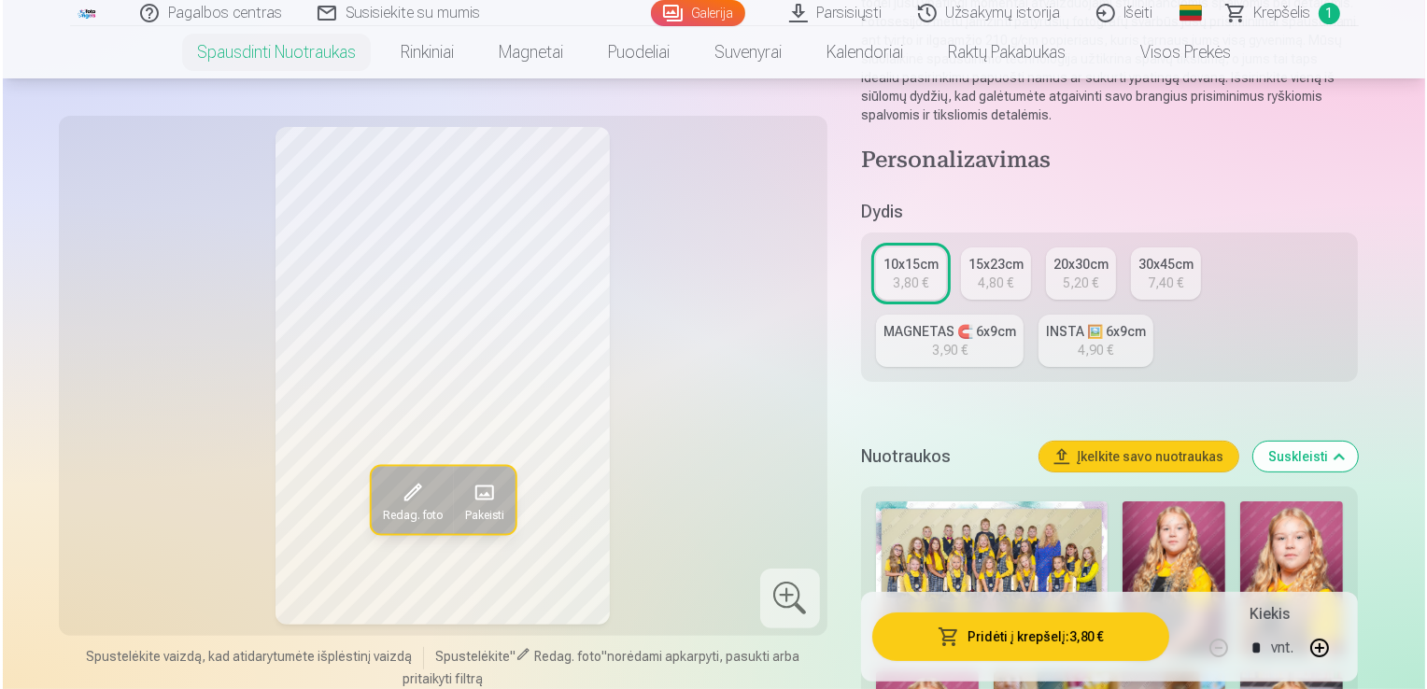
scroll to position [280, 0]
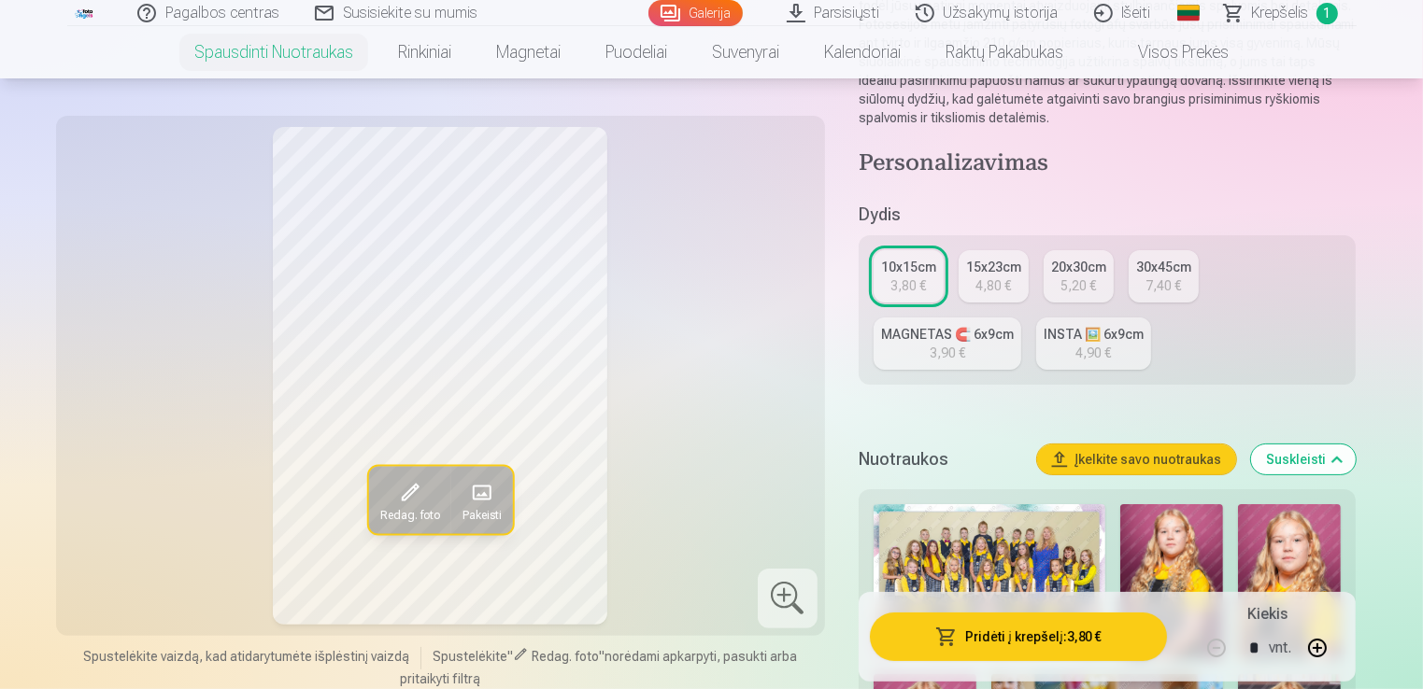
click at [1034, 620] on button "Pridėti į krepšelį : 3,80 €" at bounding box center [1019, 637] width 298 height 49
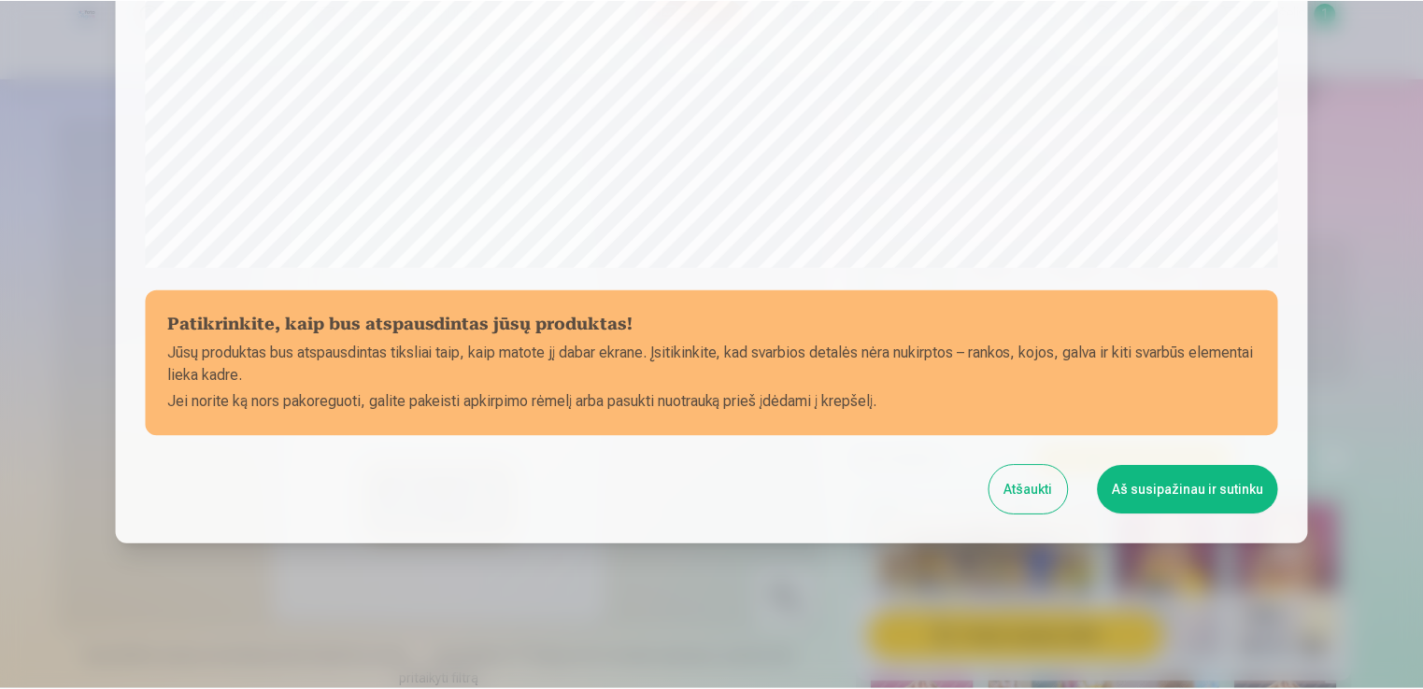
scroll to position [655, 0]
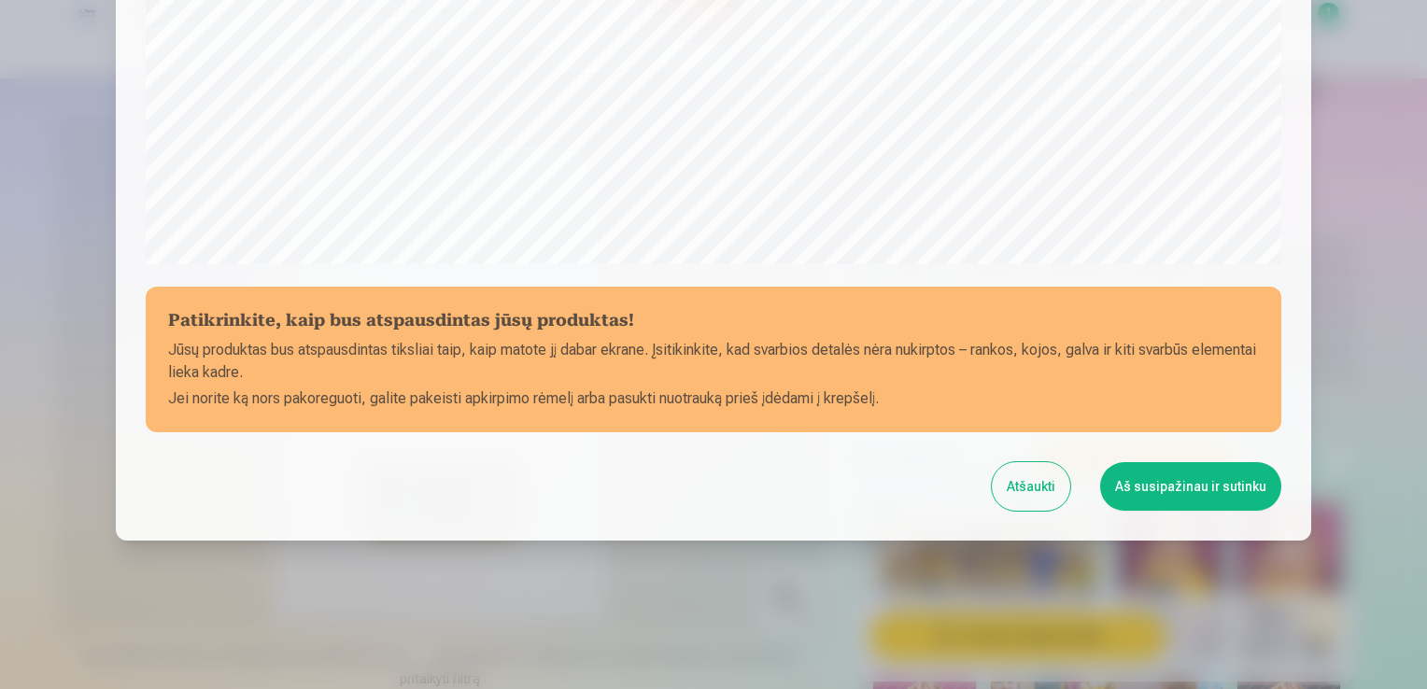
click at [1165, 477] on button "Aš susipažinau ir sutinku" at bounding box center [1190, 486] width 181 height 49
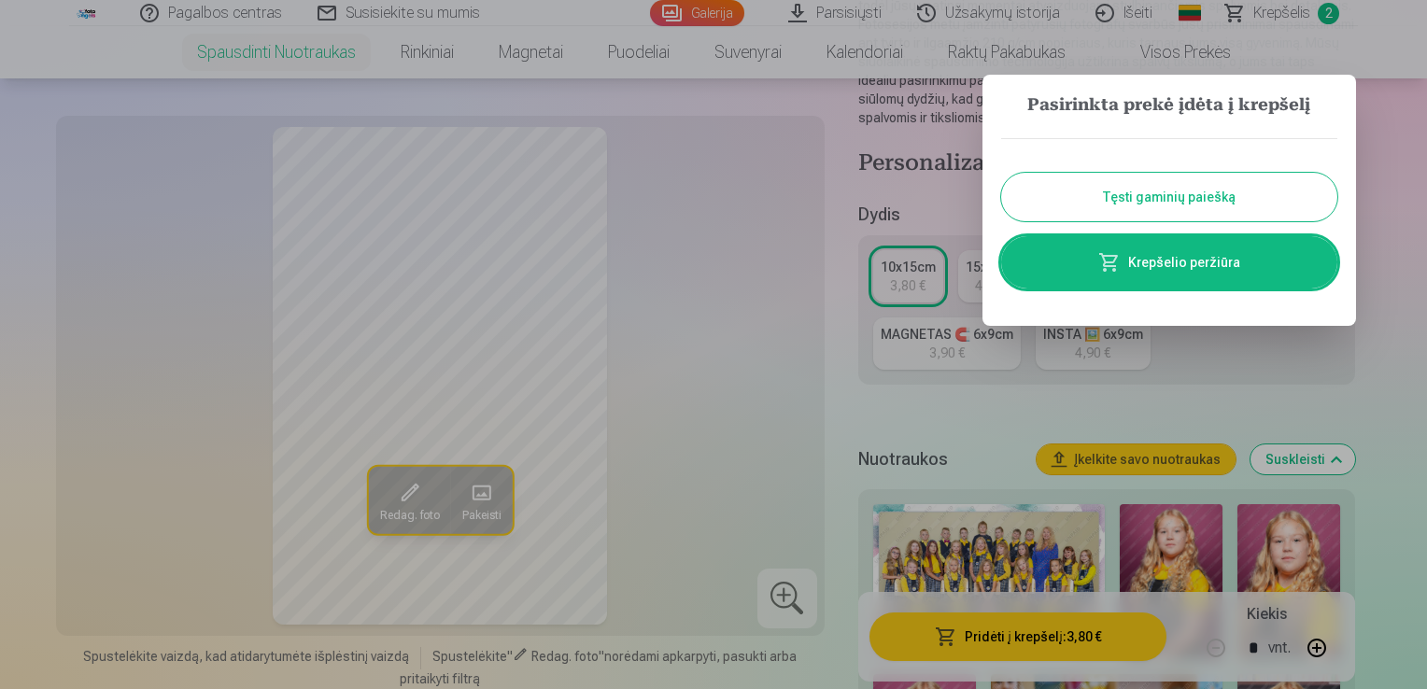
click at [1168, 206] on button "Tęsti gaminių paiešką" at bounding box center [1169, 197] width 336 height 49
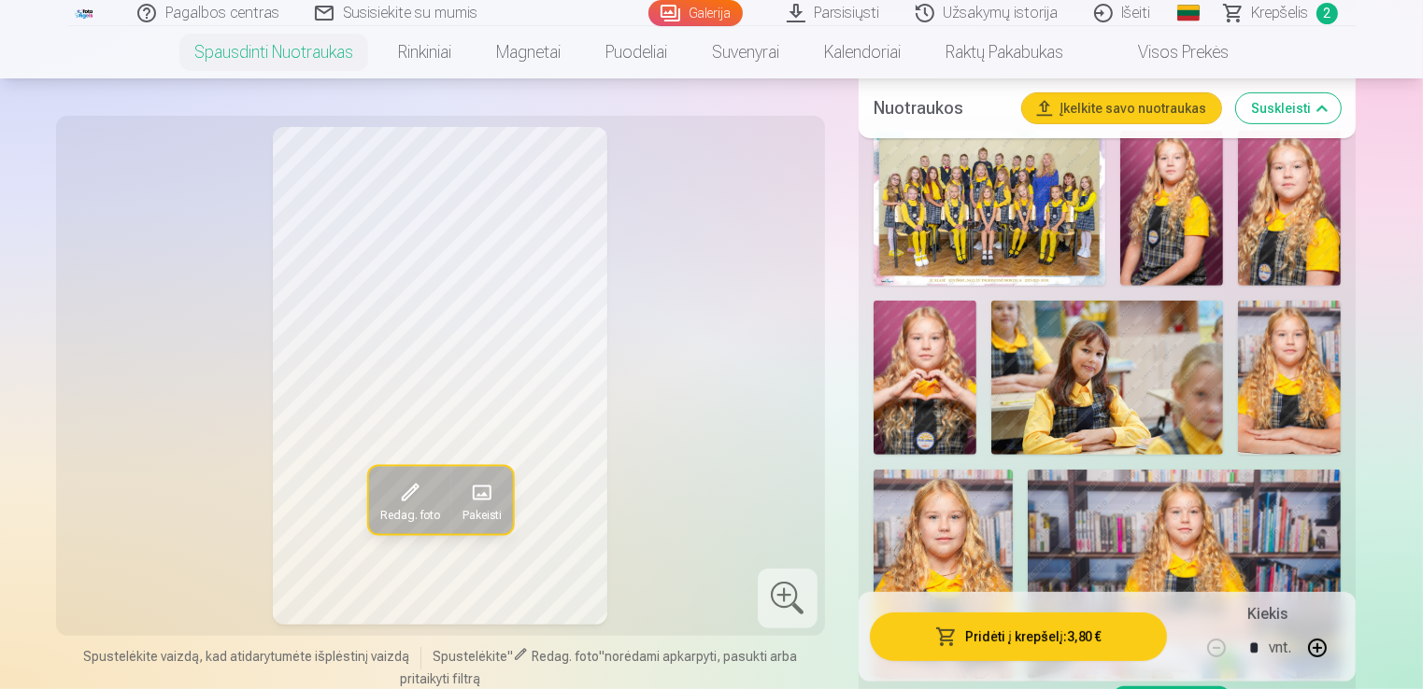
scroll to position [747, 0]
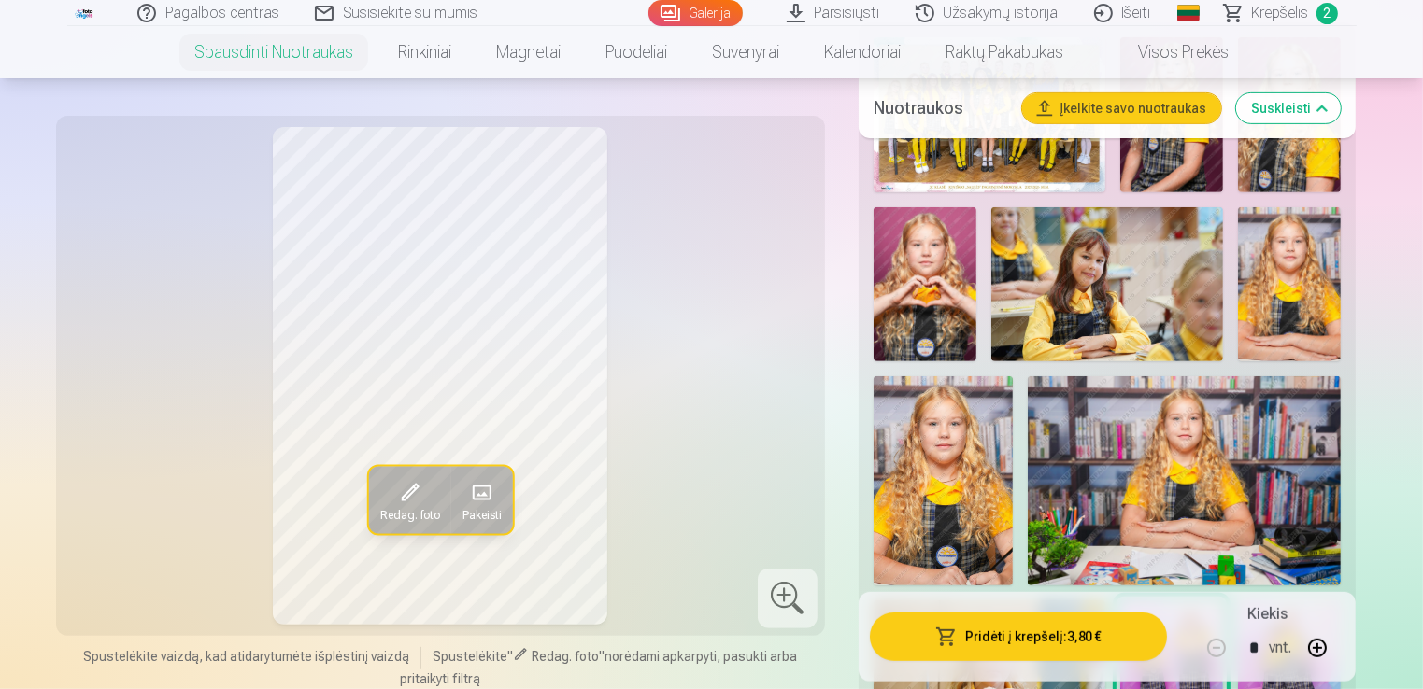
click at [1307, 279] on img at bounding box center [1289, 284] width 103 height 154
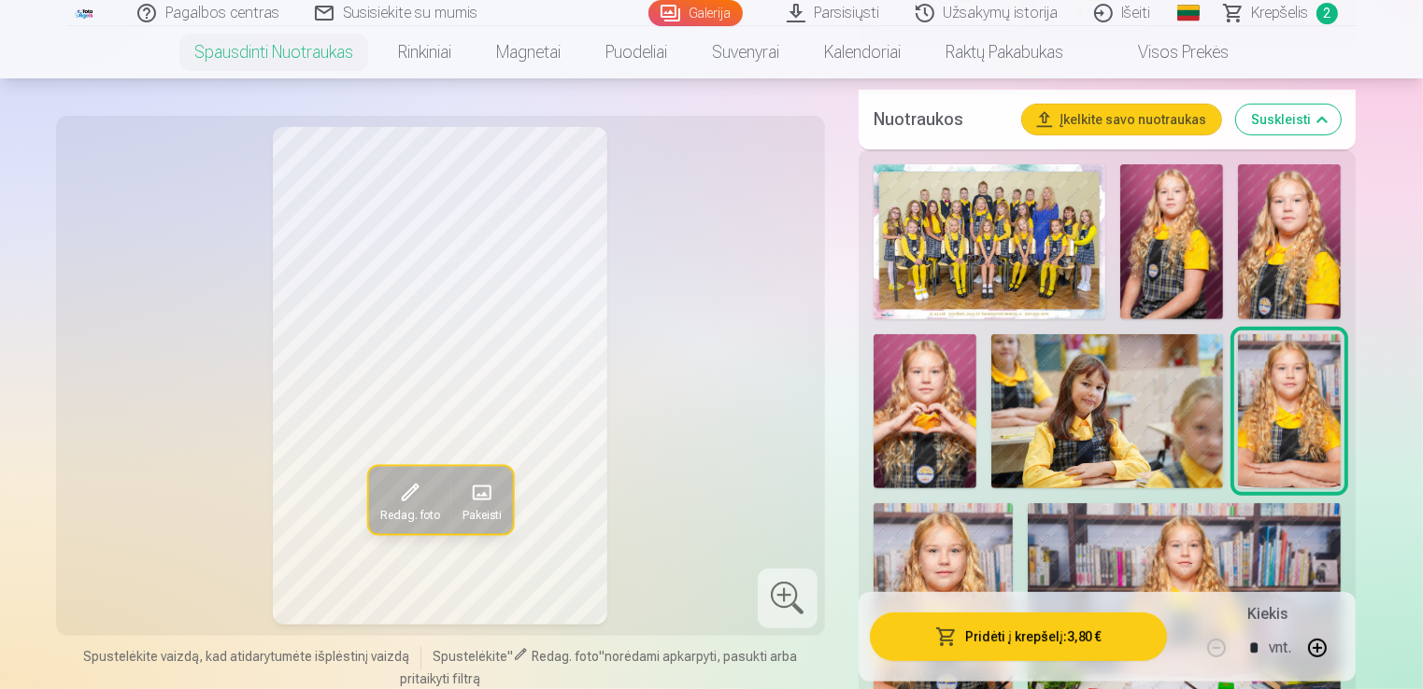
scroll to position [467, 0]
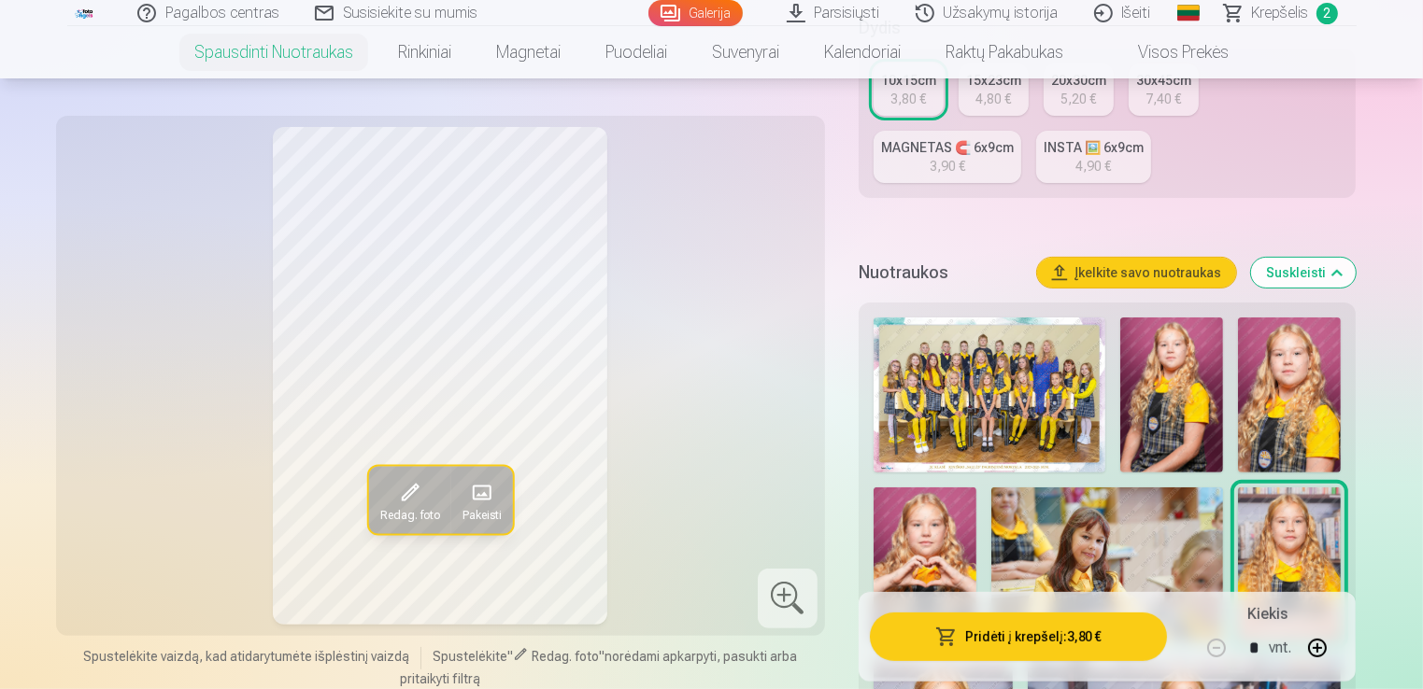
click at [930, 149] on div "MAGNETAS 🧲 6x9cm" at bounding box center [947, 147] width 133 height 19
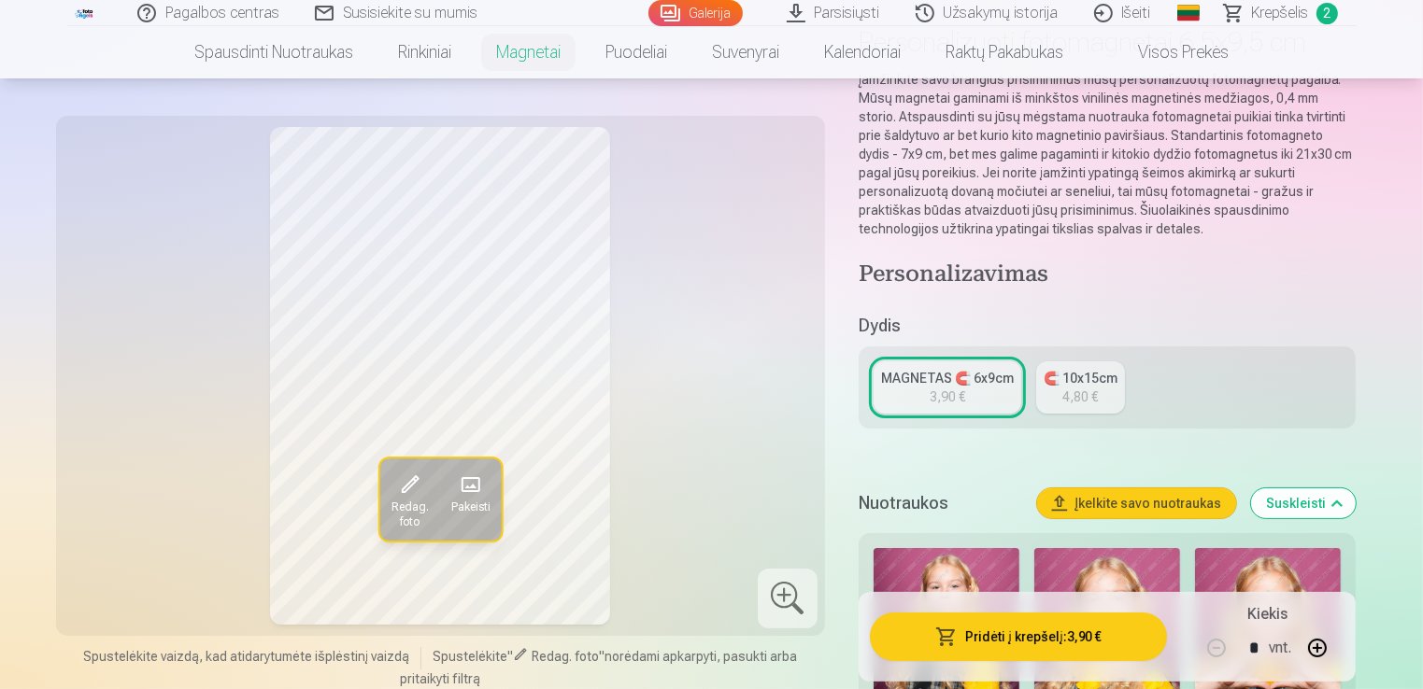
scroll to position [187, 0]
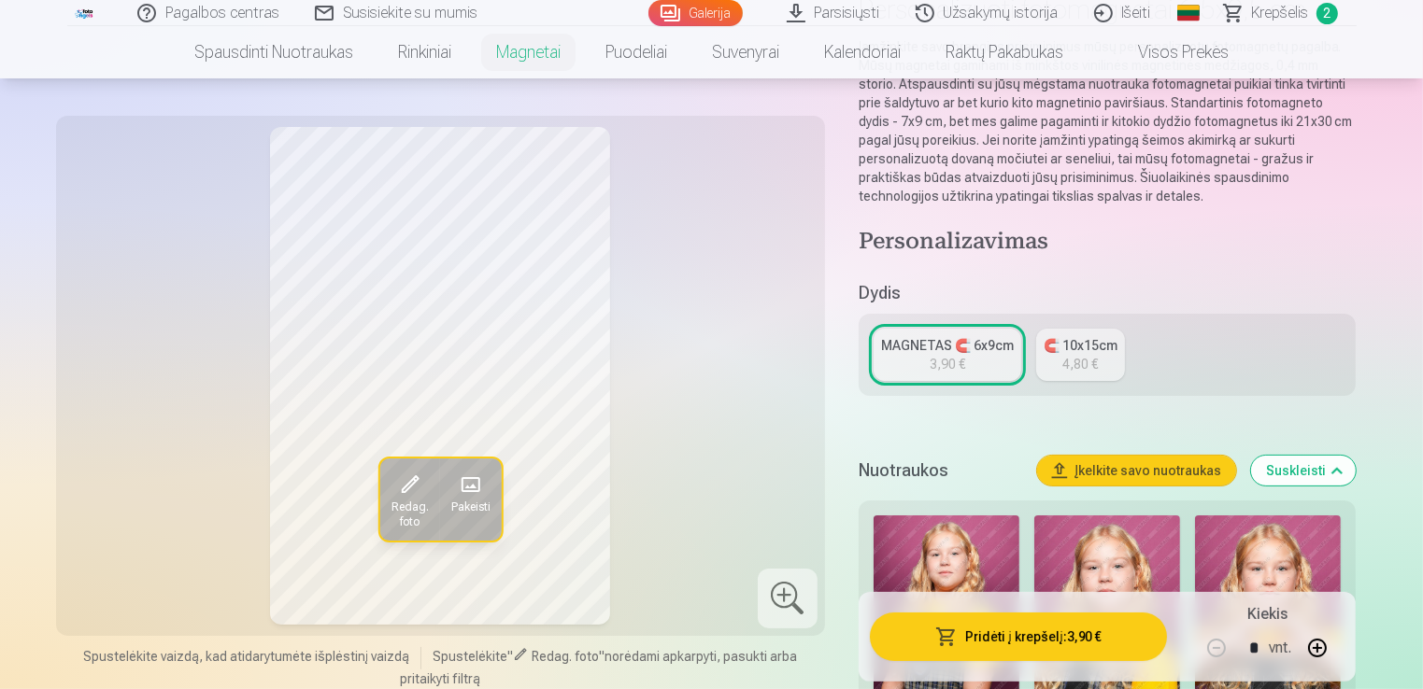
click at [1091, 355] on div "4,80 €" at bounding box center [1079, 364] width 35 height 19
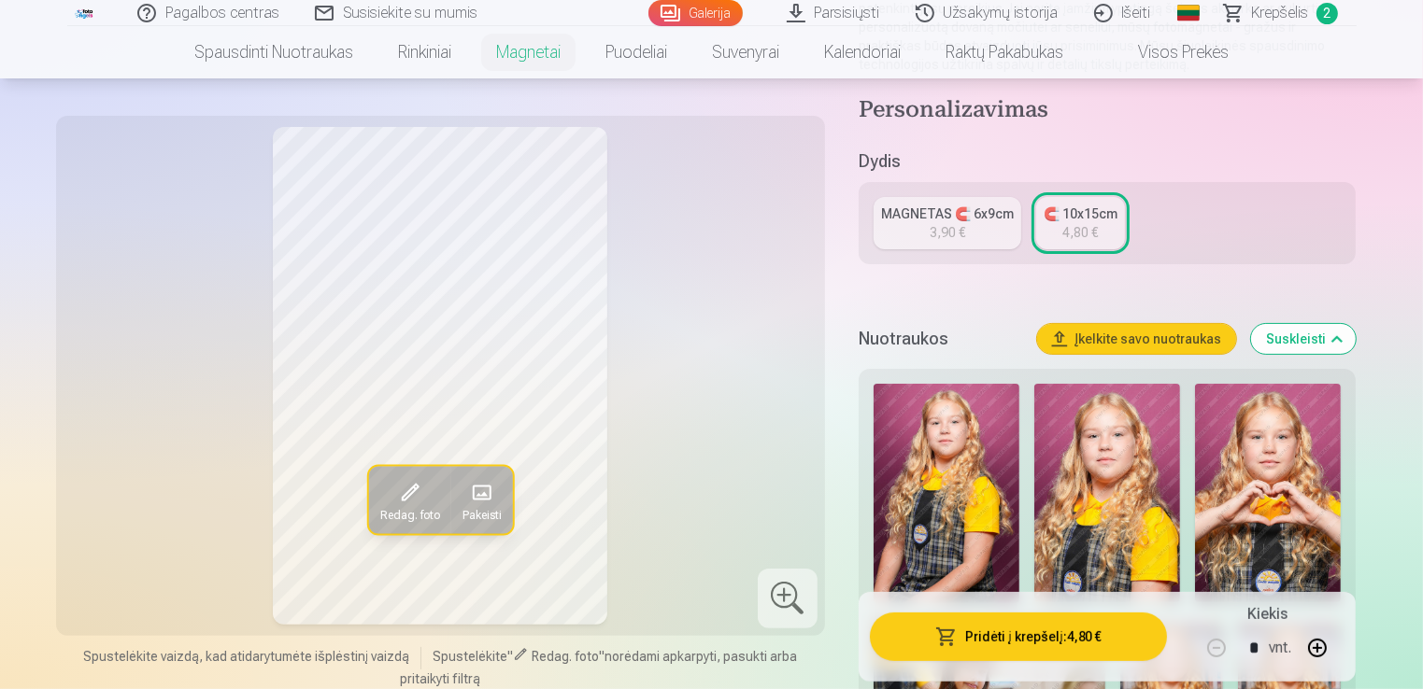
scroll to position [374, 0]
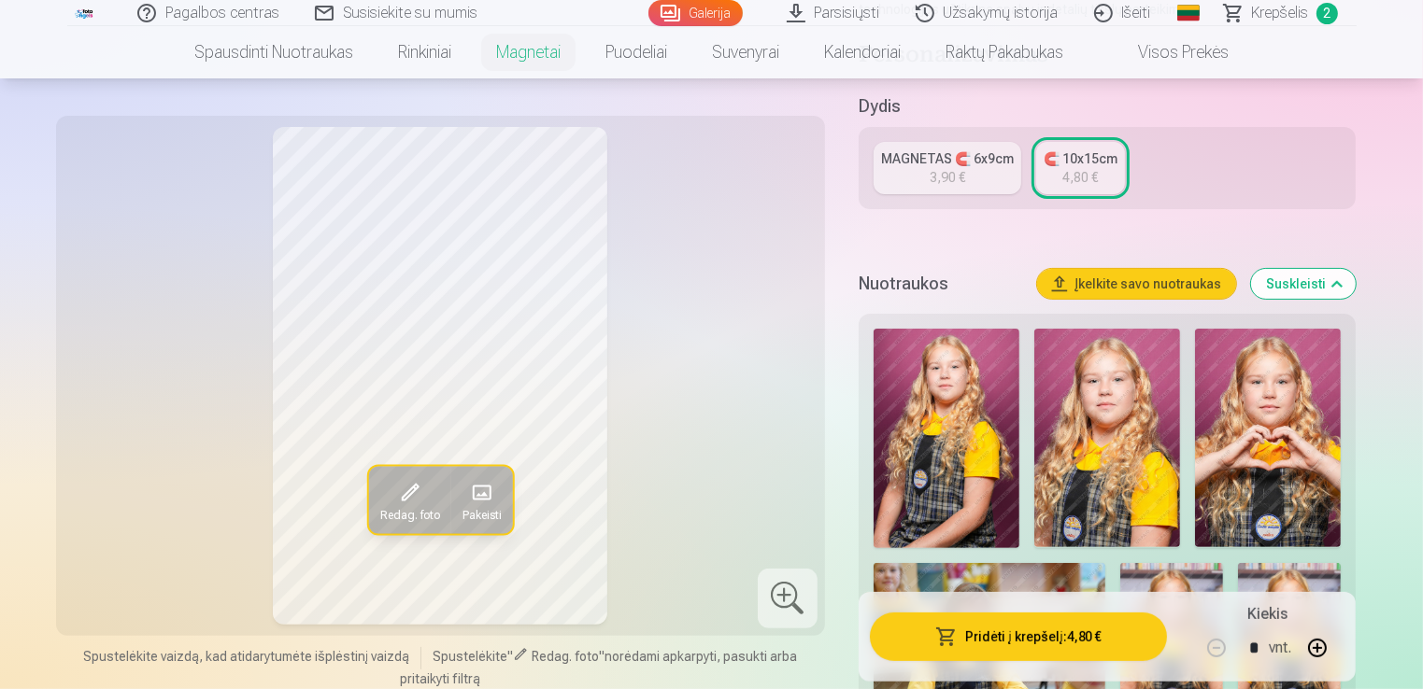
click at [963, 442] on img at bounding box center [946, 439] width 146 height 220
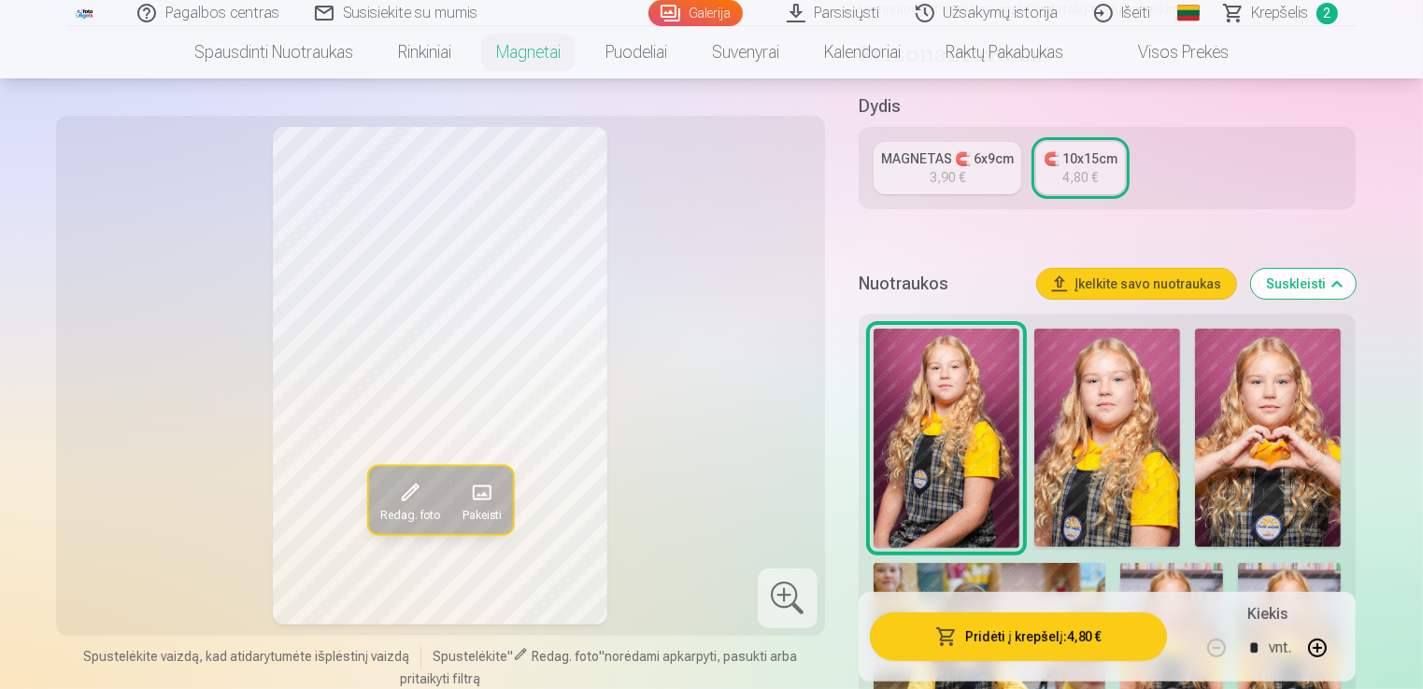
click at [963, 442] on img at bounding box center [946, 439] width 146 height 220
click at [1102, 442] on img at bounding box center [1107, 438] width 146 height 219
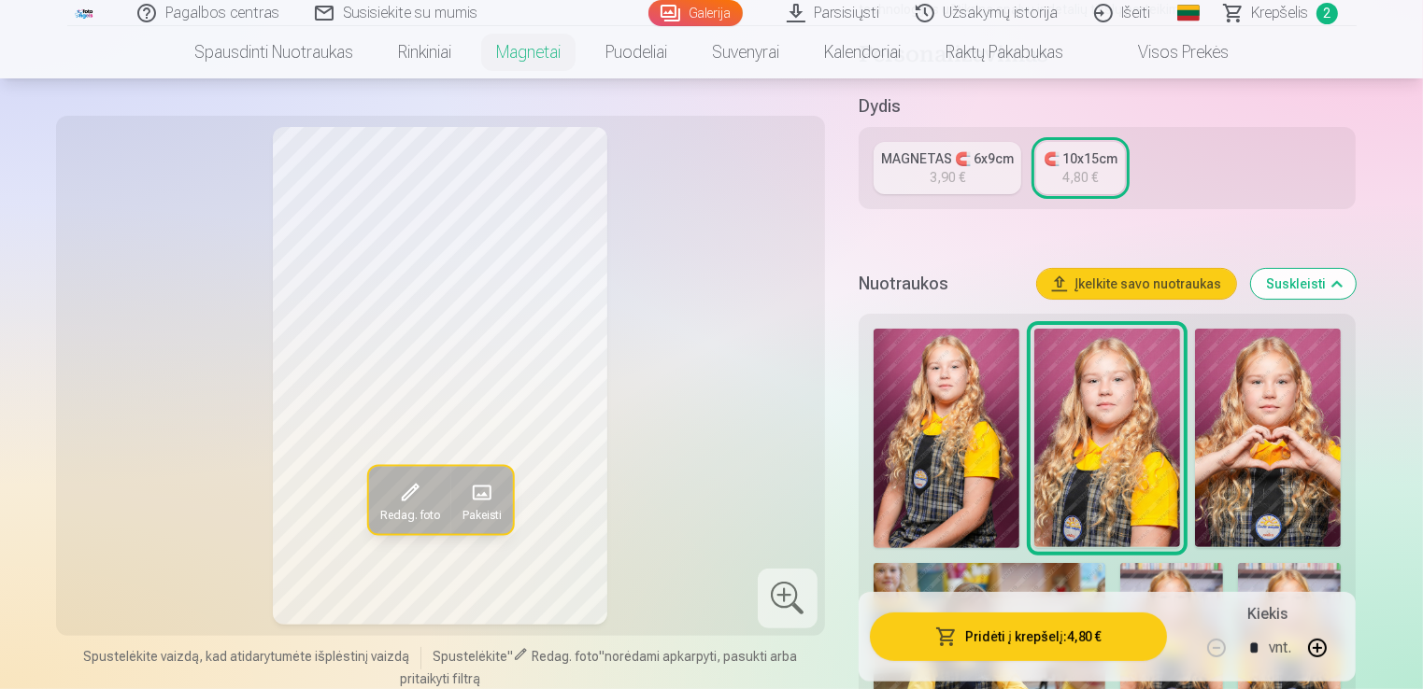
click at [1241, 455] on img at bounding box center [1268, 438] width 146 height 219
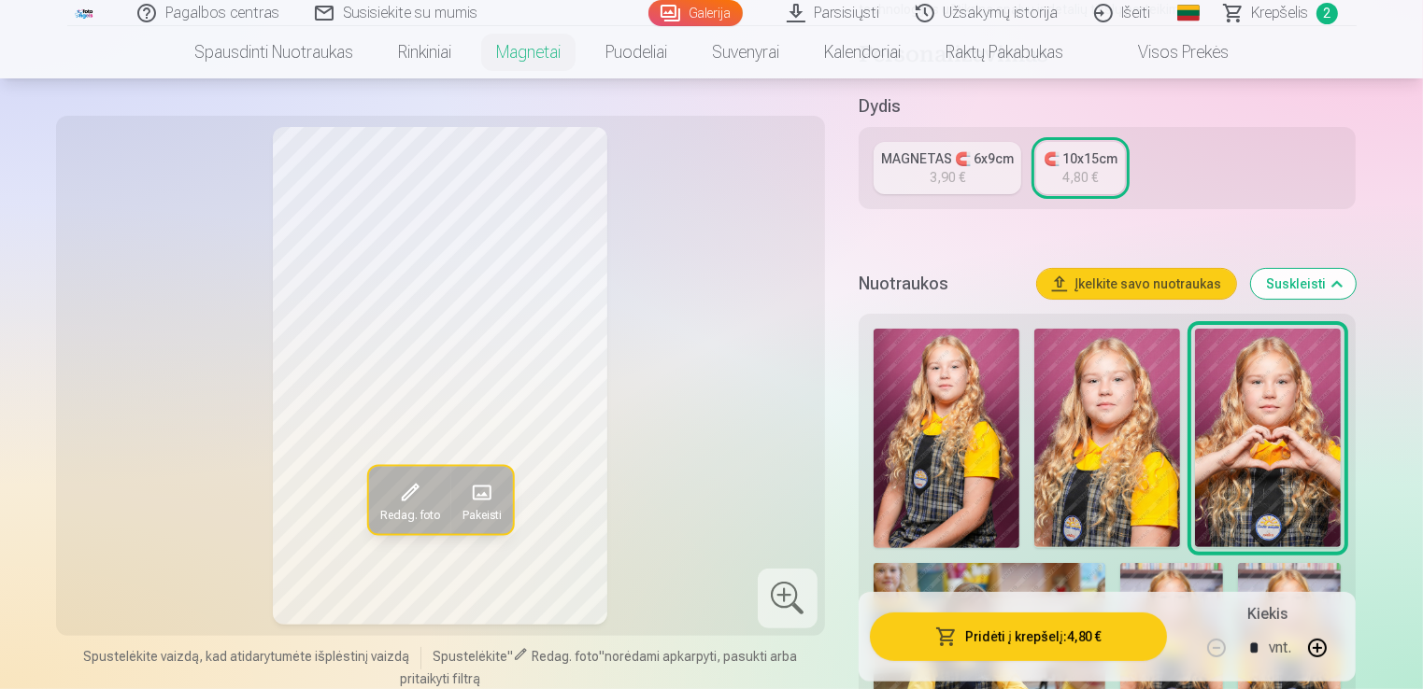
scroll to position [560, 0]
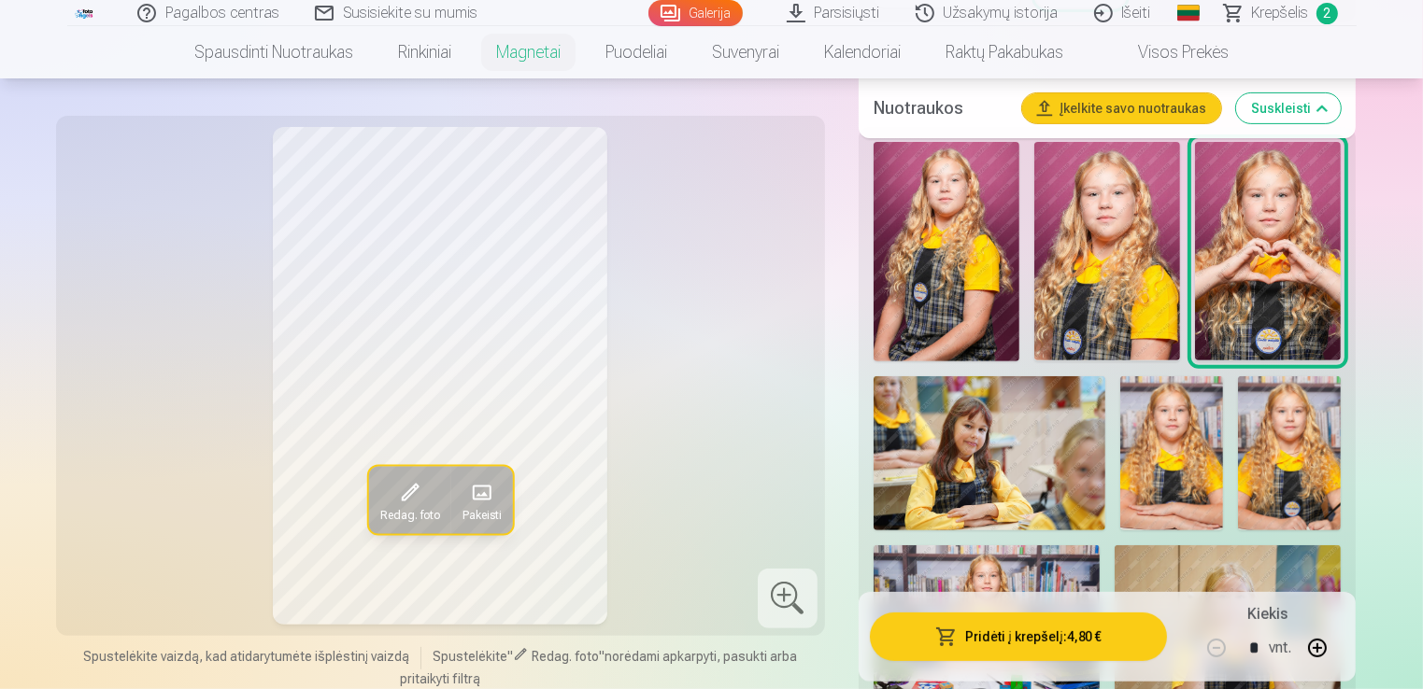
click at [1184, 436] on img at bounding box center [1171, 453] width 103 height 154
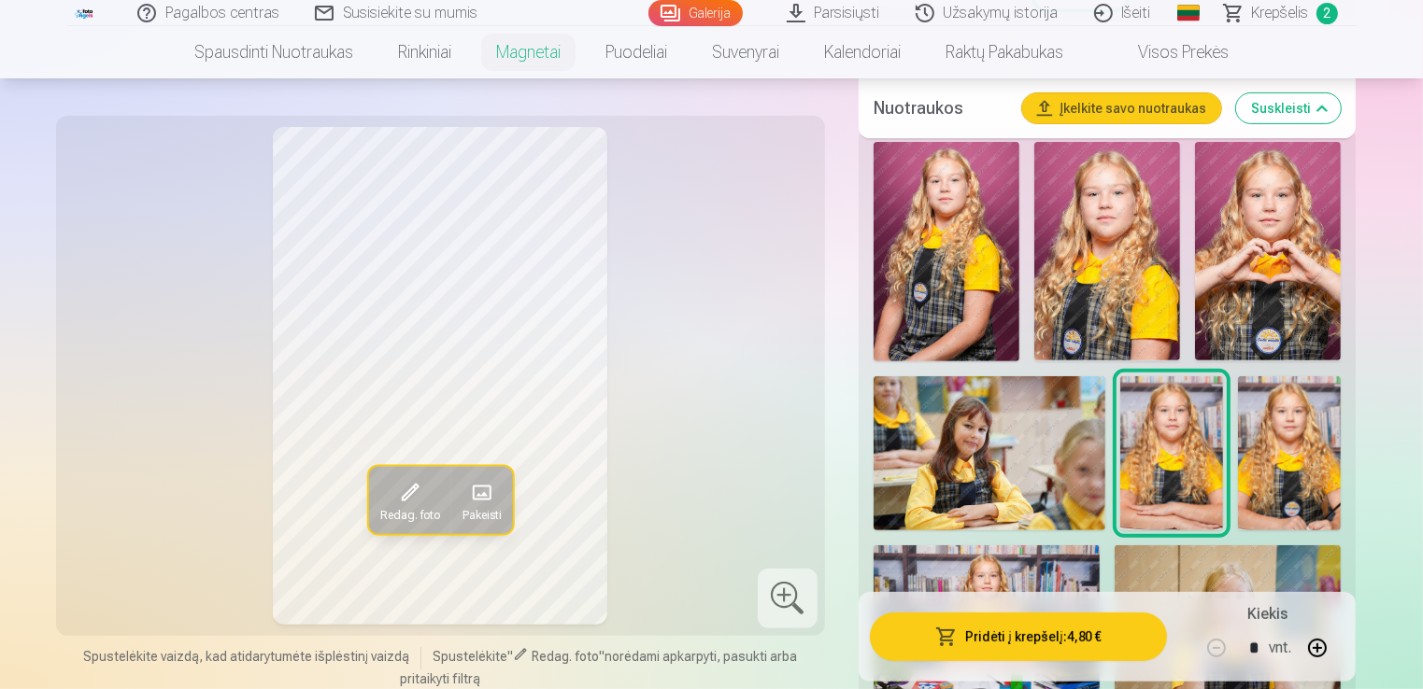
click at [1265, 443] on img at bounding box center [1289, 453] width 103 height 154
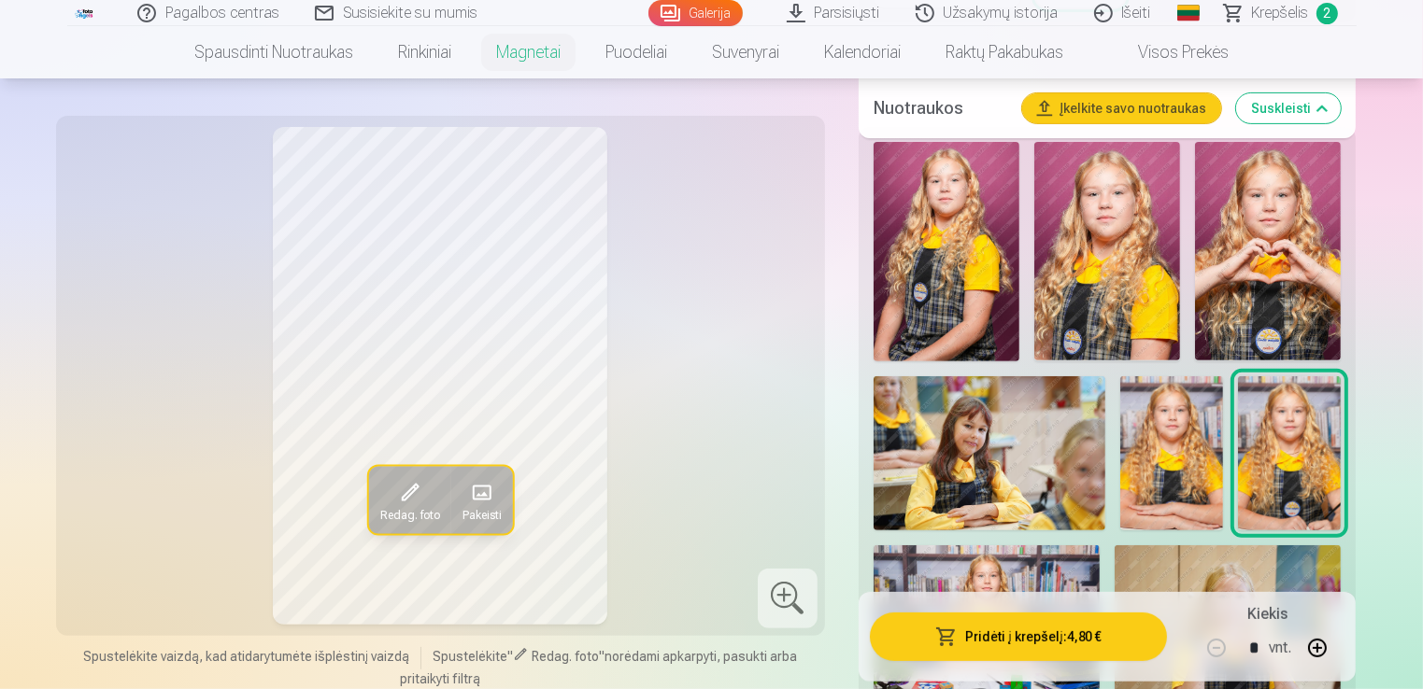
click at [1193, 433] on img at bounding box center [1171, 453] width 103 height 154
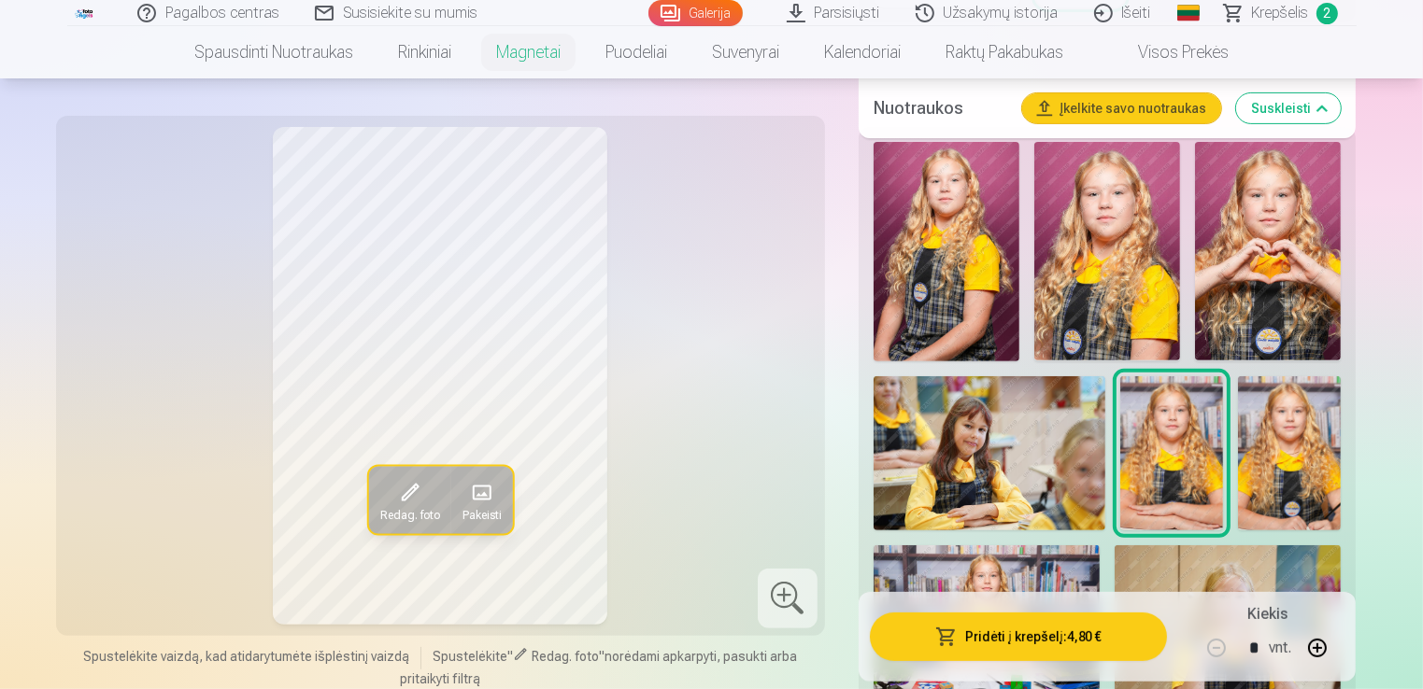
click at [1263, 445] on img at bounding box center [1289, 453] width 103 height 154
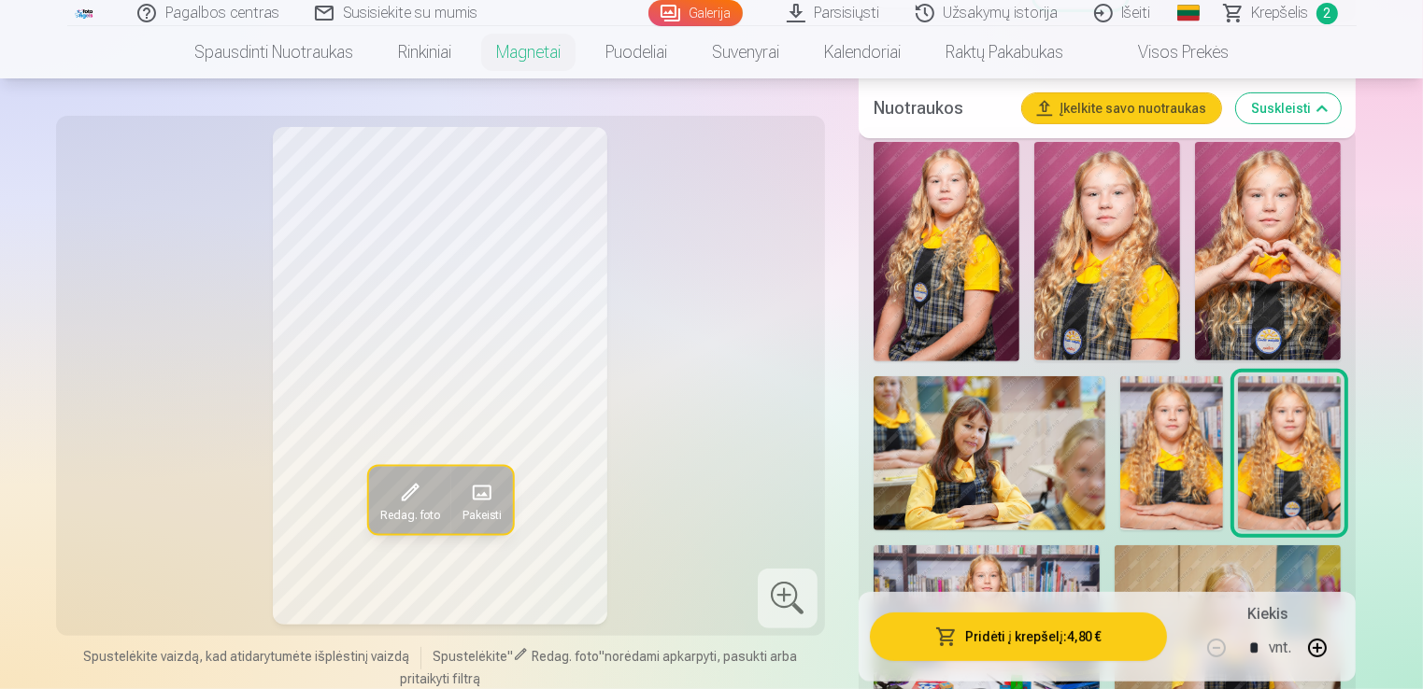
click at [1199, 460] on img at bounding box center [1171, 453] width 103 height 154
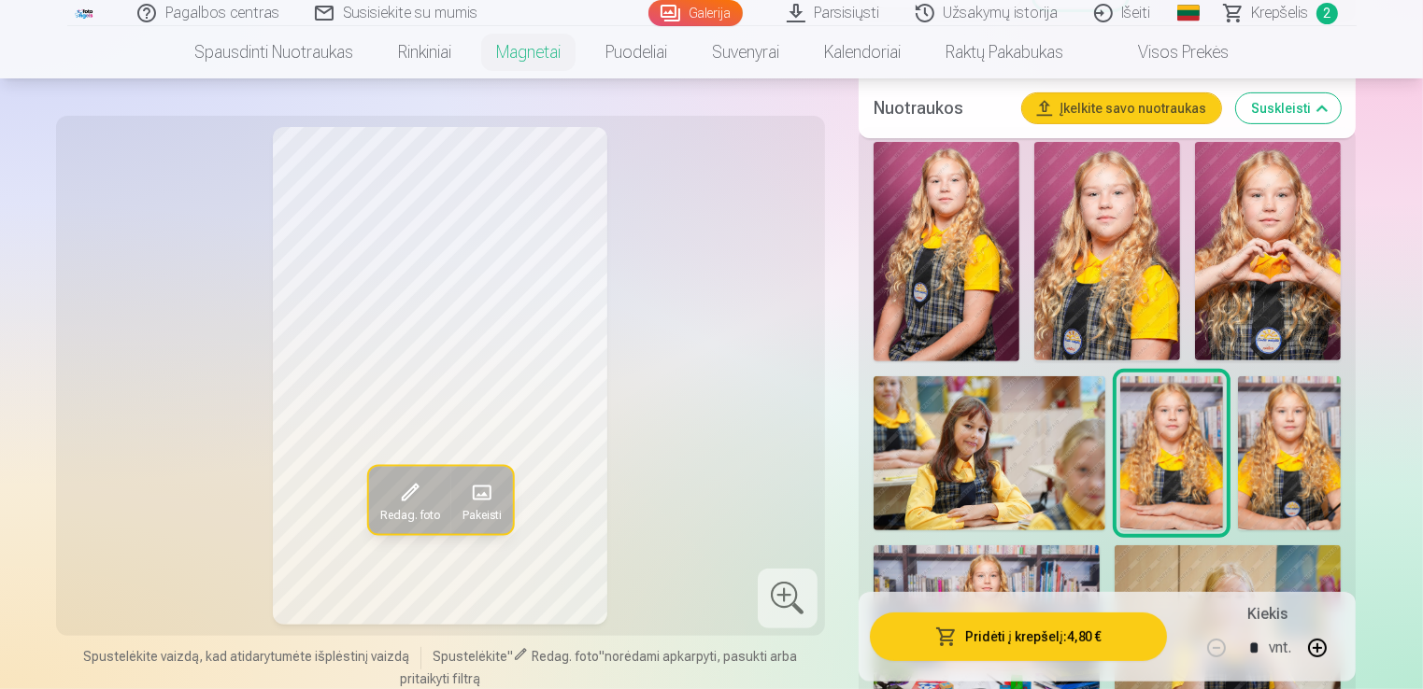
click at [1263, 450] on img at bounding box center [1289, 453] width 103 height 154
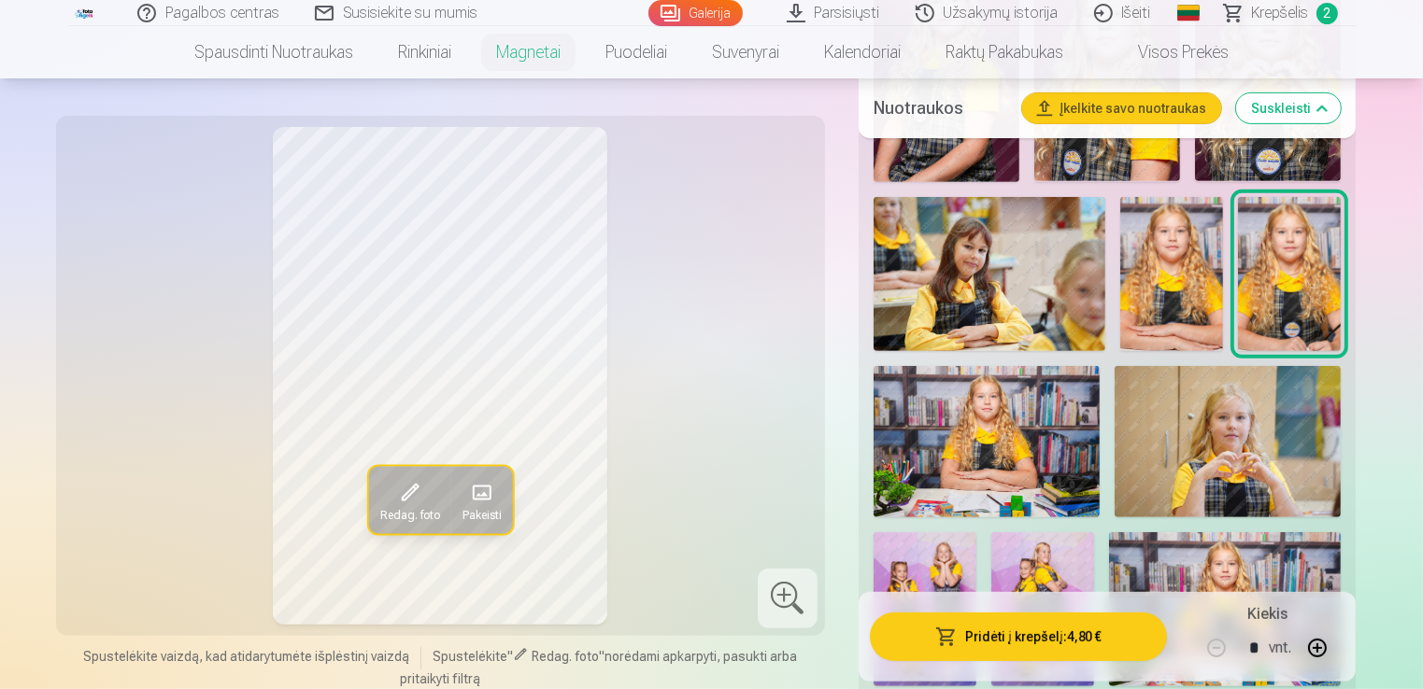
scroll to position [747, 0]
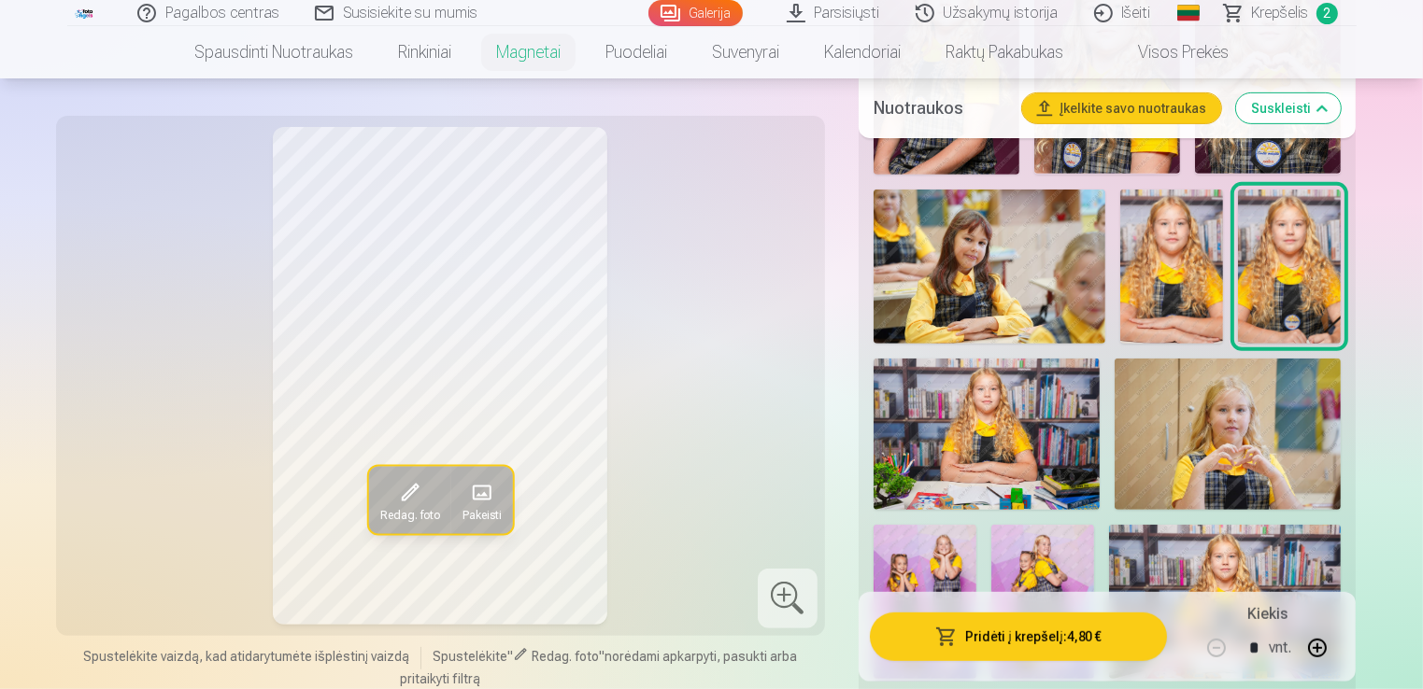
click at [1055, 400] on img at bounding box center [986, 434] width 226 height 151
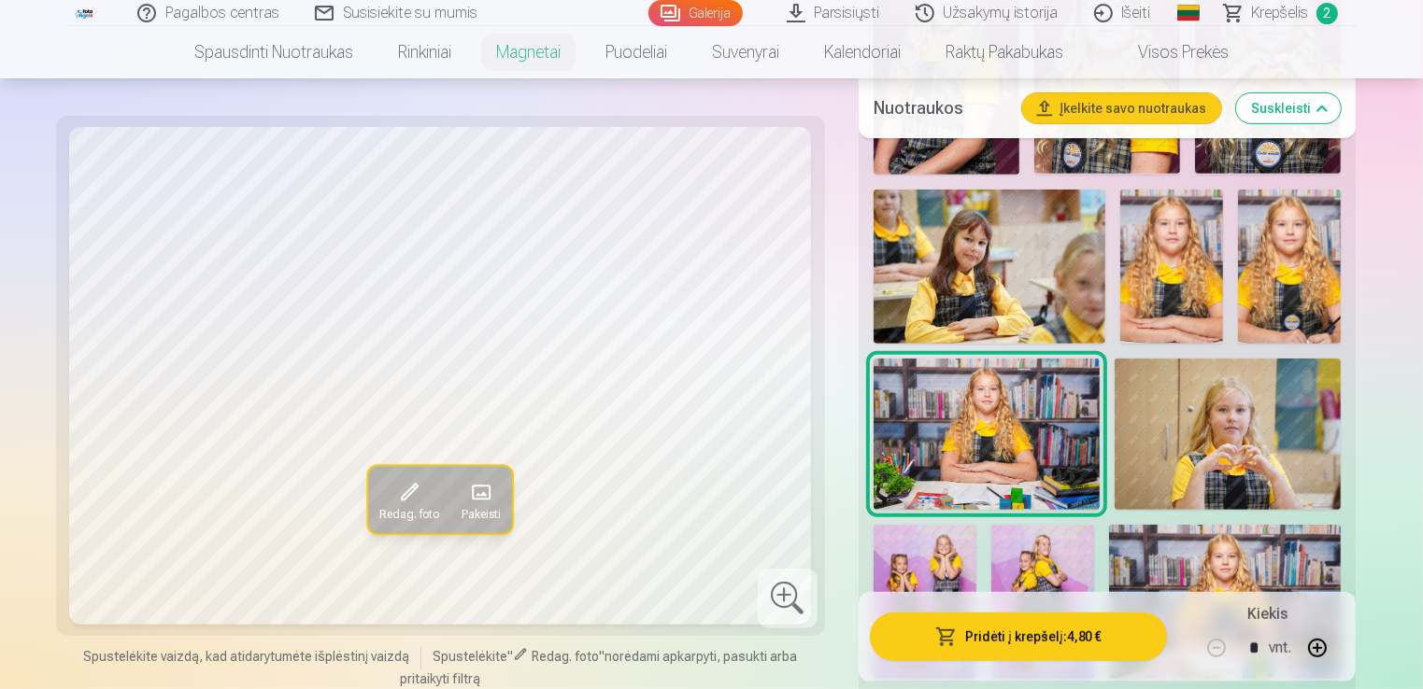
click at [1223, 434] on img at bounding box center [1227, 434] width 226 height 151
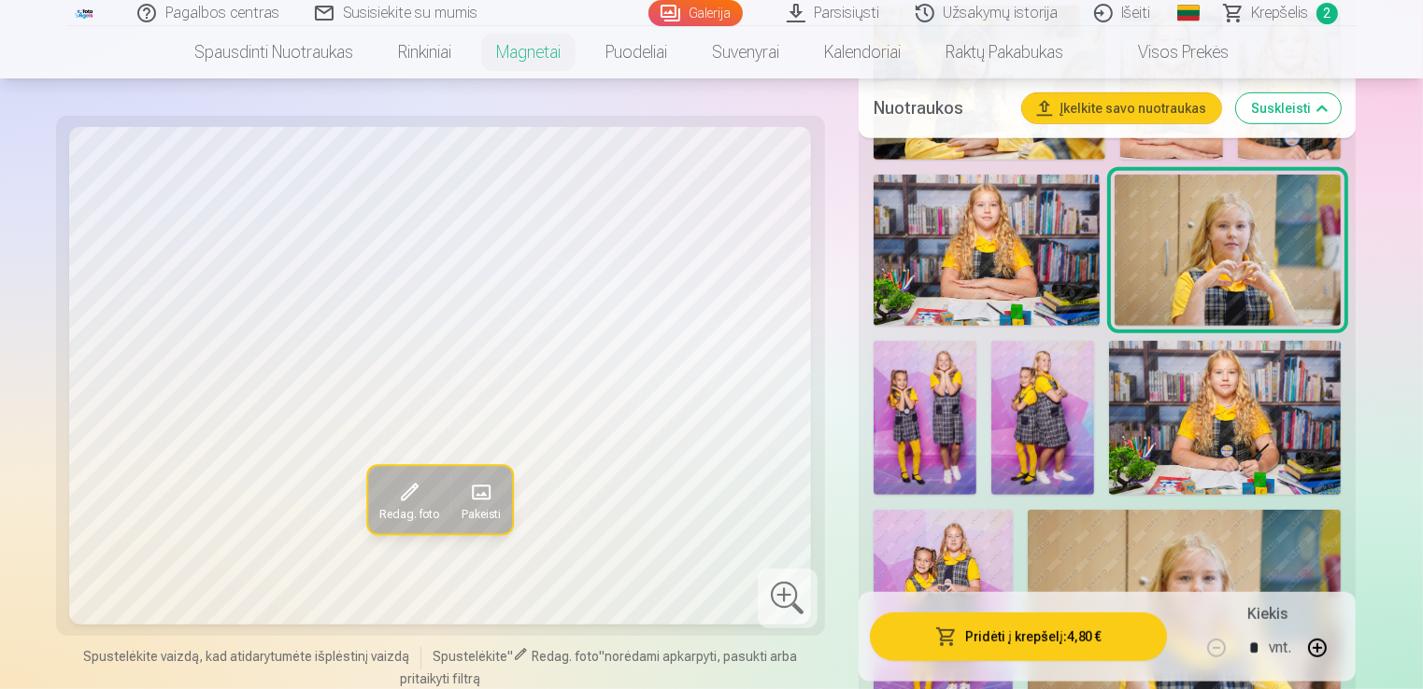
scroll to position [934, 0]
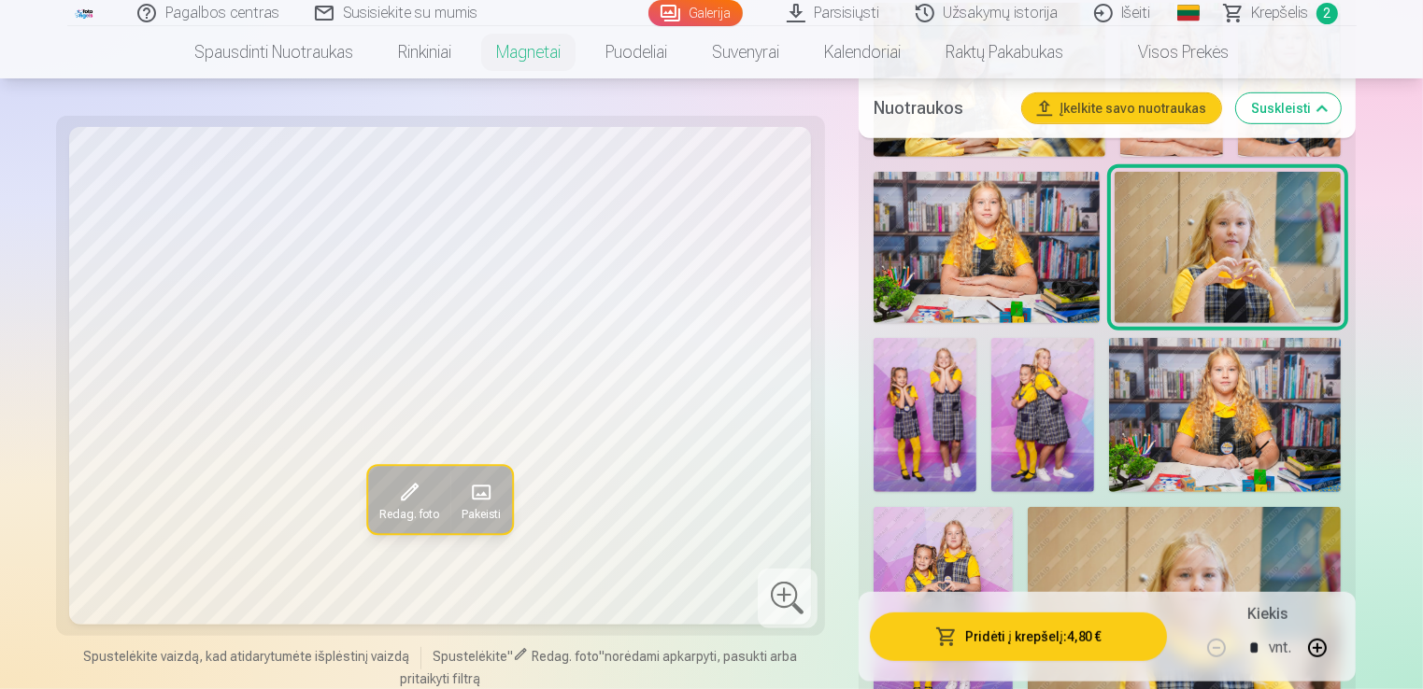
click at [1136, 416] on img at bounding box center [1225, 415] width 232 height 154
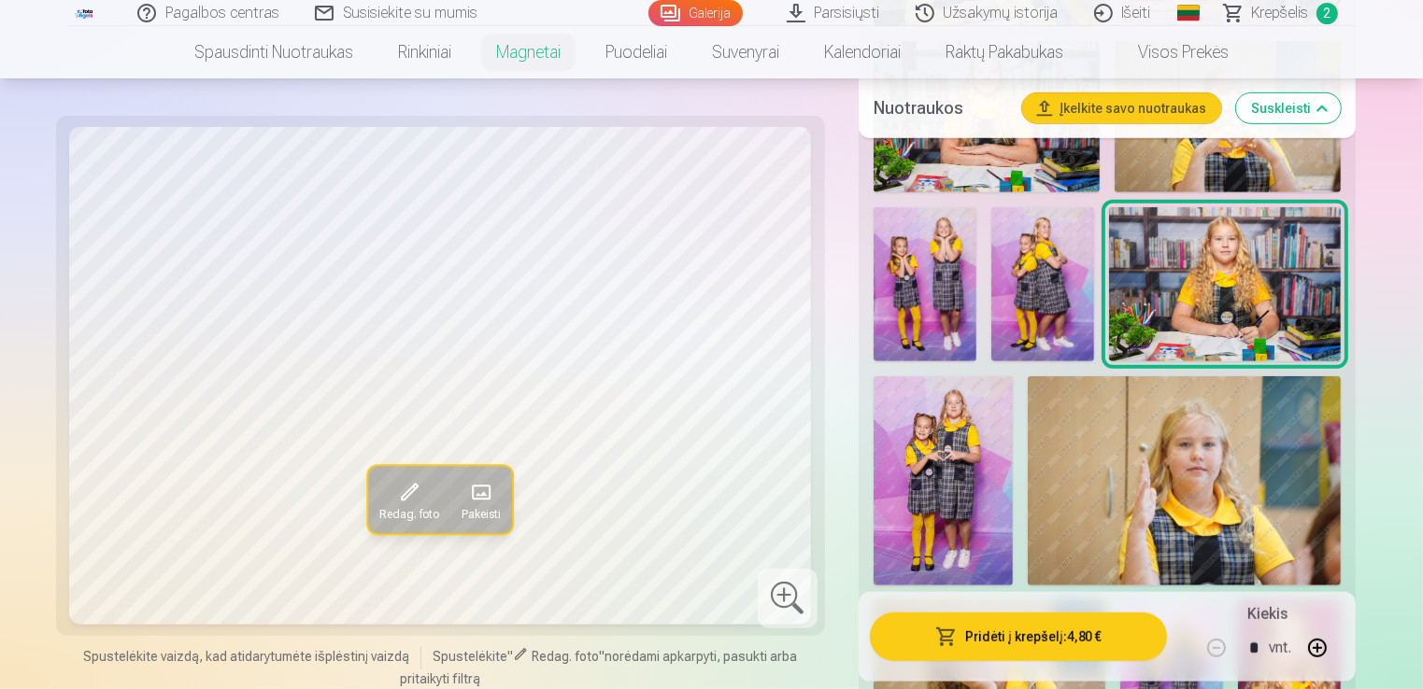
scroll to position [1214, 0]
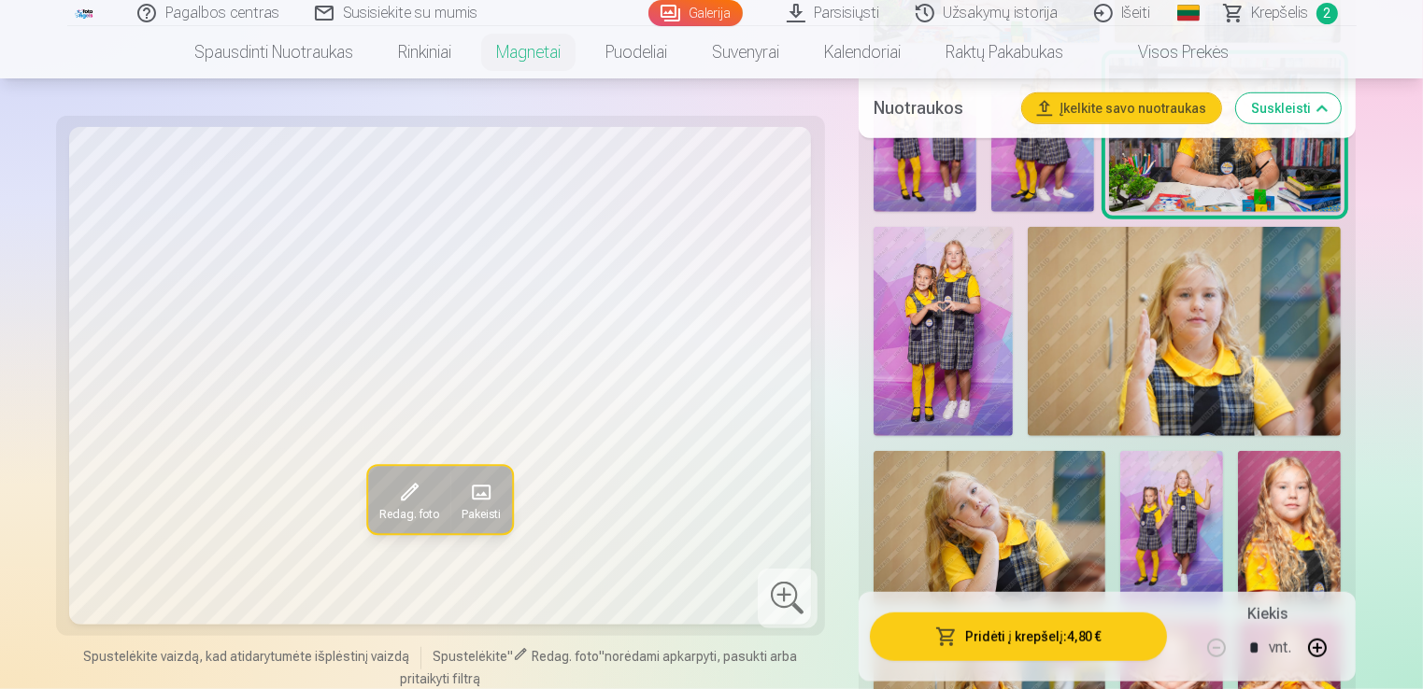
click at [1173, 338] on img at bounding box center [1185, 331] width 314 height 209
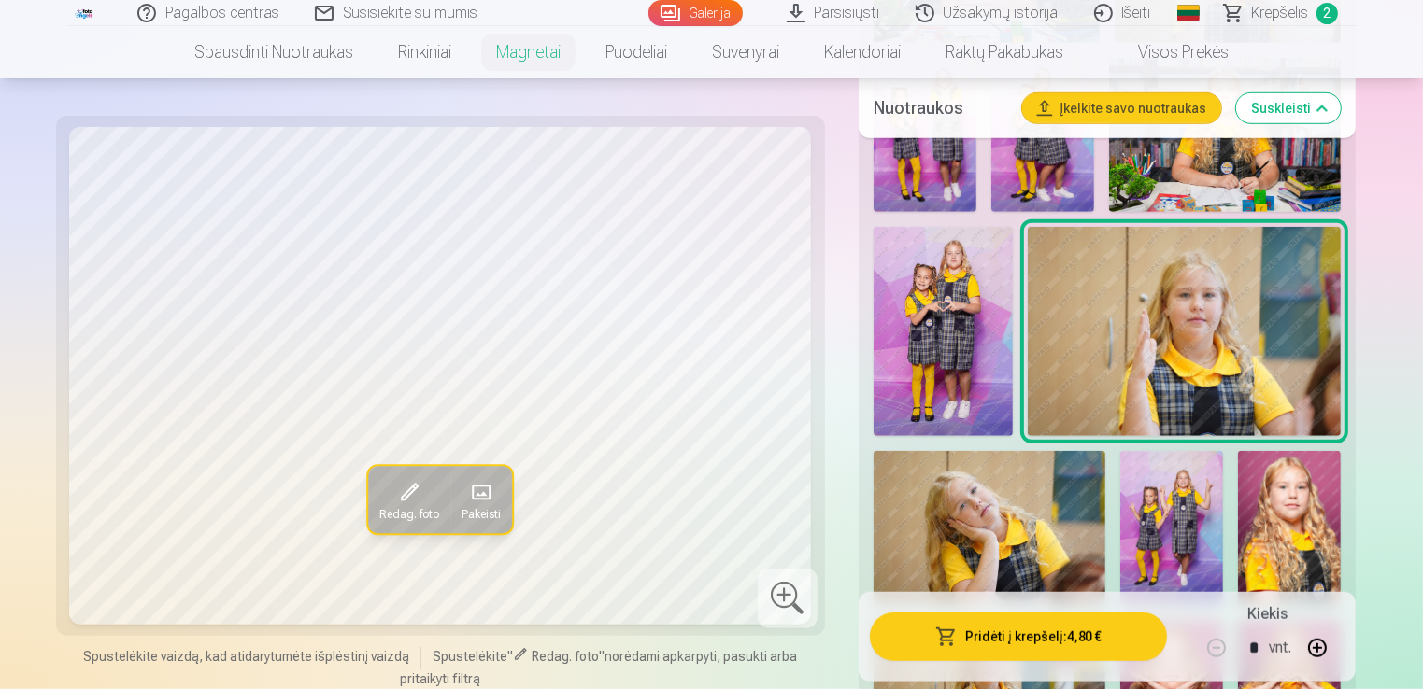
click at [1284, 501] on img at bounding box center [1289, 528] width 103 height 154
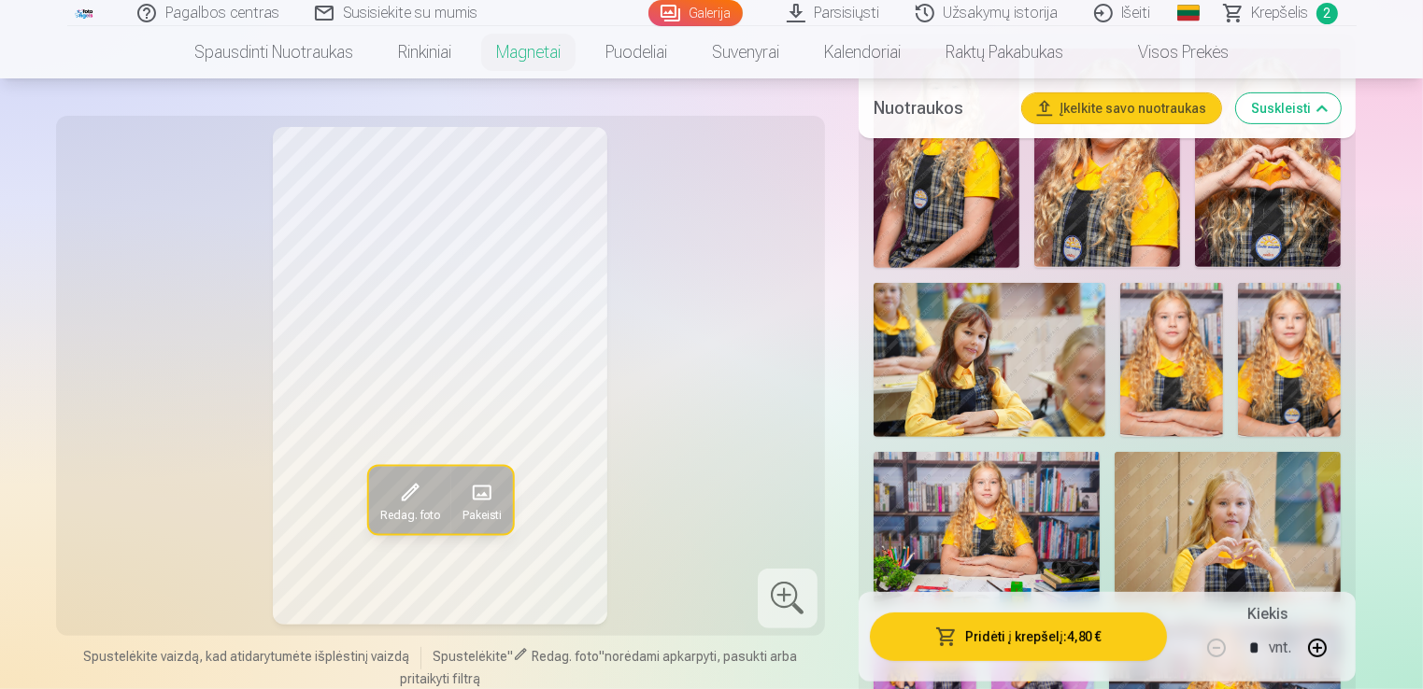
scroll to position [560, 0]
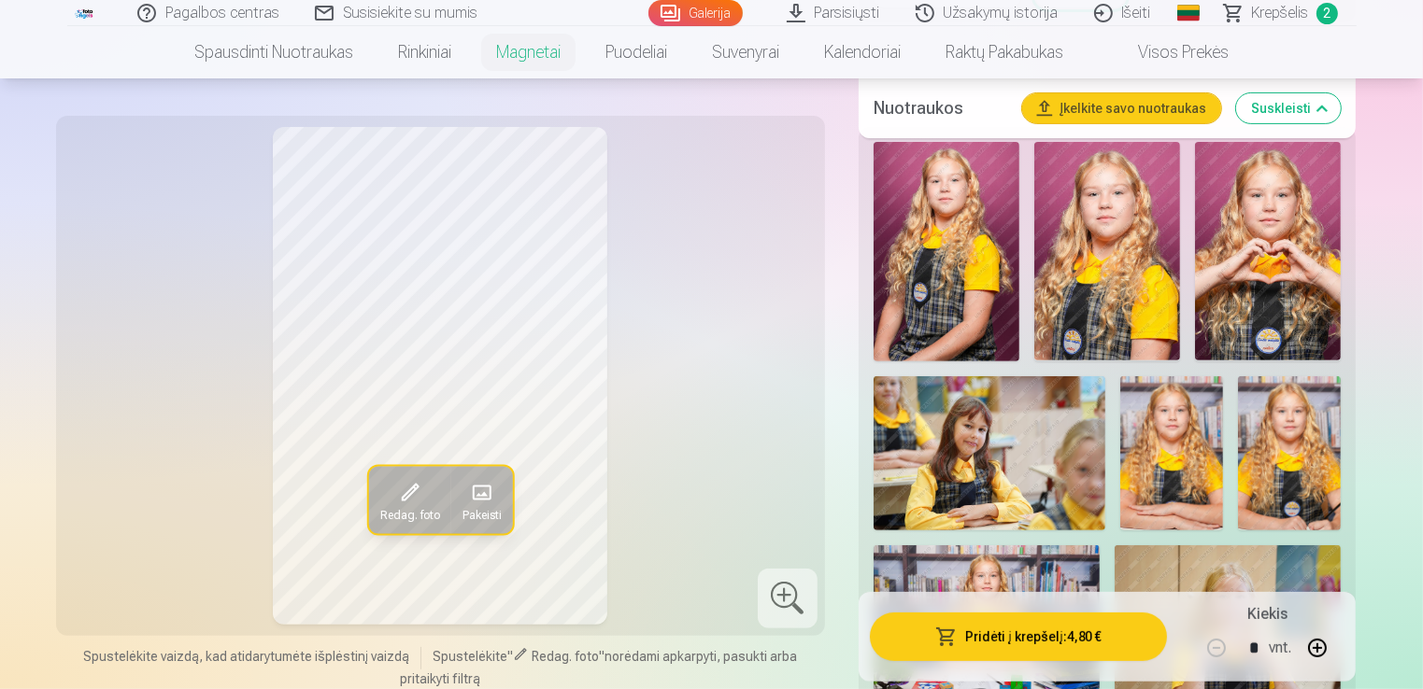
click at [1289, 436] on img at bounding box center [1289, 453] width 103 height 154
click at [1192, 448] on img at bounding box center [1171, 453] width 103 height 154
click at [1290, 463] on img at bounding box center [1289, 453] width 103 height 154
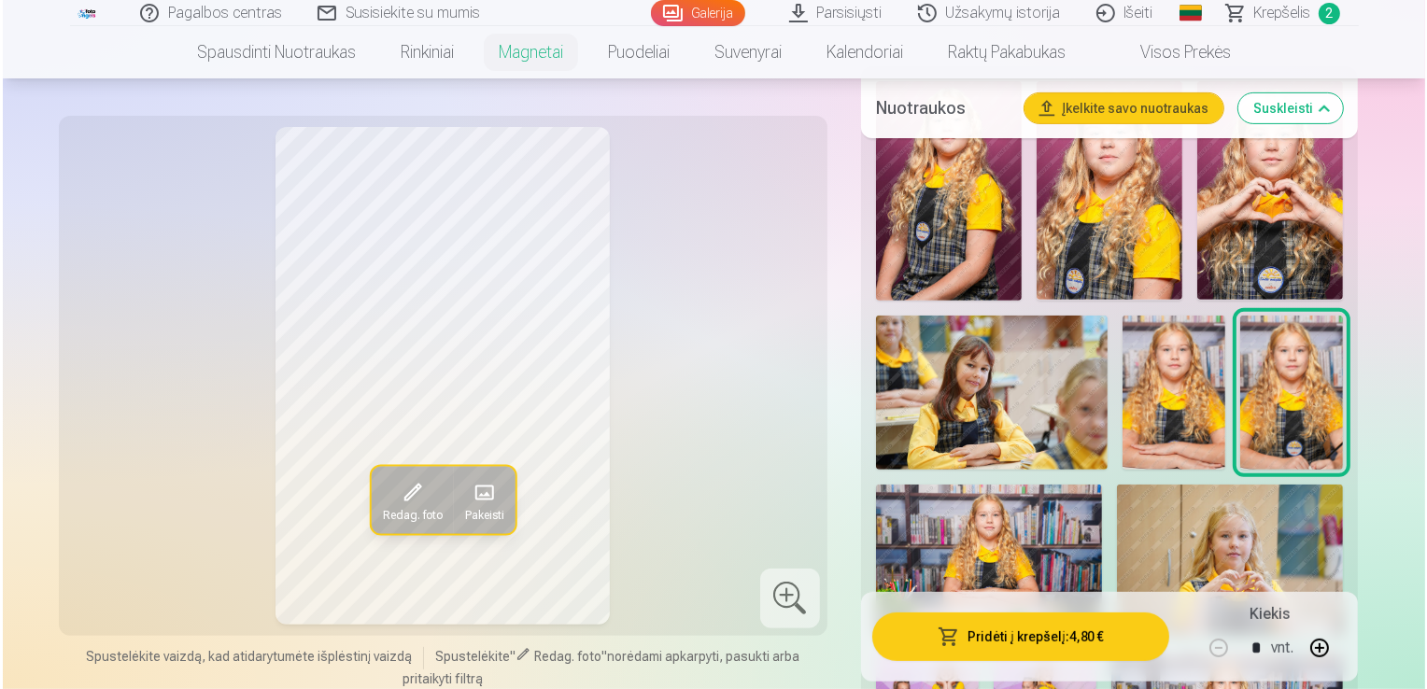
scroll to position [654, 0]
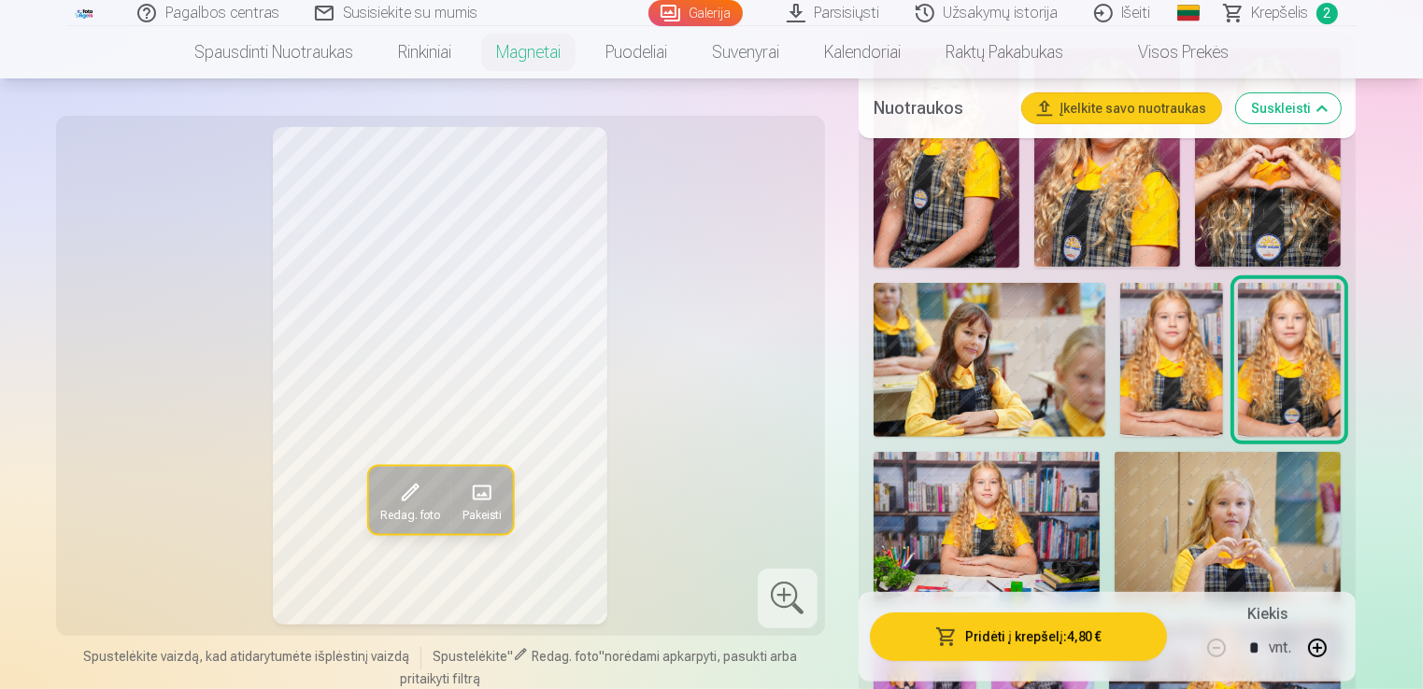
click at [1048, 633] on button "Pridėti į krepšelį : 4,80 €" at bounding box center [1019, 637] width 298 height 49
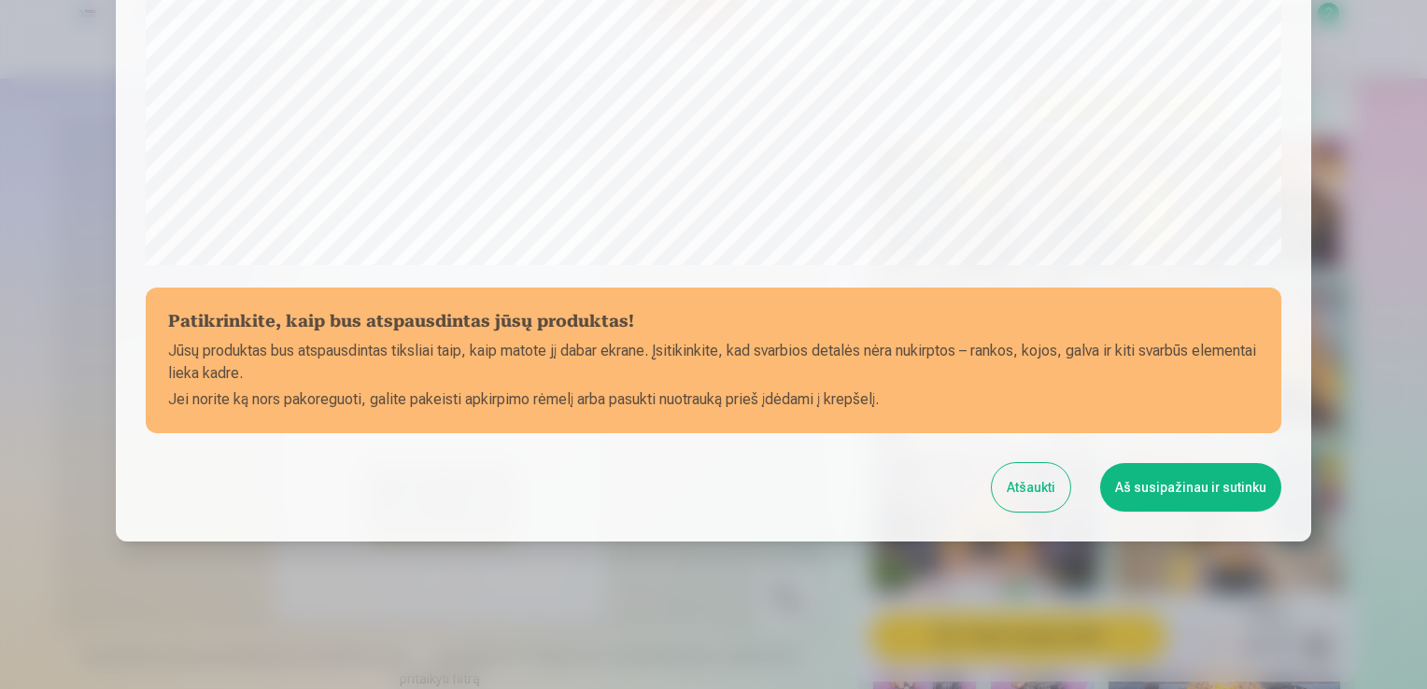
click at [1178, 482] on button "Aš susipažinau ir sutinku" at bounding box center [1190, 487] width 181 height 49
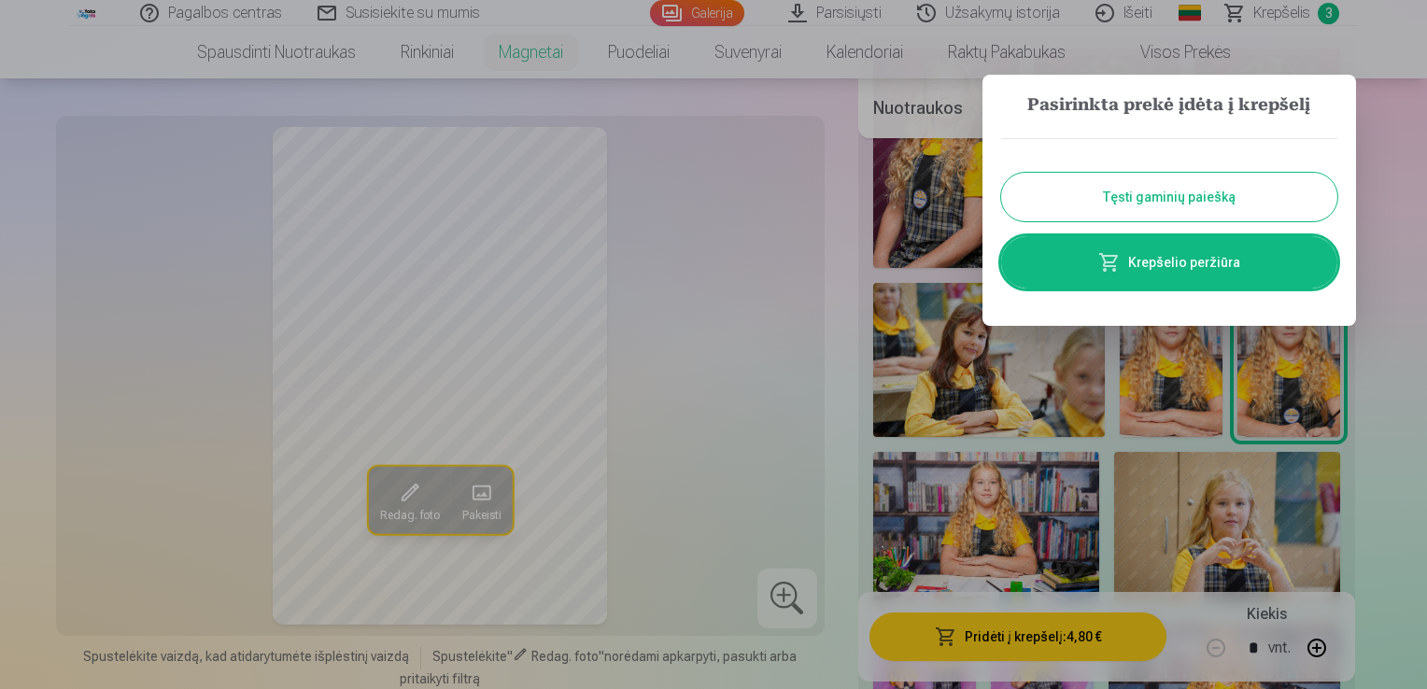
click at [1131, 209] on button "Tęsti gaminių paiešką" at bounding box center [1169, 197] width 336 height 49
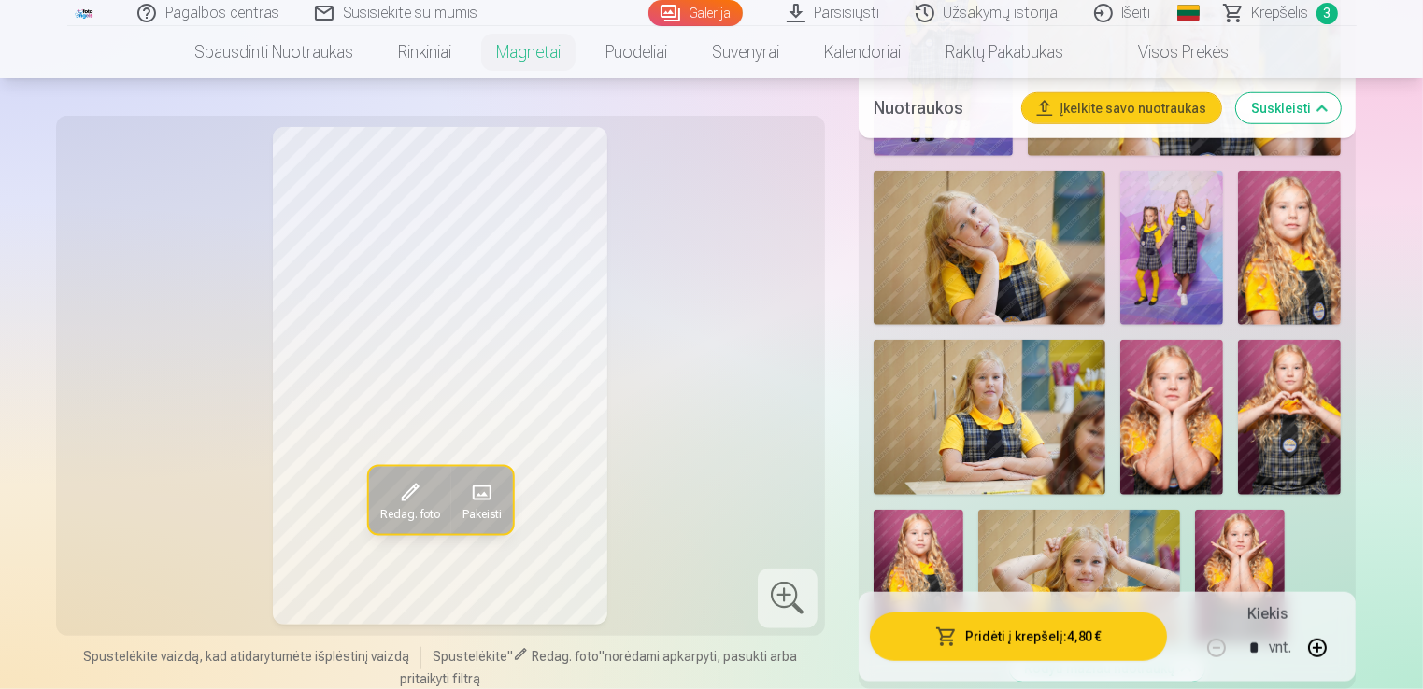
scroll to position [1028, 0]
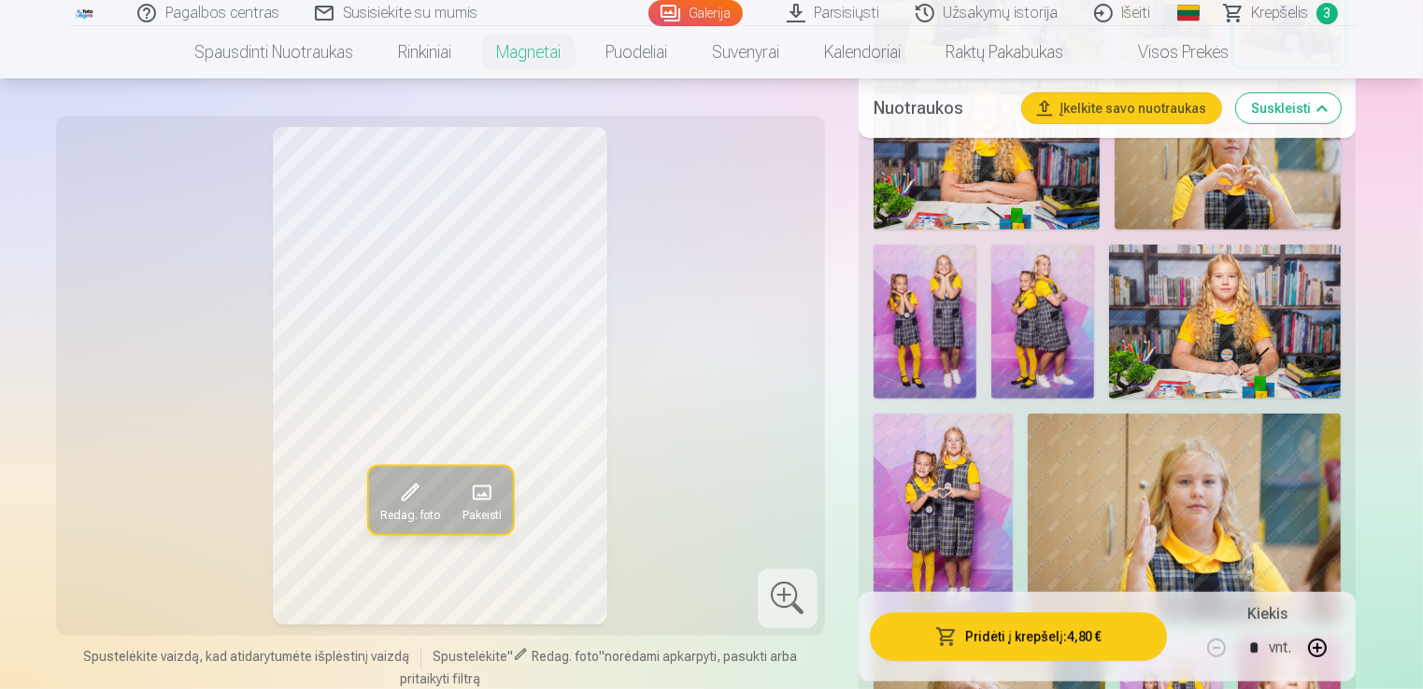
click at [1260, 20] on span "Krepšelis" at bounding box center [1280, 13] width 57 height 22
